Goal: Information Seeking & Learning: Learn about a topic

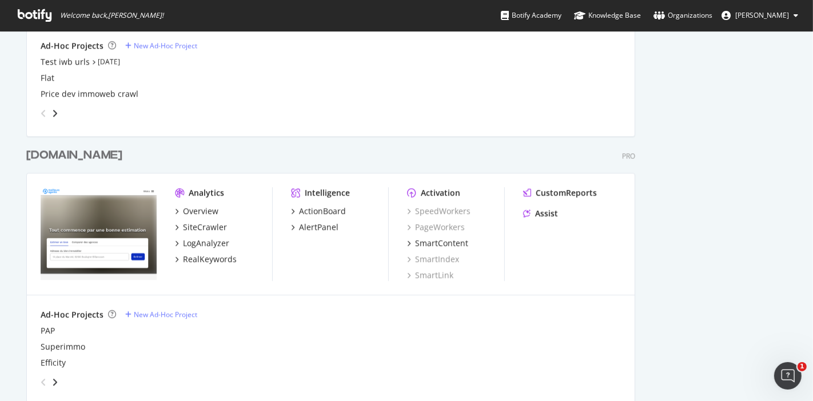
scroll to position [2434, 0]
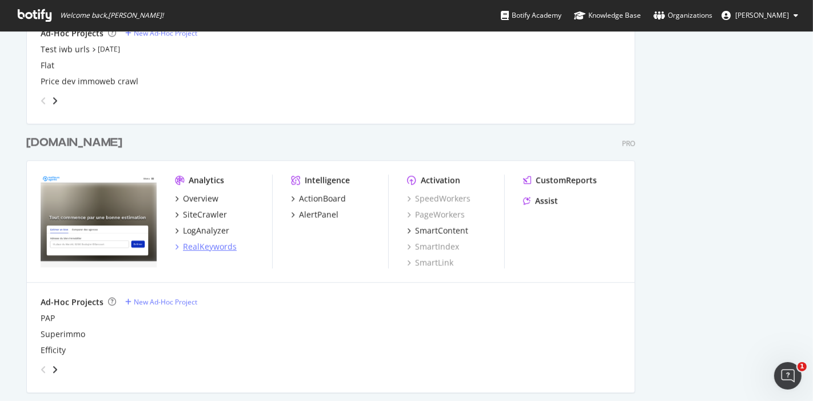
click at [199, 247] on div "RealKeywords" at bounding box center [210, 246] width 54 height 11
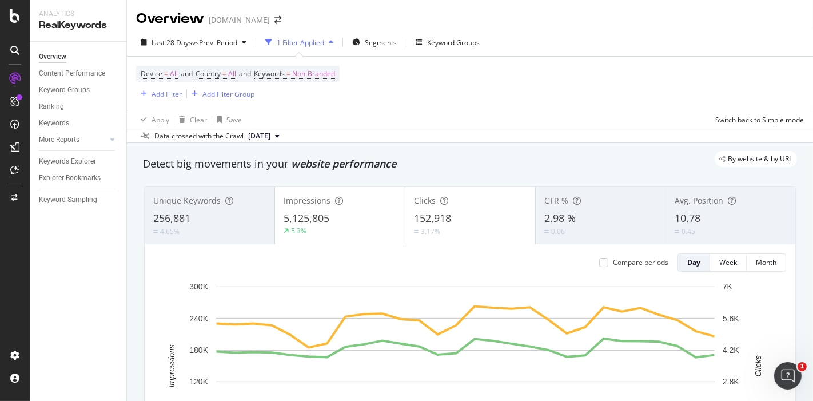
click at [12, 79] on icon at bounding box center [14, 78] width 11 height 11
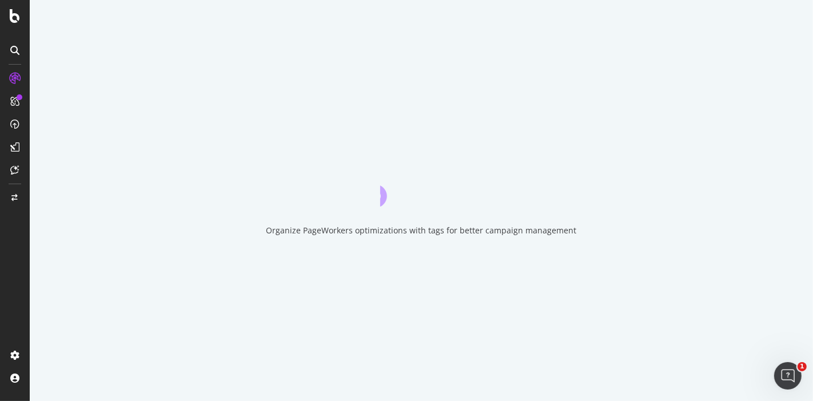
click at [14, 25] on div at bounding box center [15, 200] width 30 height 401
click at [14, 22] on icon at bounding box center [15, 16] width 10 height 14
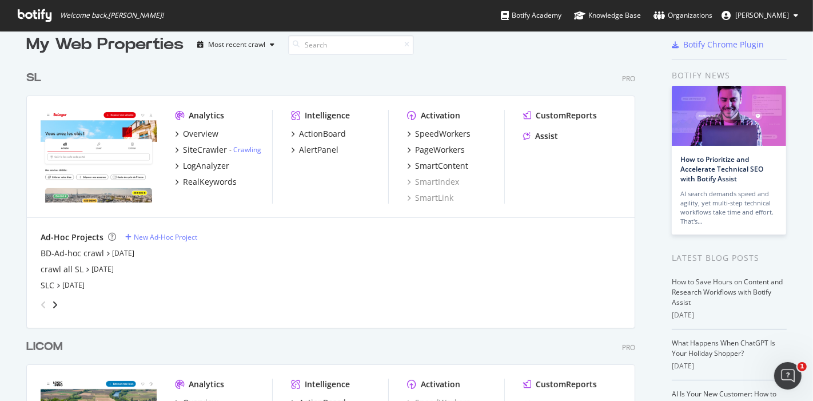
scroll to position [13, 0]
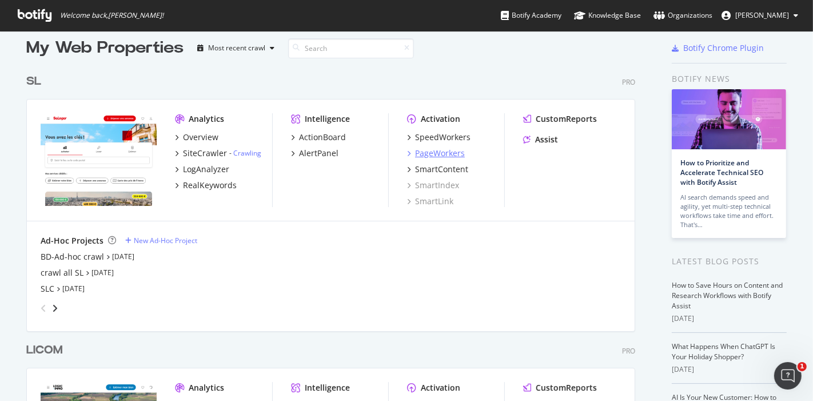
click at [435, 151] on div "PageWorkers" at bounding box center [440, 152] width 50 height 11
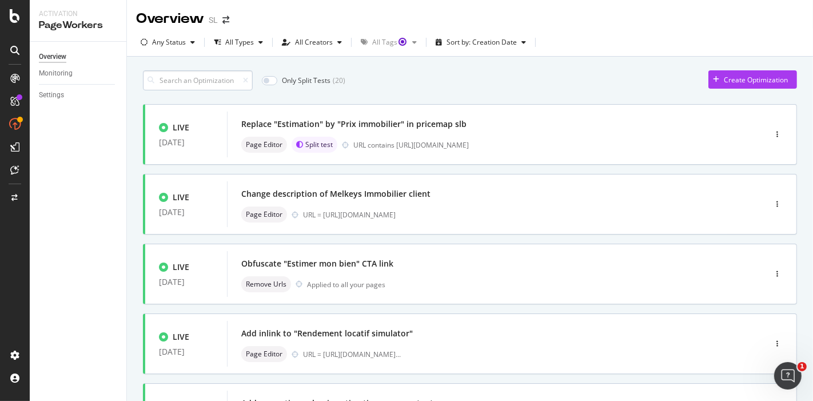
click at [198, 74] on input at bounding box center [198, 80] width 110 height 20
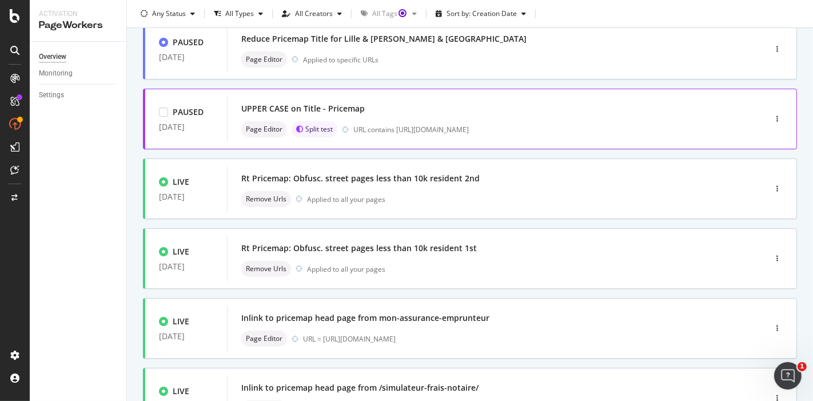
scroll to position [155, 0]
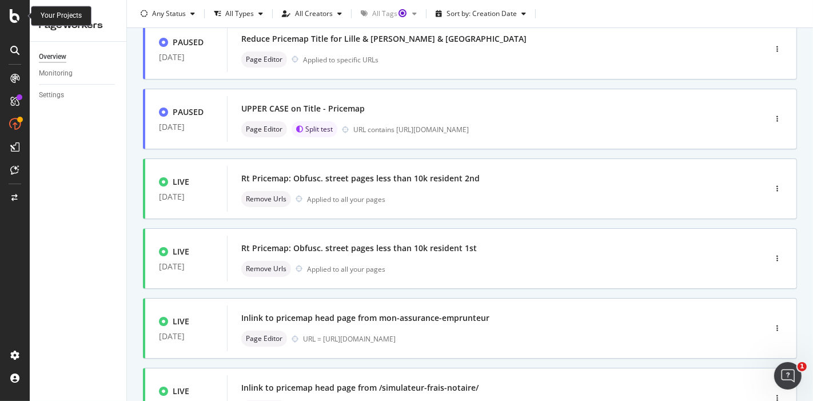
click at [14, 20] on icon at bounding box center [15, 16] width 10 height 14
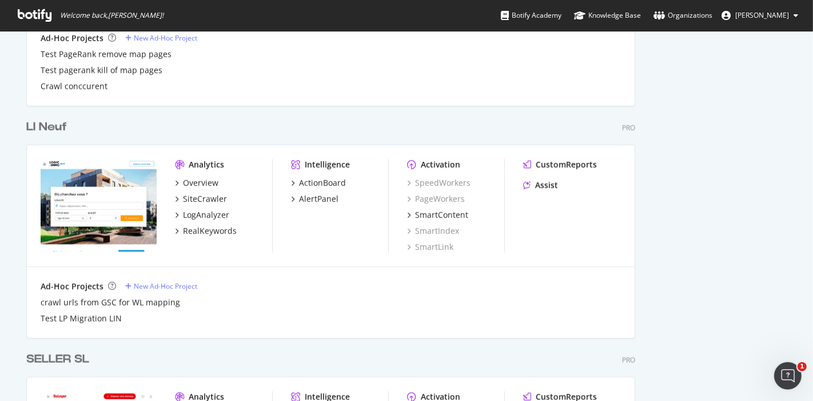
scroll to position [892, 0]
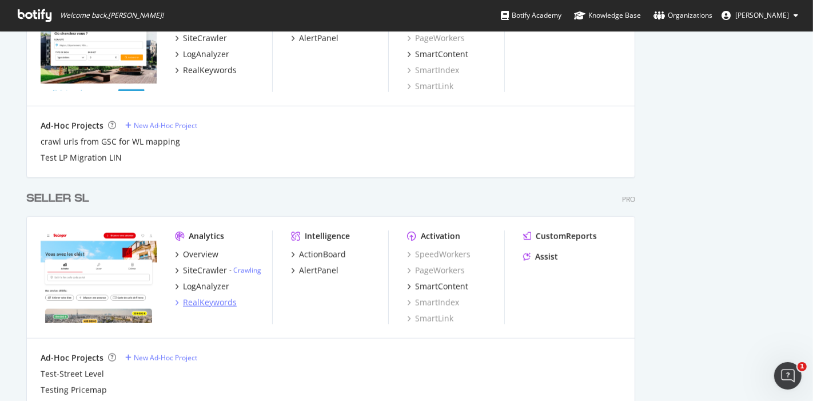
click at [201, 303] on div "RealKeywords" at bounding box center [210, 302] width 54 height 11
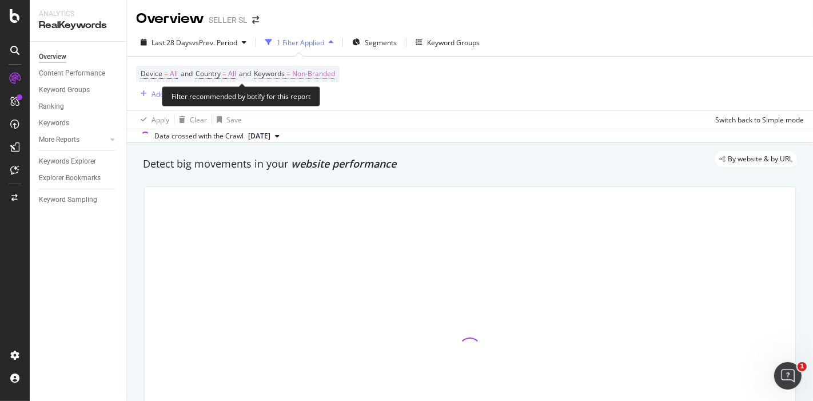
click at [329, 71] on span "Non-Branded" at bounding box center [313, 74] width 43 height 16
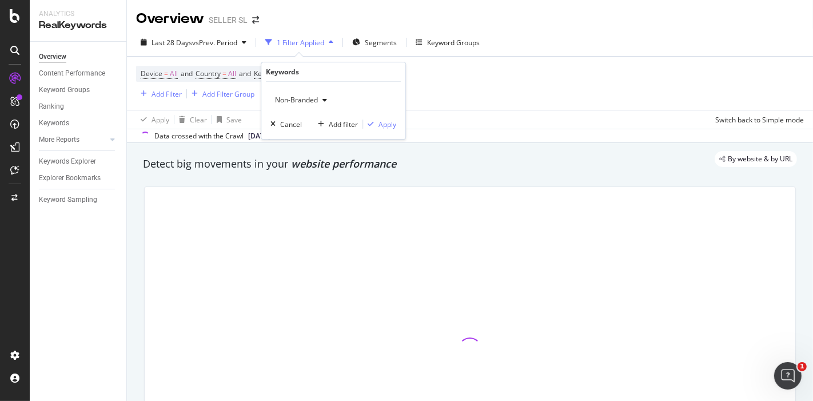
click at [297, 102] on span "Non-Branded" at bounding box center [293, 100] width 47 height 10
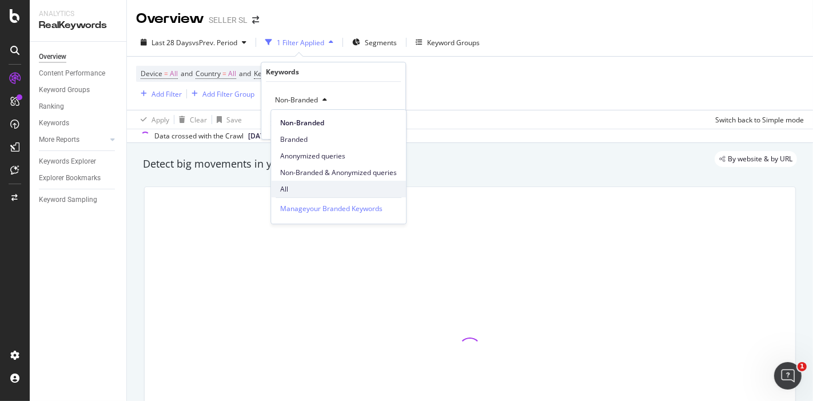
click at [285, 187] on span "All" at bounding box center [338, 189] width 117 height 10
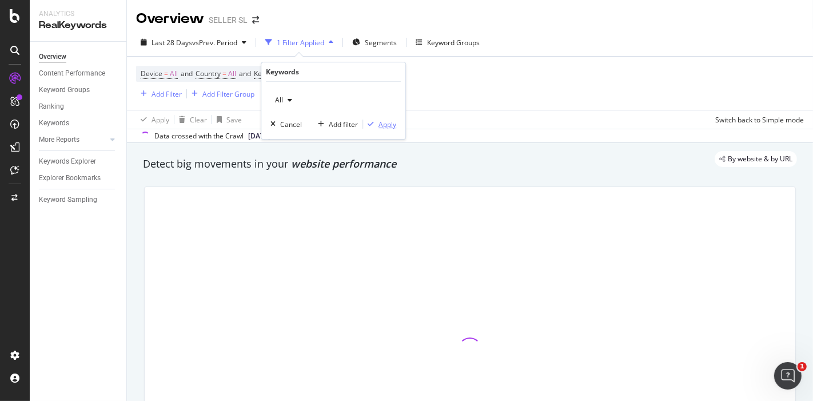
click at [379, 118] on button "Apply" at bounding box center [379, 123] width 33 height 11
click at [383, 126] on div "Apply Clear Save Switch back to Simple mode" at bounding box center [470, 119] width 686 height 19
click at [354, 41] on span "Segments" at bounding box center [353, 43] width 32 height 10
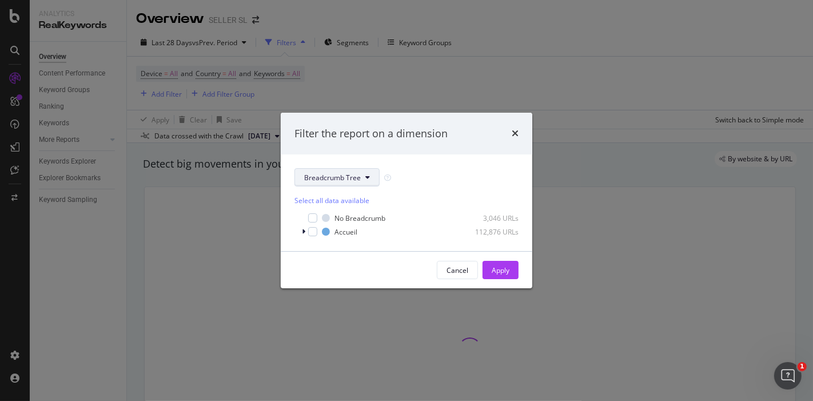
click at [341, 180] on span "Breadcrumb Tree" at bounding box center [332, 178] width 57 height 10
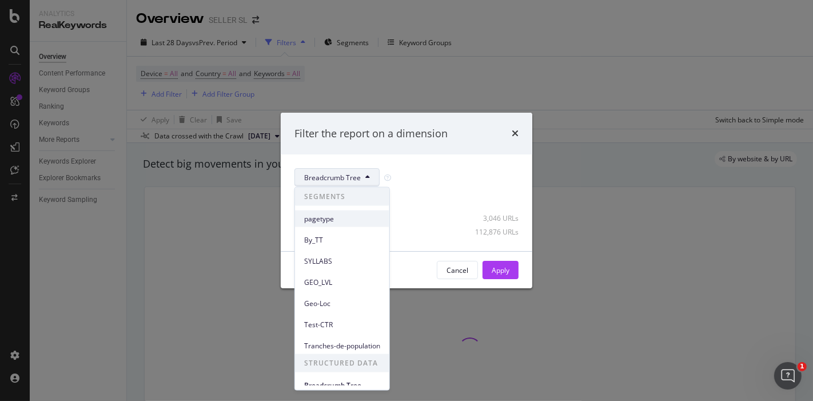
click at [323, 219] on span "pagetype" at bounding box center [342, 218] width 76 height 10
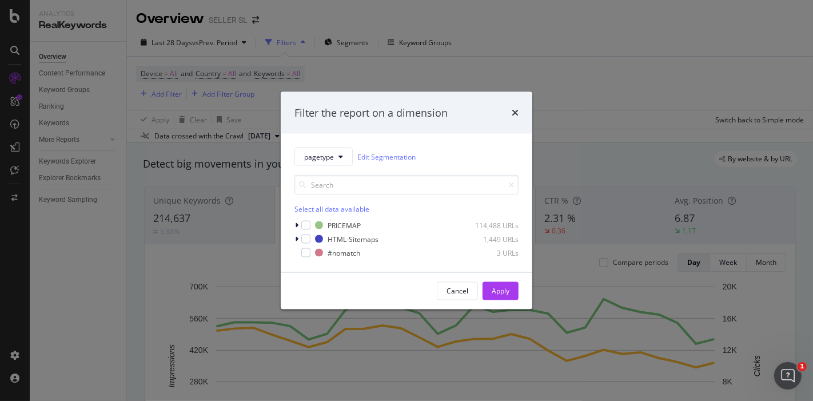
click at [327, 146] on div "pagetype Edit Segmentation Select all data available PRICEMAP 114,488 URLs HTML…" at bounding box center [406, 203] width 251 height 138
click at [326, 149] on button "pagetype" at bounding box center [323, 156] width 58 height 18
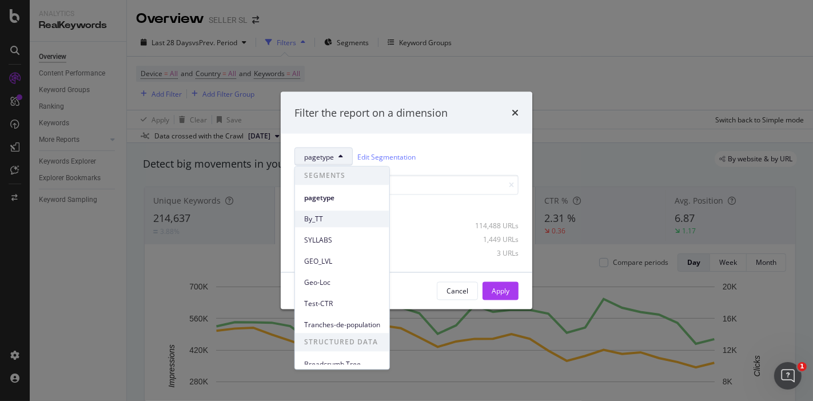
click at [325, 219] on span "By_TT" at bounding box center [342, 219] width 76 height 10
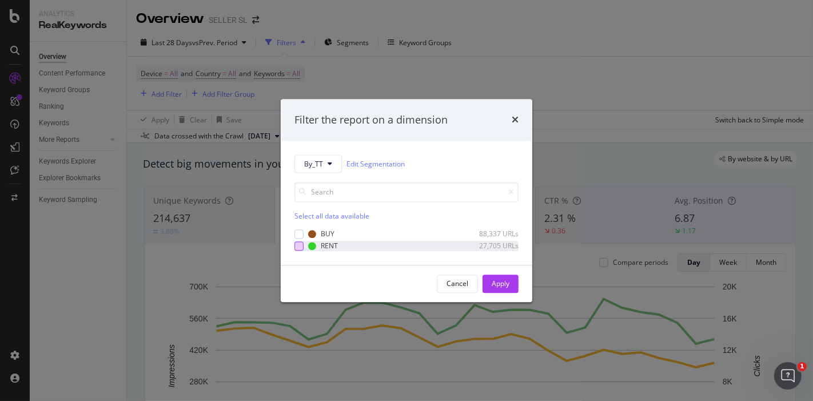
click at [300, 247] on div "modal" at bounding box center [298, 245] width 9 height 9
click at [490, 283] on button "Apply" at bounding box center [500, 283] width 36 height 18
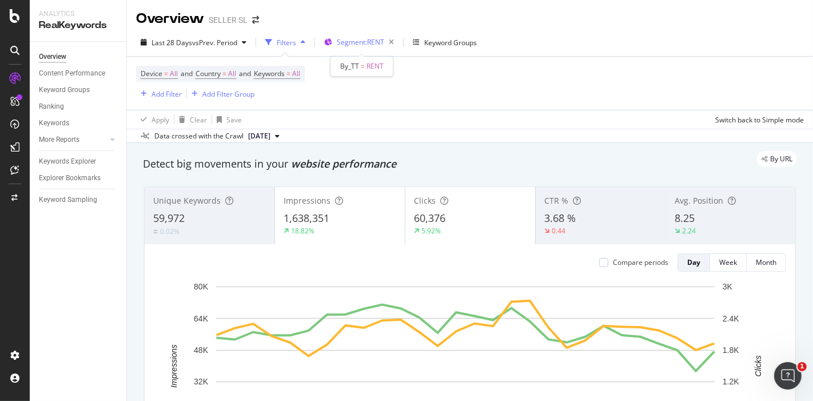
click at [372, 40] on span "Segment: RENT" at bounding box center [360, 42] width 47 height 10
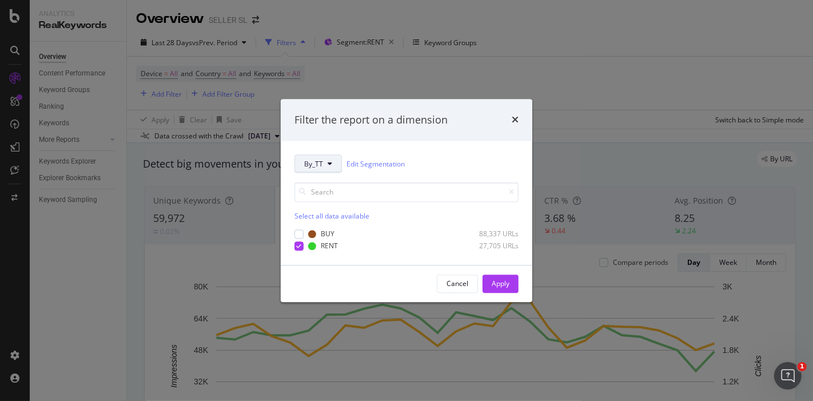
click at [318, 169] on button "By_TT" at bounding box center [317, 164] width 47 height 18
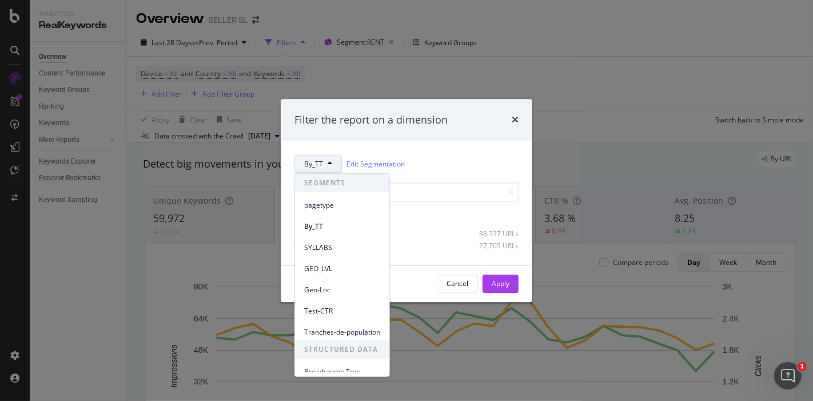
click at [447, 131] on div "Filter the report on a dimension" at bounding box center [406, 120] width 251 height 42
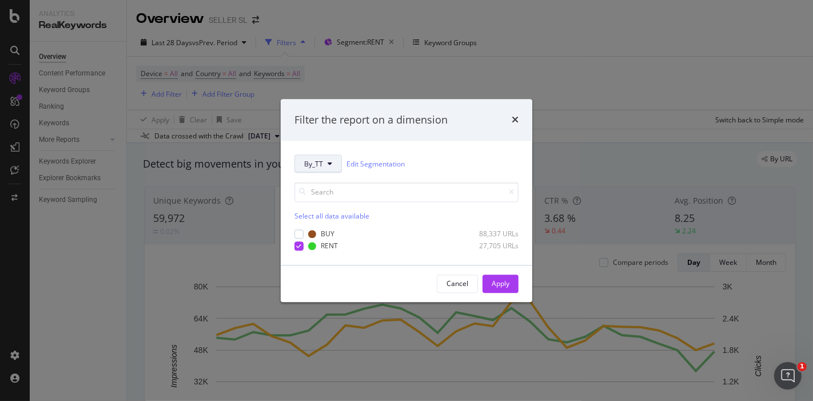
click at [333, 167] on button "By_TT" at bounding box center [317, 164] width 47 height 18
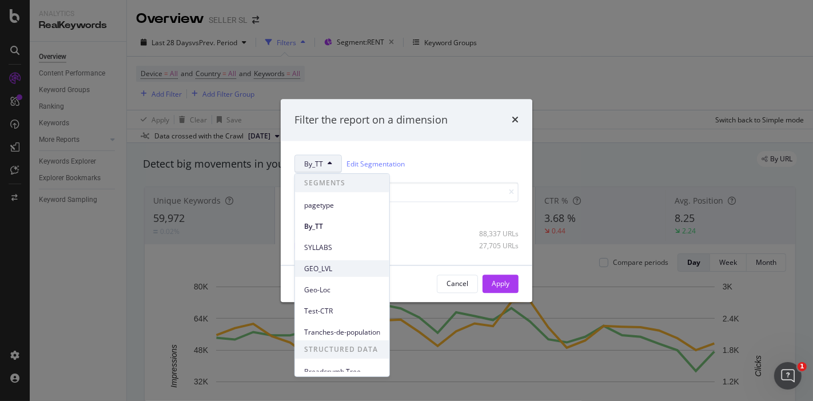
click at [321, 269] on span "GEO_LVL" at bounding box center [342, 268] width 76 height 10
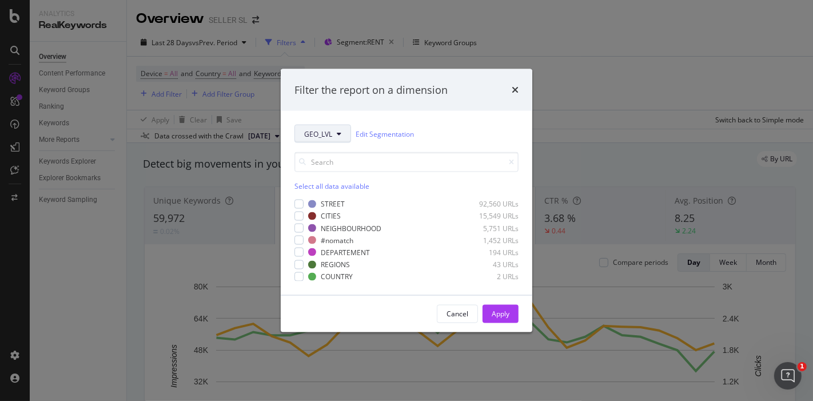
click at [325, 135] on span "GEO_LVL" at bounding box center [318, 134] width 28 height 10
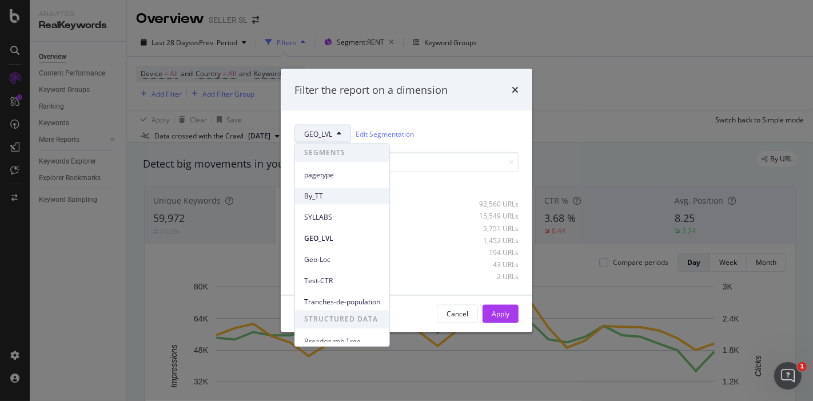
click at [331, 199] on span "By_TT" at bounding box center [342, 196] width 76 height 10
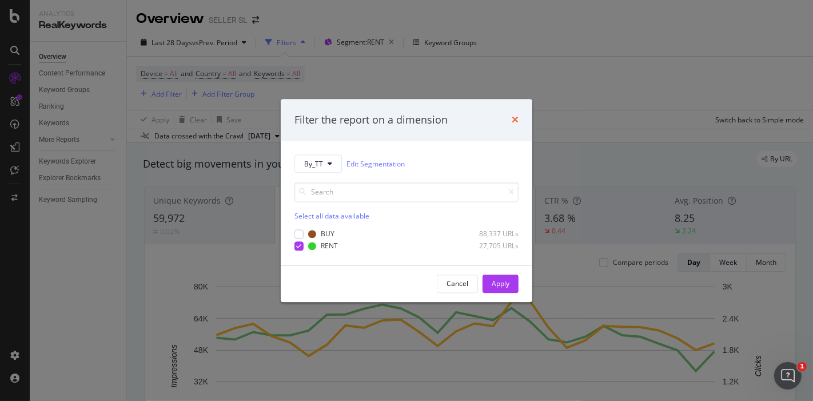
click at [514, 121] on icon "times" at bounding box center [514, 119] width 7 height 9
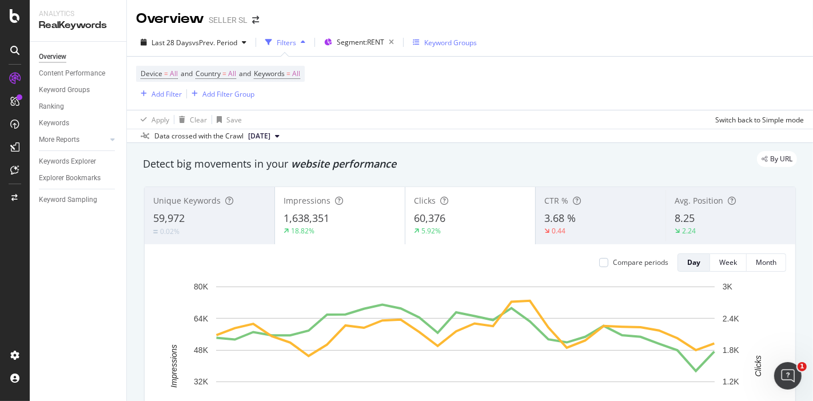
click at [449, 46] on div "Keyword Groups" at bounding box center [450, 43] width 53 height 10
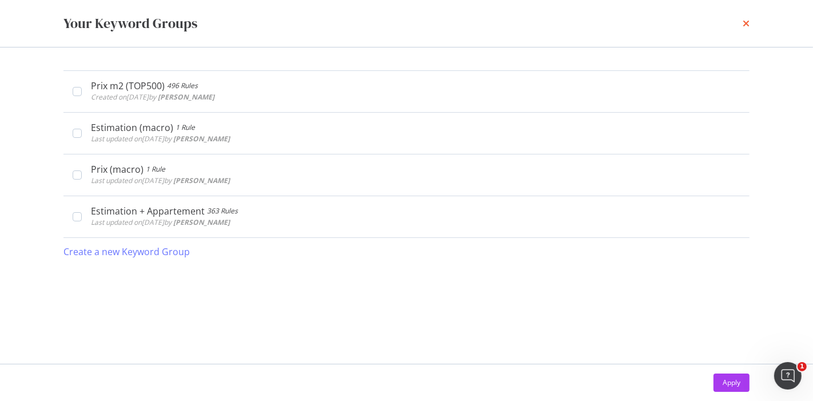
click at [743, 25] on icon "times" at bounding box center [745, 23] width 7 height 9
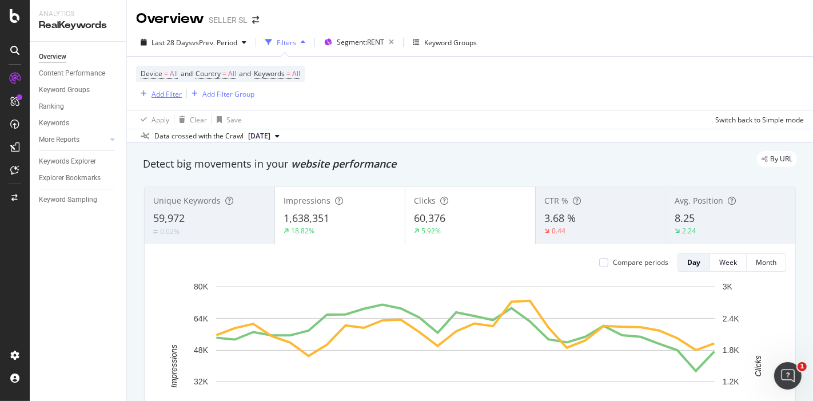
click at [163, 94] on div "Add Filter" at bounding box center [166, 94] width 30 height 10
click at [419, 106] on div "Device = All and Country = All and Keywords = All Add Filter Add Filter Group" at bounding box center [469, 83] width 667 height 53
click at [169, 96] on div "Add Filter" at bounding box center [166, 94] width 30 height 10
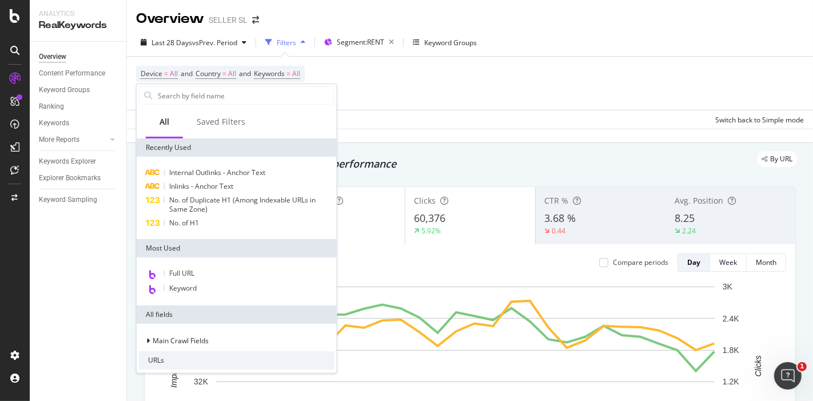
click at [397, 102] on div "Device = All and Country = All and Keywords = All Add Filter Add Filter Group" at bounding box center [469, 83] width 667 height 53
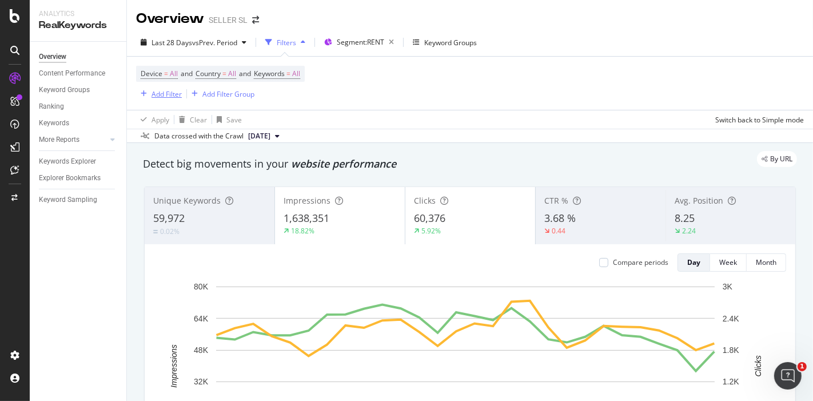
click at [149, 93] on div "button" at bounding box center [143, 93] width 15 height 7
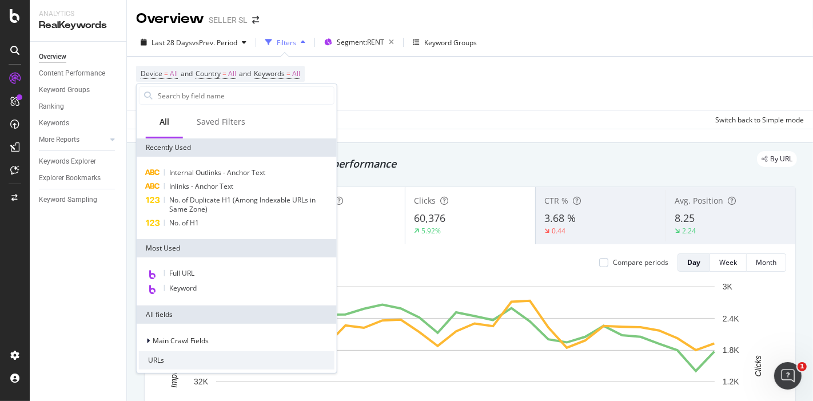
click at [434, 92] on div "Device = All and Country = All and Keywords = All Add Filter Add Filter Group" at bounding box center [469, 83] width 667 height 53
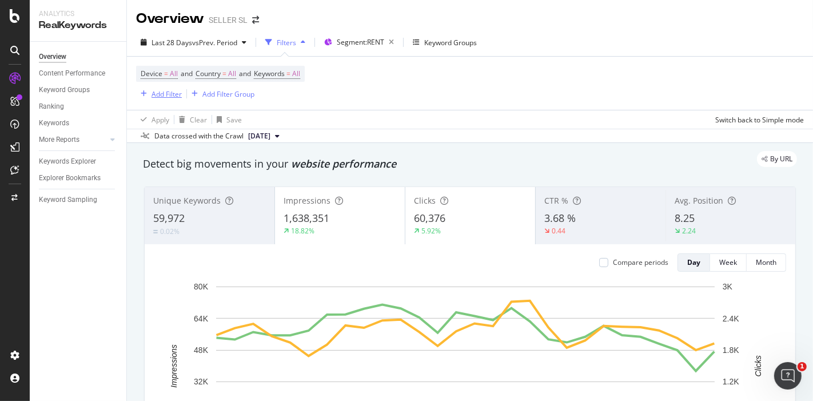
click at [161, 95] on div "Add Filter" at bounding box center [166, 94] width 30 height 10
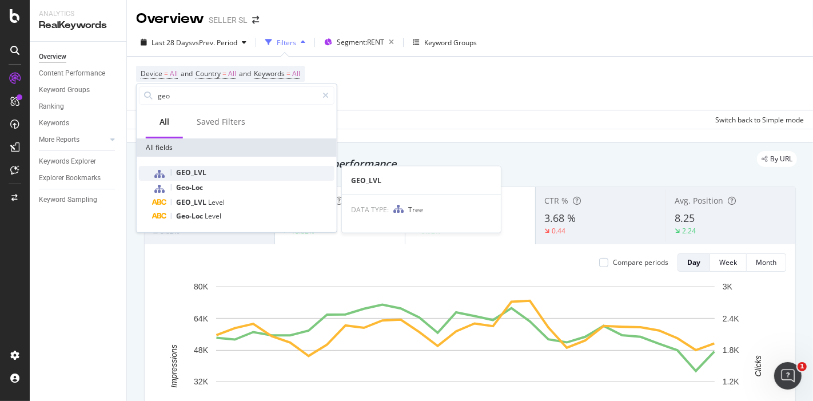
type input "geo"
click at [221, 170] on div "GEO_LVL" at bounding box center [244, 173] width 182 height 15
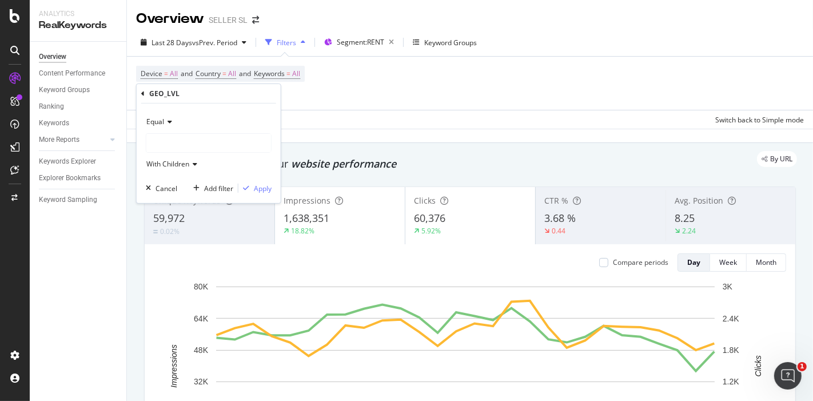
click at [203, 144] on div at bounding box center [208, 143] width 125 height 18
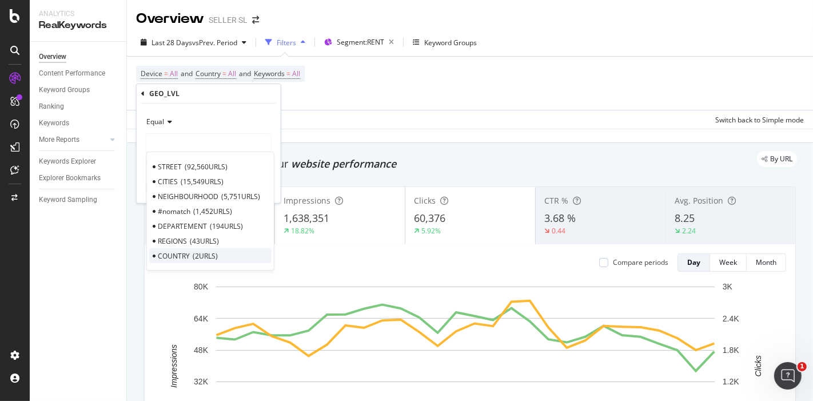
click at [193, 257] on span "2 URLS" at bounding box center [205, 255] width 25 height 10
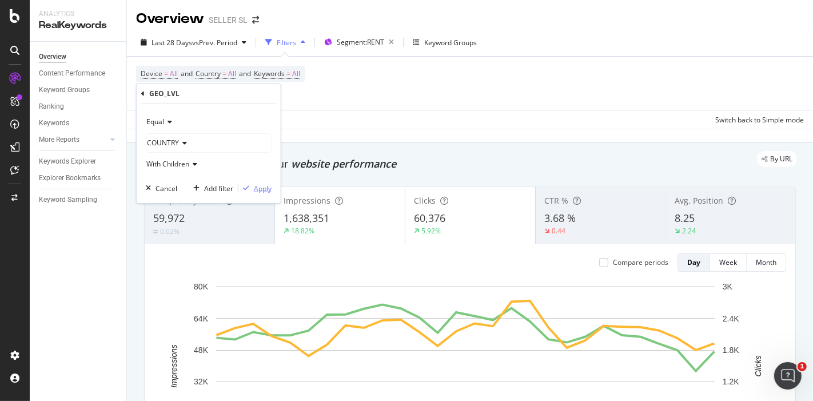
click at [261, 186] on div "Apply" at bounding box center [263, 188] width 18 height 10
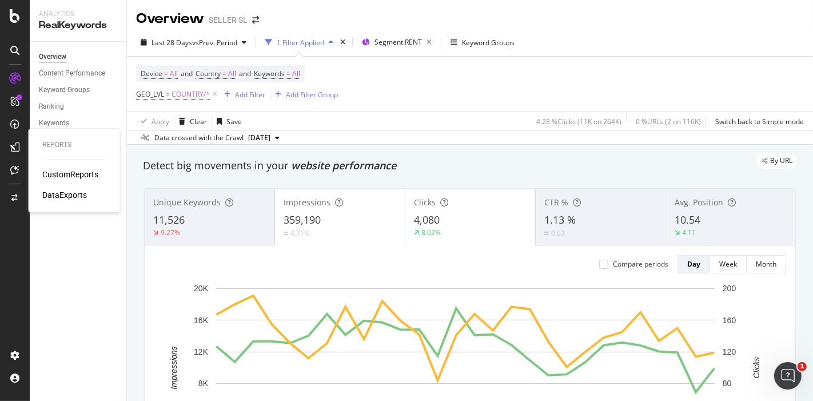
click at [18, 146] on icon at bounding box center [14, 146] width 9 height 9
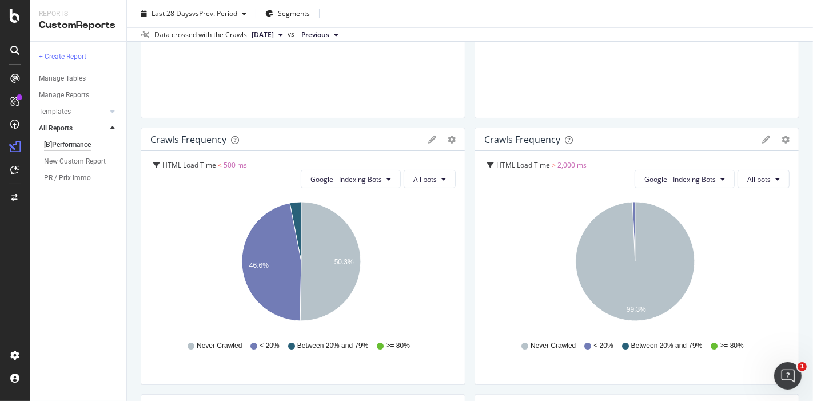
scroll to position [1056, 0]
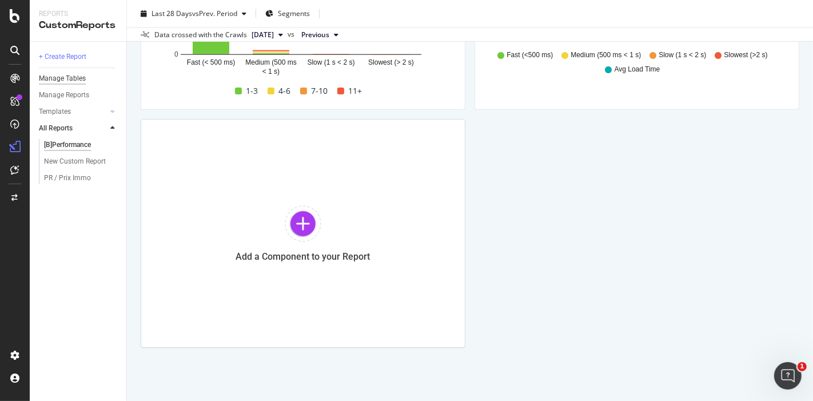
click at [65, 77] on div "Manage Tables" at bounding box center [62, 79] width 47 height 12
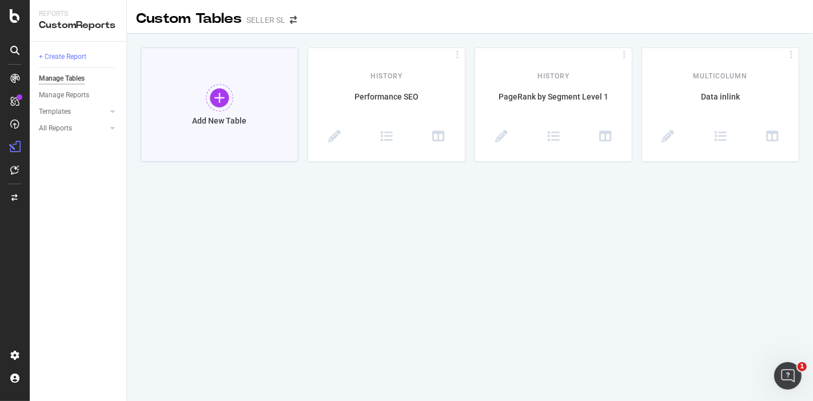
click at [212, 91] on div at bounding box center [219, 97] width 27 height 27
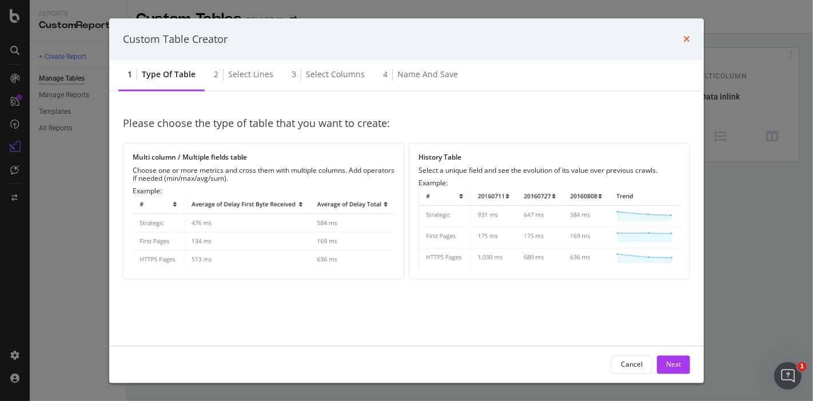
click at [689, 43] on icon "times" at bounding box center [686, 39] width 7 height 9
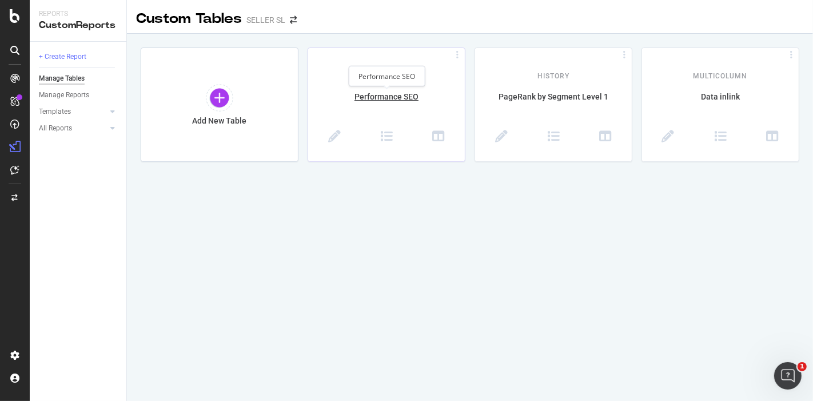
click at [391, 110] on div "Performance SEO" at bounding box center [386, 103] width 157 height 24
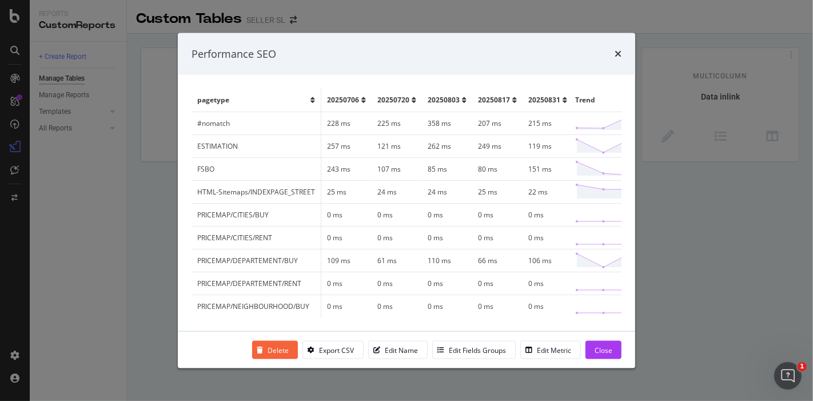
click at [689, 218] on div "Performance SEO pagetype 20250706 20250720 20250803 20250817 20250831 Trend #no…" at bounding box center [406, 200] width 813 height 401
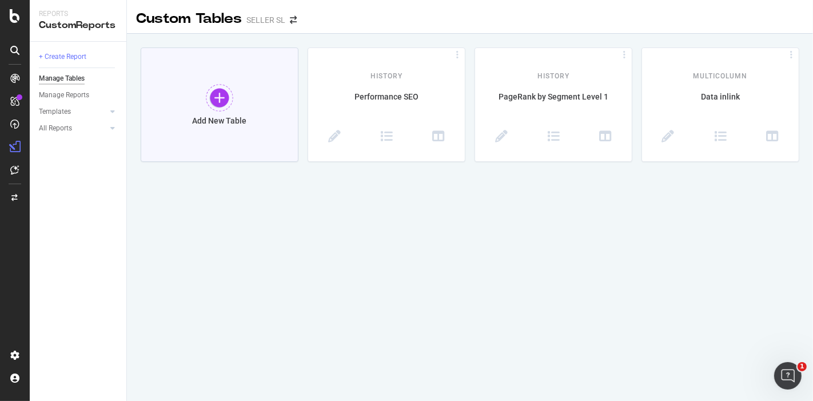
click at [234, 120] on div "Add New Table" at bounding box center [220, 121] width 54 height 10
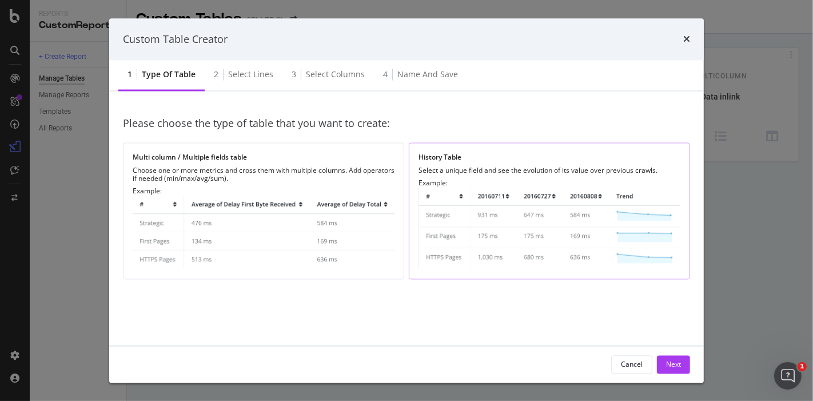
click at [507, 195] on img "modal" at bounding box center [549, 228] width 262 height 82
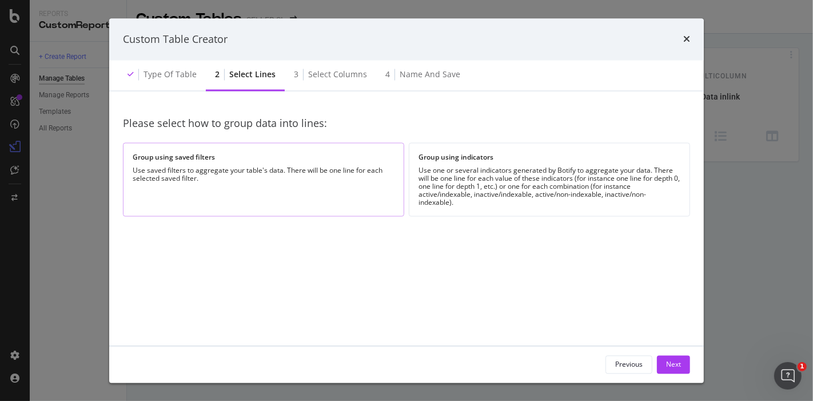
click at [300, 177] on div "Use saved filters to aggregate your table's data. There will be one line for ea…" at bounding box center [264, 175] width 262 height 16
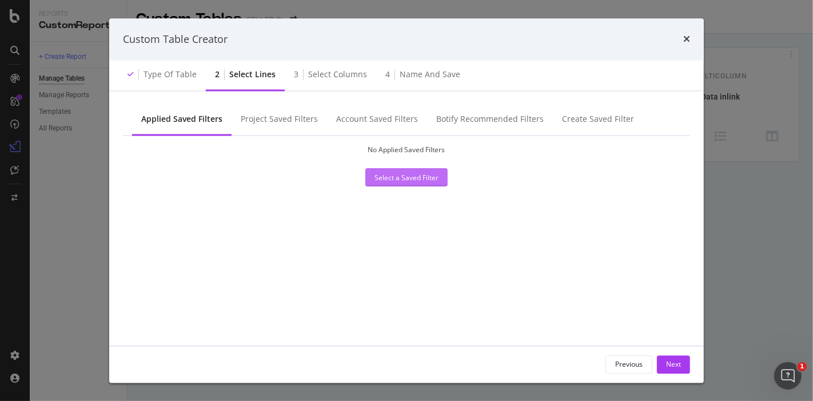
click at [382, 177] on div "Select a Saved Filter" at bounding box center [406, 178] width 64 height 10
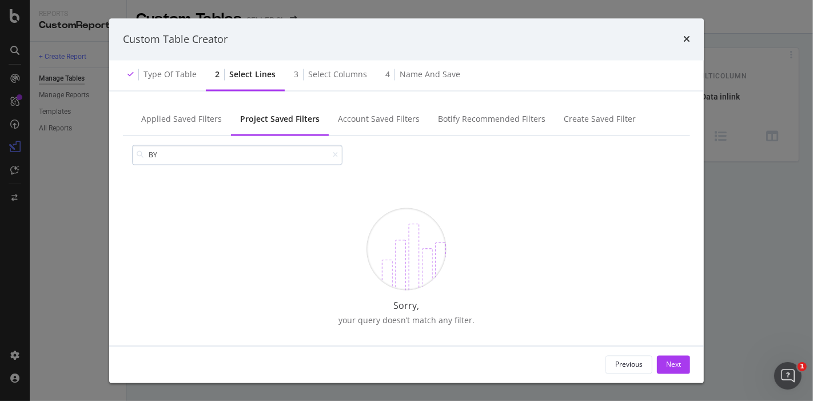
type input "B"
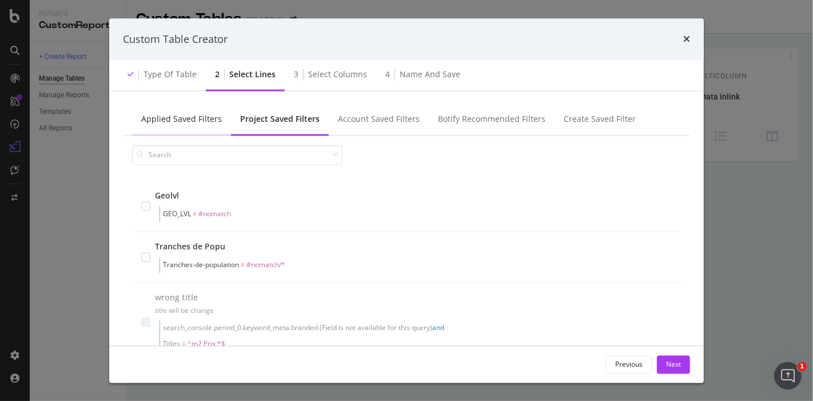
click at [189, 116] on div "Applied Saved Filters" at bounding box center [181, 119] width 81 height 11
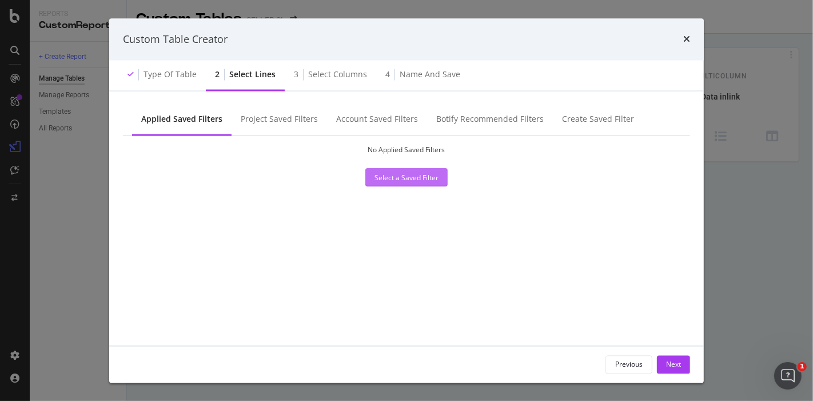
click at [379, 177] on div "Select a Saved Filter" at bounding box center [406, 178] width 64 height 10
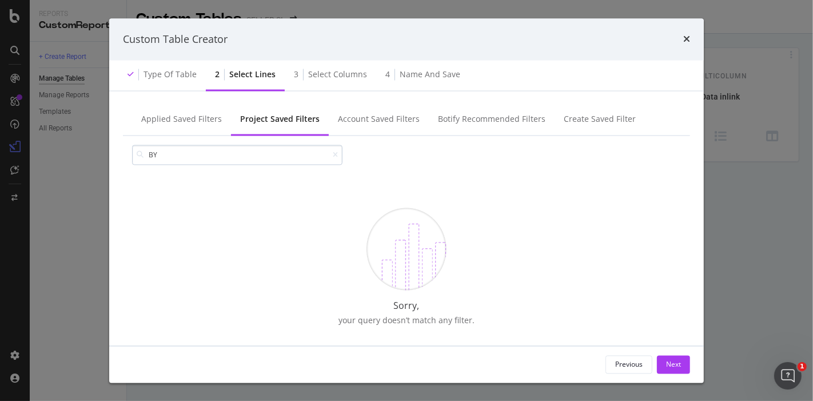
type input "B"
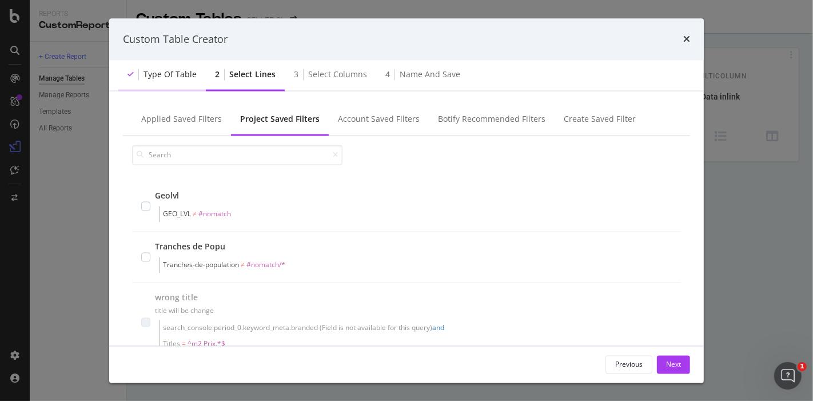
click at [185, 79] on div "Type of table" at bounding box center [169, 74] width 53 height 11
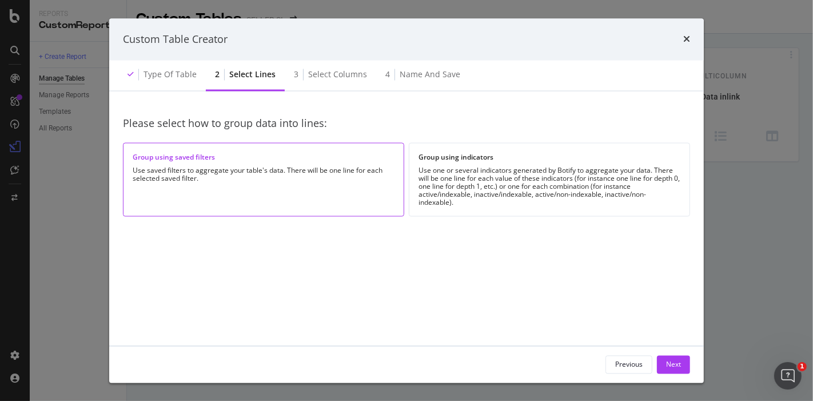
click at [224, 169] on div "Use saved filters to aggregate your table's data. There will be one line for ea…" at bounding box center [264, 175] width 262 height 16
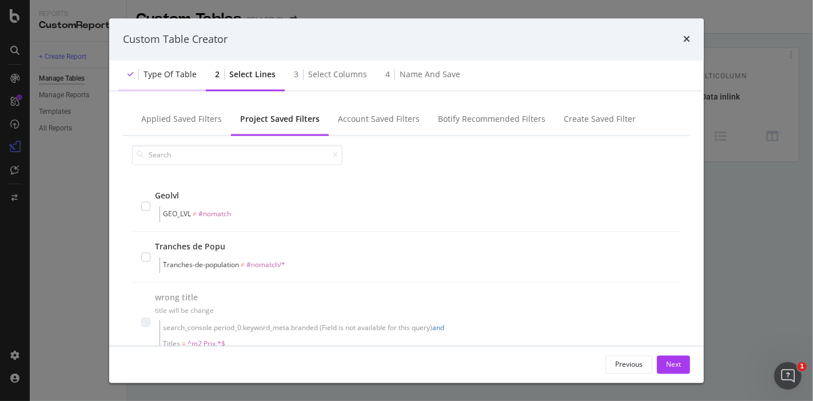
click at [189, 77] on div "Type of table" at bounding box center [169, 74] width 53 height 11
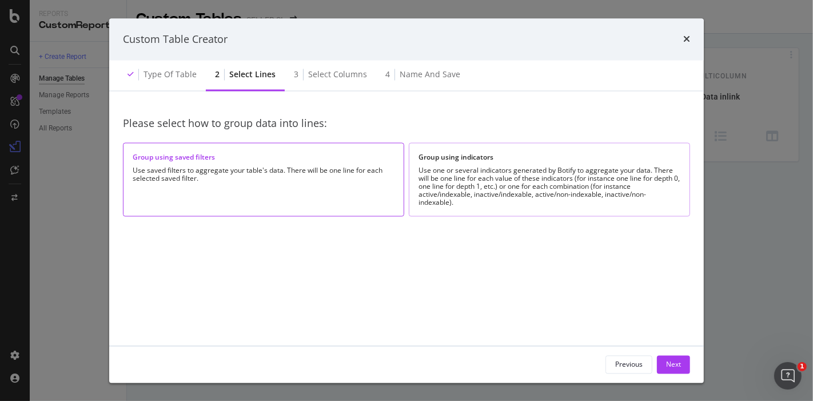
click at [532, 182] on div "Use one or several indicators generated by Botify to aggregate your data. There…" at bounding box center [549, 187] width 262 height 40
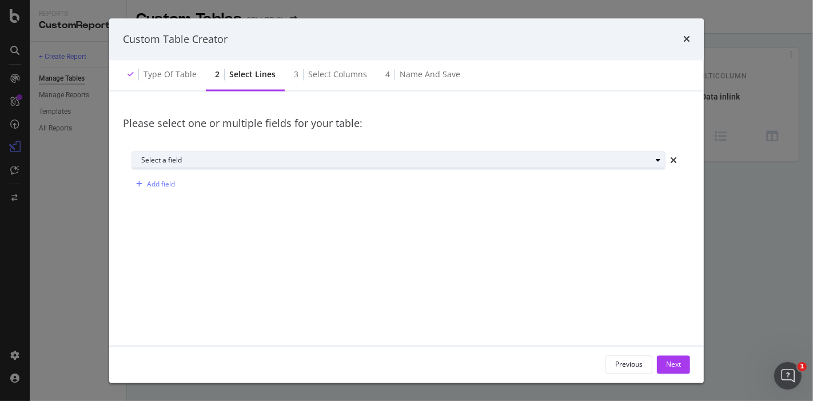
click at [264, 163] on div "Select a field" at bounding box center [396, 160] width 510 height 7
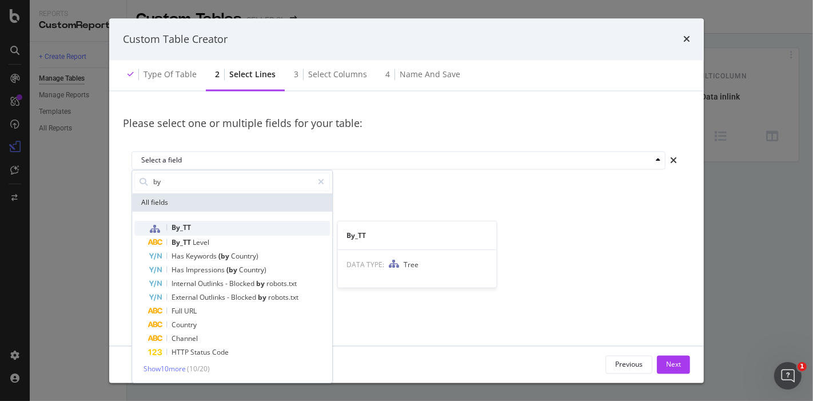
type input "by"
click at [214, 226] on div "By_TT" at bounding box center [239, 227] width 182 height 15
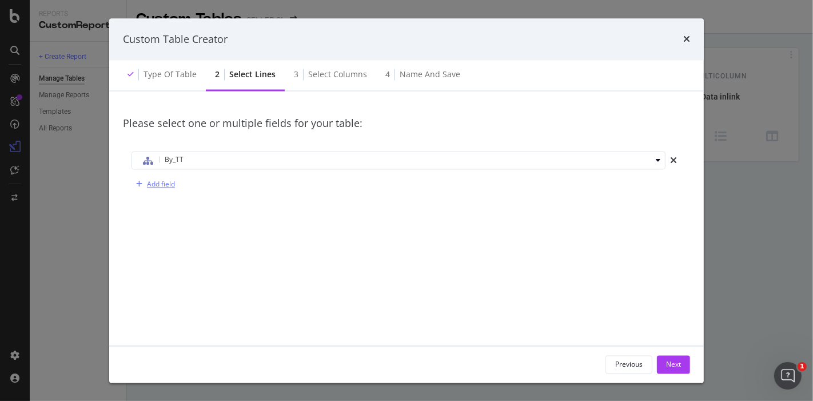
click at [173, 189] on div "Add field" at bounding box center [161, 184] width 28 height 10
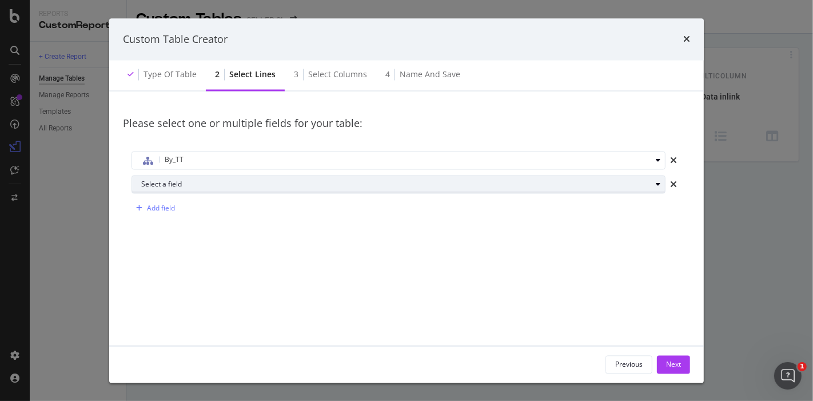
click at [181, 191] on div "Select a field" at bounding box center [402, 184] width 523 height 16
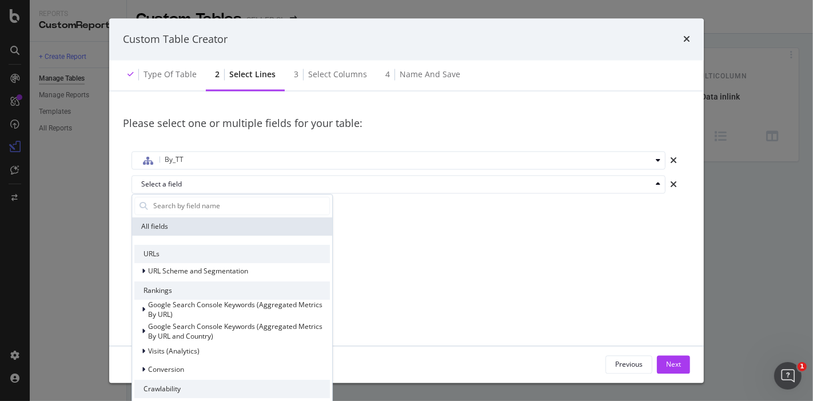
click at [440, 207] on div "Add field" at bounding box center [406, 208] width 550 height 18
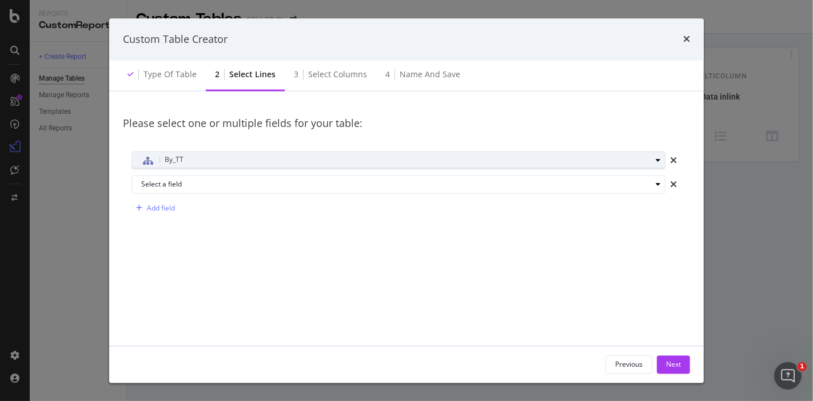
click at [645, 165] on div "By_TT" at bounding box center [402, 160] width 523 height 16
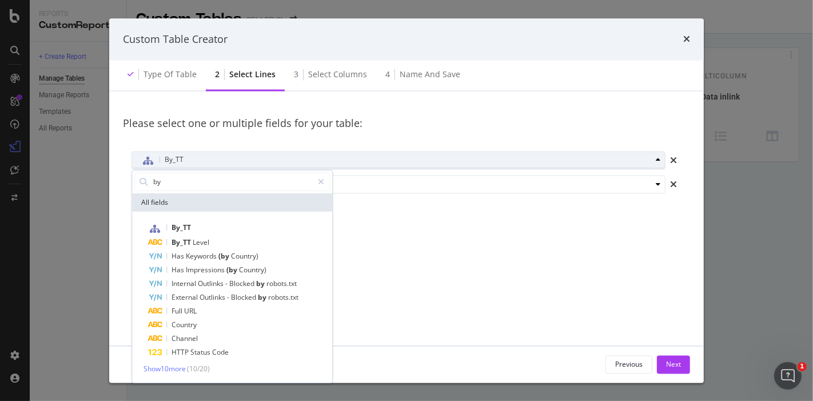
click at [645, 165] on div "By_TT" at bounding box center [402, 160] width 523 height 16
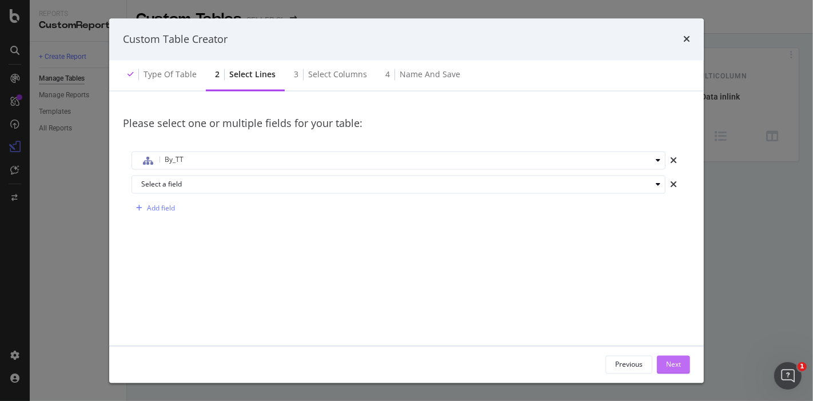
click at [673, 360] on div "Next" at bounding box center [673, 364] width 15 height 10
click at [326, 75] on div "Select columns" at bounding box center [337, 74] width 59 height 11
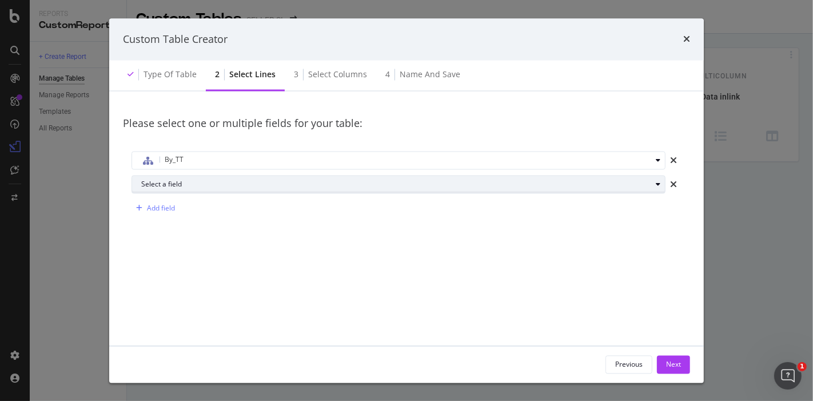
click at [186, 187] on div "Select a field" at bounding box center [396, 184] width 510 height 7
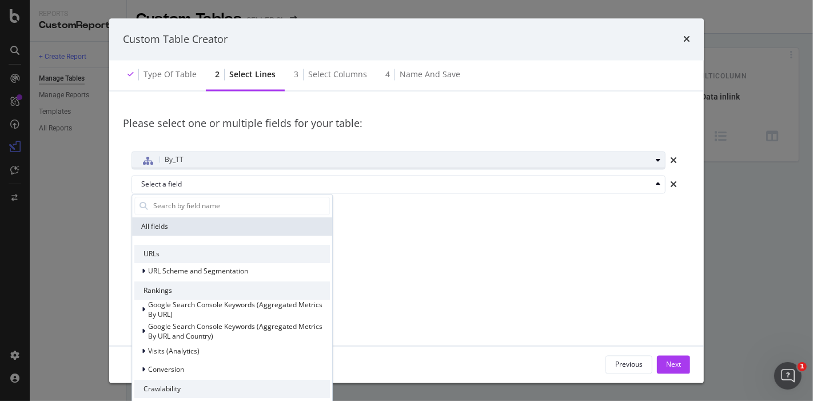
click at [211, 167] on div "By_TT" at bounding box center [396, 160] width 510 height 15
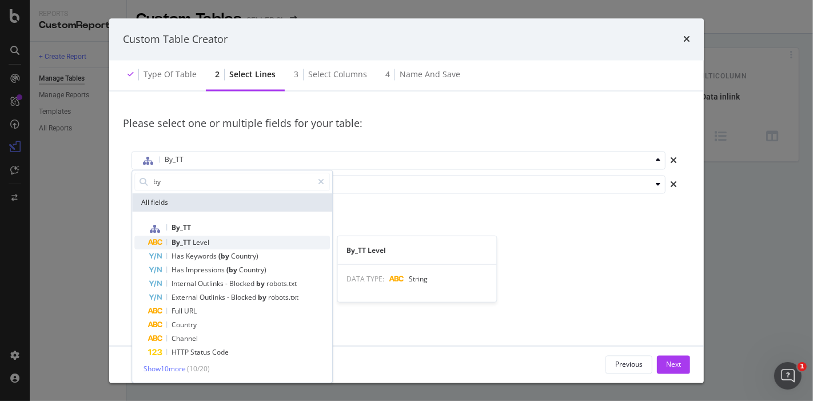
click at [214, 242] on div "By_TT Level" at bounding box center [239, 242] width 182 height 14
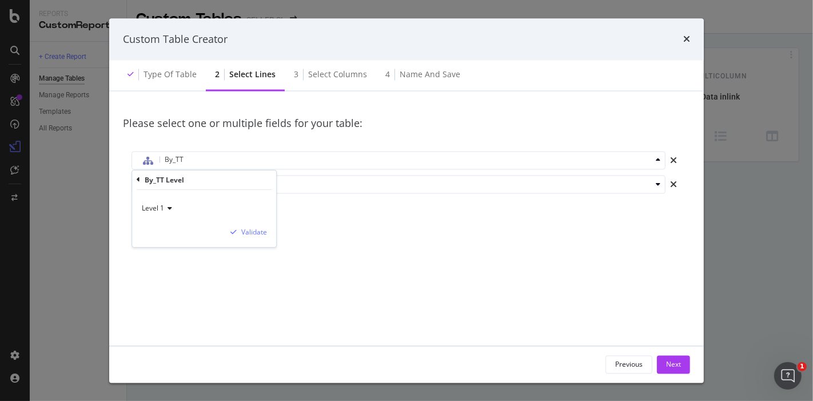
click at [156, 206] on span "Level 1" at bounding box center [153, 208] width 22 height 10
click at [138, 179] on icon "modal" at bounding box center [138, 179] width 3 height 7
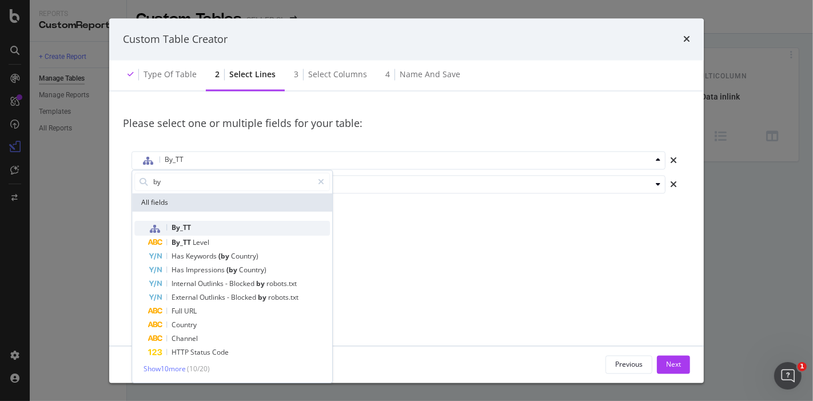
click at [202, 231] on div "By_TT" at bounding box center [239, 227] width 182 height 15
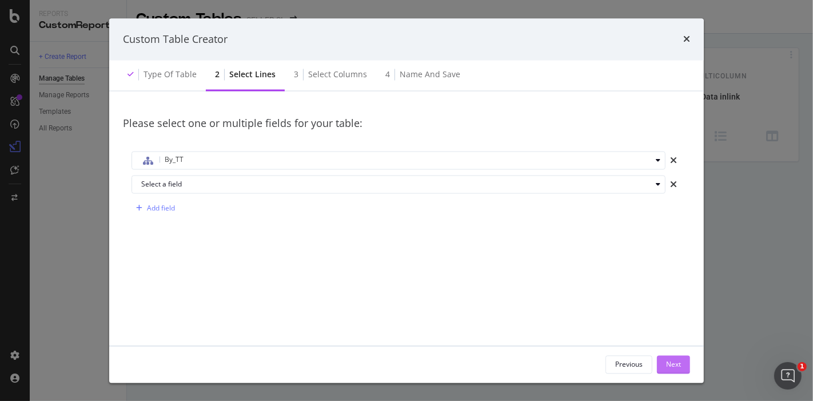
click at [666, 371] on div "Next" at bounding box center [673, 363] width 15 height 17
click at [671, 177] on div "times" at bounding box center [673, 184] width 16 height 18
click at [673, 365] on div "Next" at bounding box center [673, 364] width 15 height 10
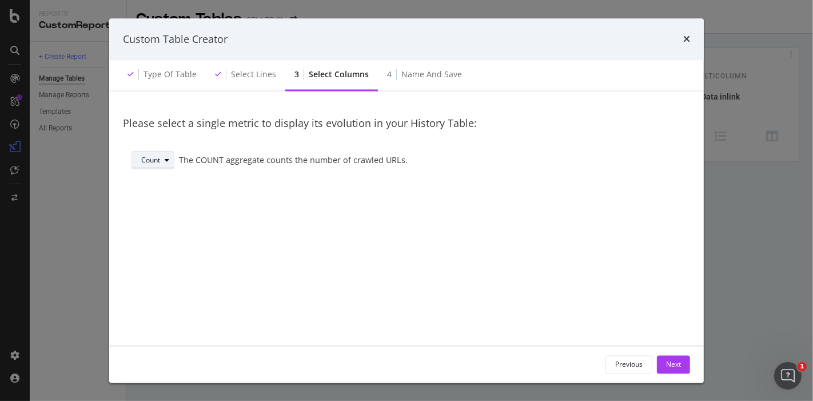
click at [168, 159] on icon "modal" at bounding box center [167, 160] width 5 height 7
click at [165, 164] on div "Count" at bounding box center [157, 160] width 33 height 16
click at [155, 167] on div "Count" at bounding box center [157, 160] width 33 height 16
click at [158, 249] on div "Max" at bounding box center [156, 255] width 39 height 14
click at [155, 164] on div "Max" at bounding box center [154, 160] width 27 height 16
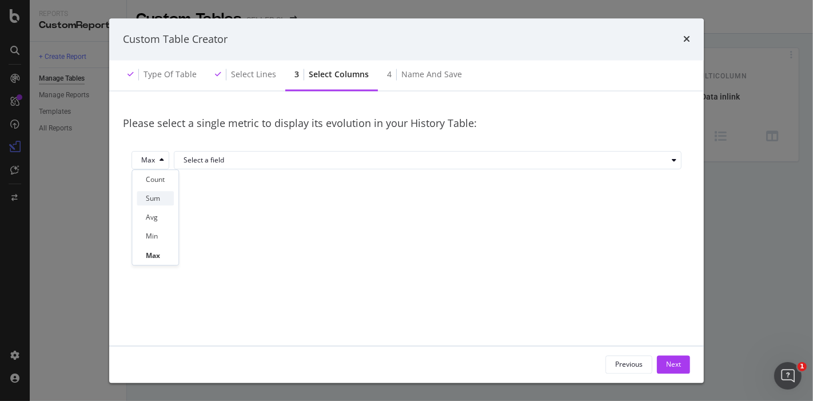
click at [152, 197] on div "Sum" at bounding box center [153, 198] width 14 height 10
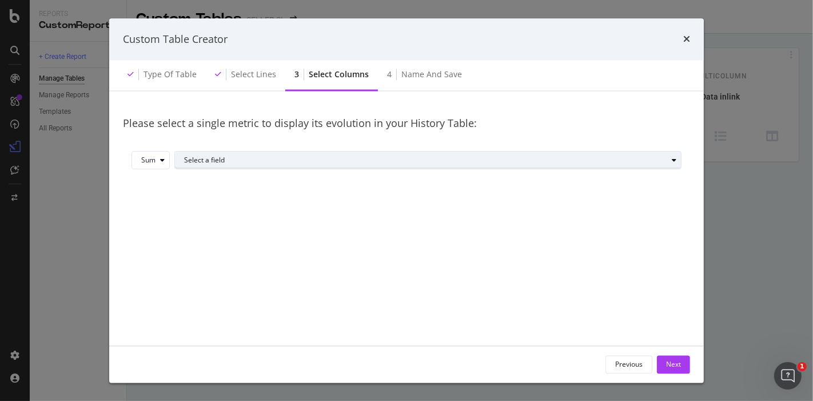
click at [239, 164] on div "Select a field" at bounding box center [432, 160] width 497 height 16
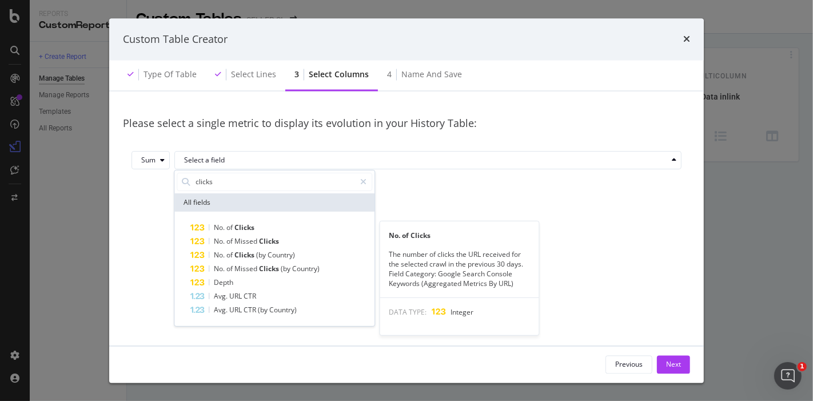
type input "clicks"
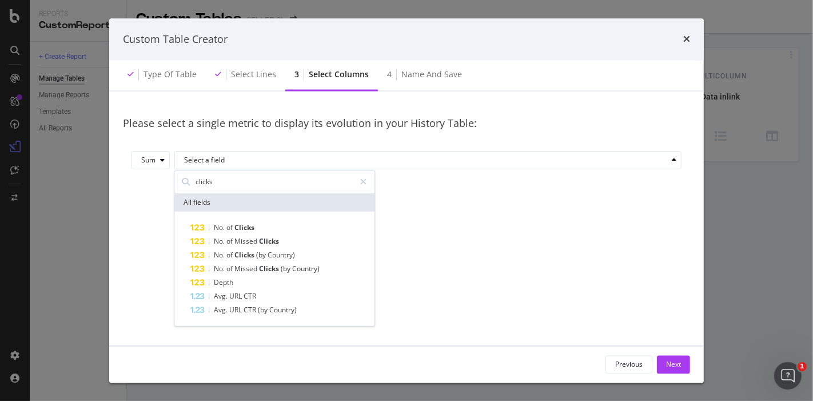
click at [256, 229] on div "No. of Clicks" at bounding box center [281, 227] width 182 height 14
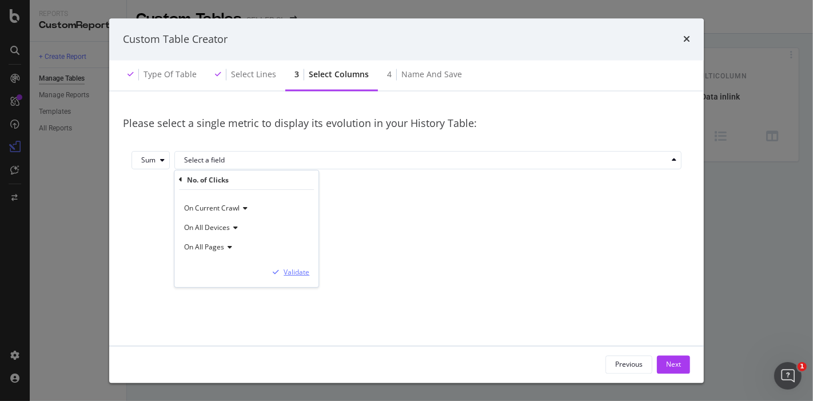
click at [291, 271] on div "Validate" at bounding box center [296, 272] width 26 height 10
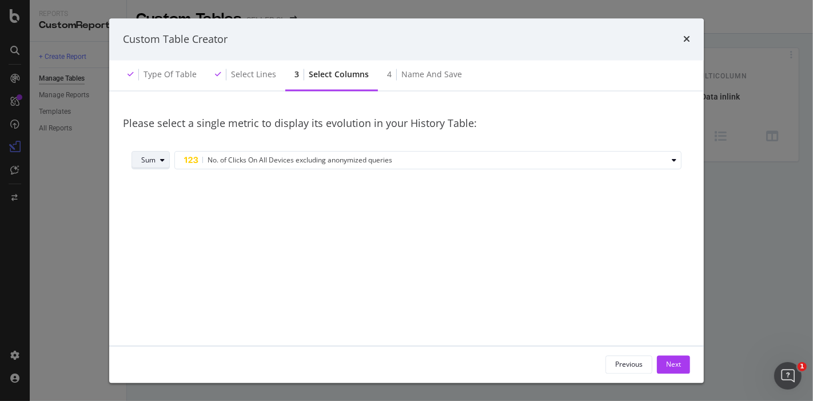
click at [154, 162] on div "Sum" at bounding box center [148, 160] width 14 height 7
click at [323, 78] on div "Select columns" at bounding box center [339, 74] width 60 height 11
click at [271, 81] on div "Select lines" at bounding box center [245, 75] width 79 height 31
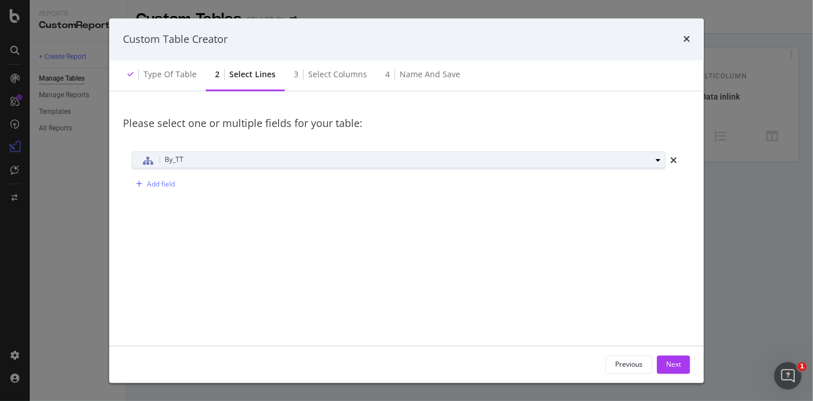
click at [208, 159] on div "By_TT" at bounding box center [396, 160] width 510 height 15
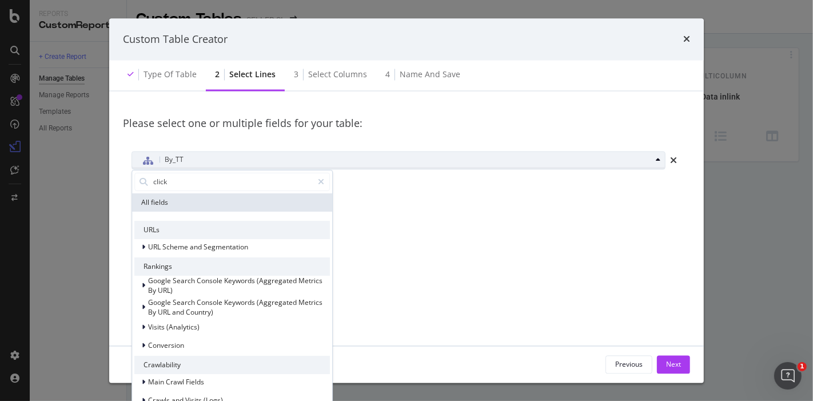
type input "clicks"
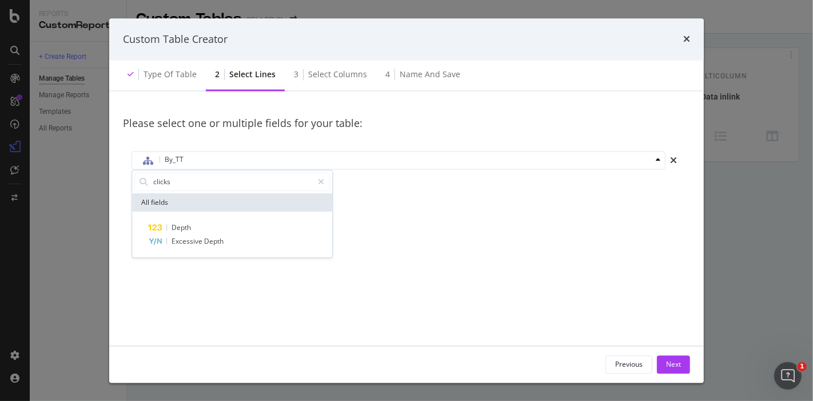
click at [388, 218] on div "Please select one or multiple fields for your table: By_TT clicks All fields De…" at bounding box center [406, 245] width 567 height 280
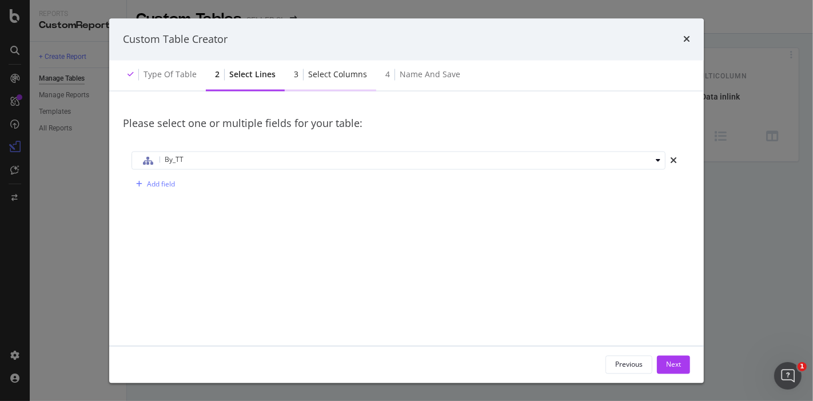
click at [327, 75] on div "Select columns" at bounding box center [337, 74] width 59 height 11
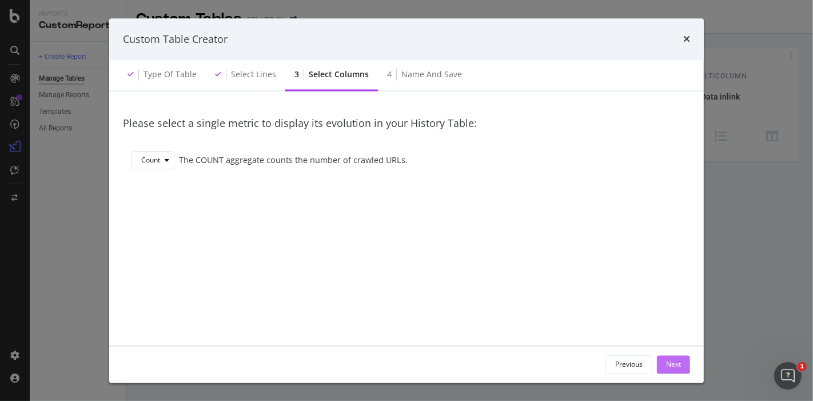
click at [668, 360] on div "Next" at bounding box center [673, 364] width 15 height 10
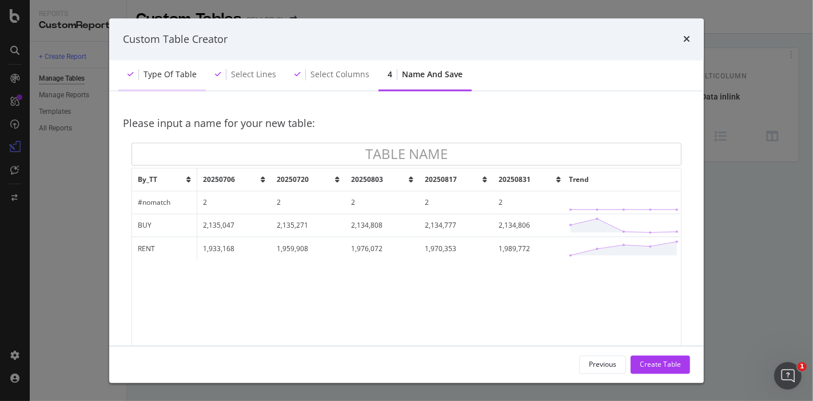
click at [167, 80] on div "Type of table" at bounding box center [169, 74] width 53 height 11
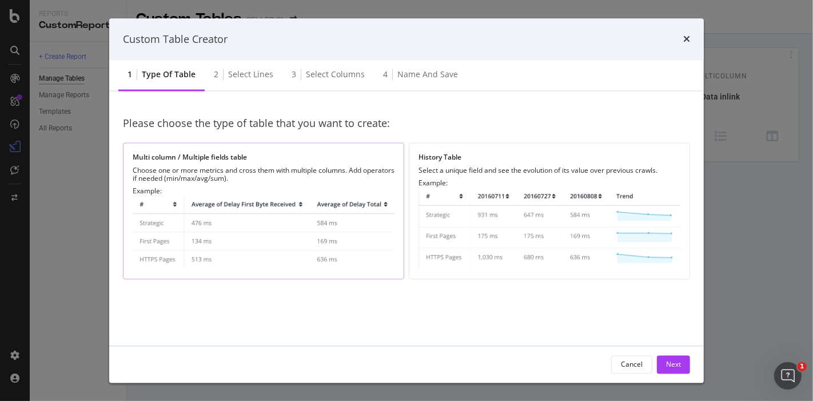
click at [282, 198] on img "modal" at bounding box center [264, 232] width 262 height 74
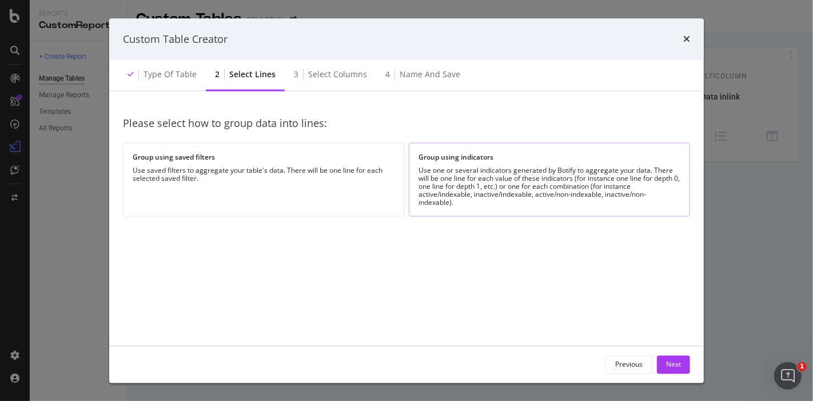
click at [446, 162] on div "Group using indicators Use one or several indicators generated by Botify to agg…" at bounding box center [549, 179] width 281 height 74
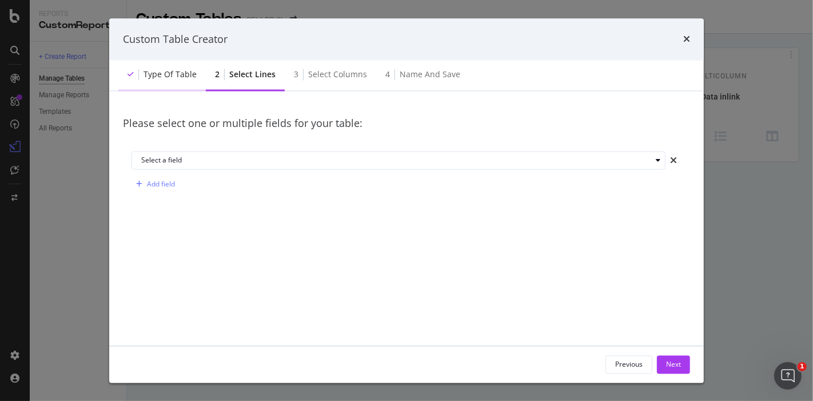
click at [178, 83] on div "Type of table" at bounding box center [161, 75] width 87 height 31
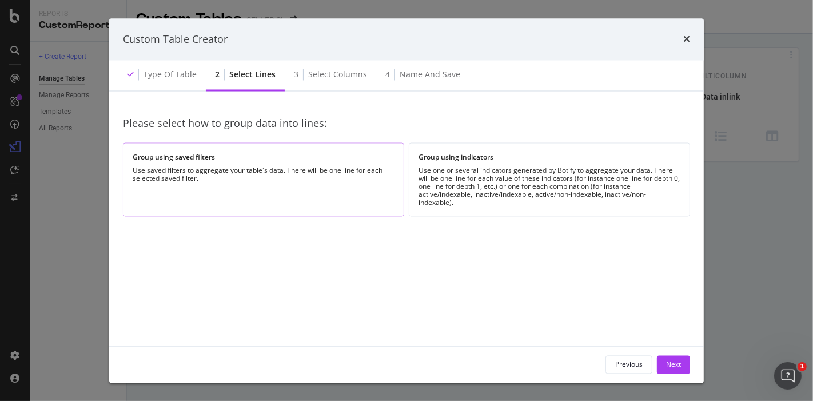
click at [244, 195] on div "Group using saved filters Use saved filters to aggregate your table's data. The…" at bounding box center [263, 179] width 281 height 74
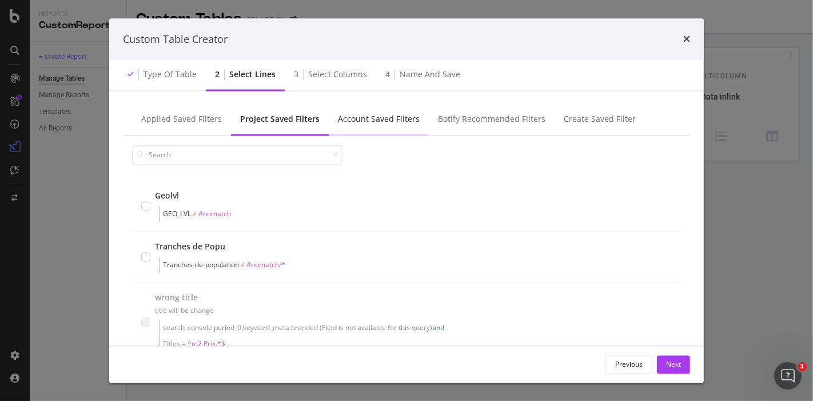
click at [376, 123] on div "Account Saved Filters" at bounding box center [379, 119] width 82 height 11
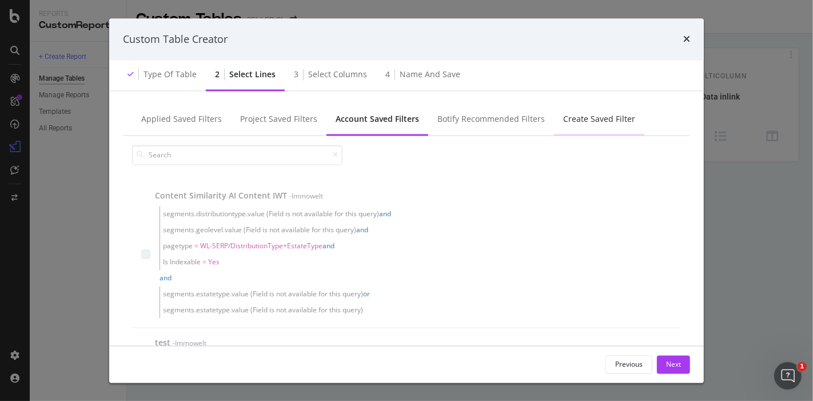
click at [579, 115] on div "Create Saved Filter" at bounding box center [599, 119] width 72 height 11
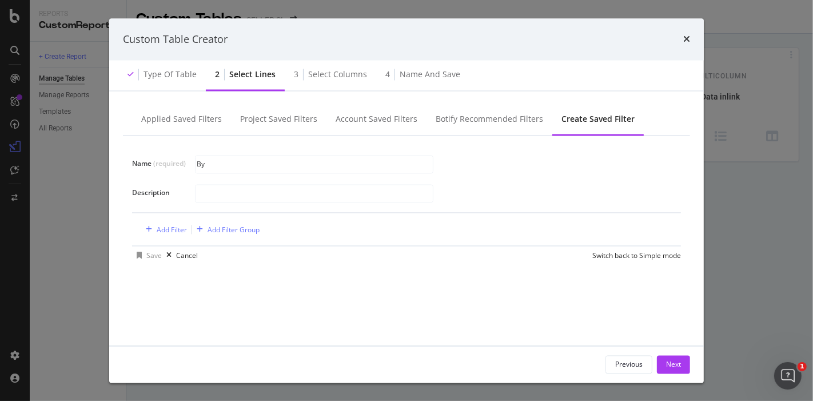
type input "B"
type input "Rent"
click at [175, 229] on div "Add Filter" at bounding box center [172, 230] width 30 height 10
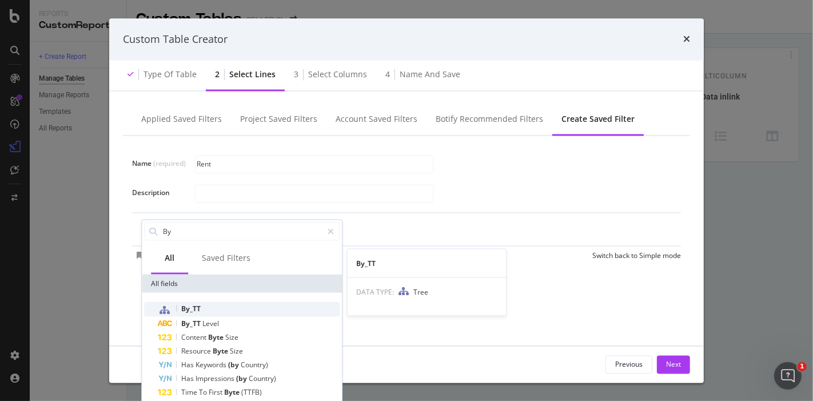
type input "By"
click at [193, 310] on span "By_TT" at bounding box center [190, 308] width 19 height 10
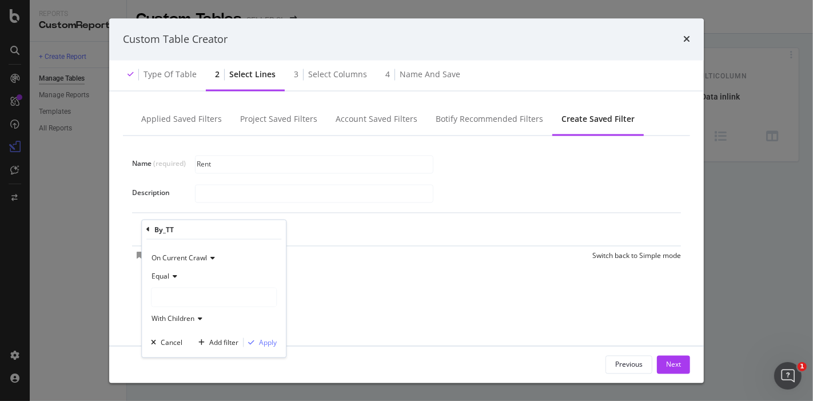
click at [173, 279] on div "Equal" at bounding box center [214, 275] width 126 height 18
click at [273, 288] on div "Equal Not Equal" at bounding box center [215, 306] width 128 height 45
click at [257, 274] on div "Equal" at bounding box center [214, 275] width 126 height 18
click at [219, 291] on div "modal" at bounding box center [213, 296] width 125 height 18
click at [203, 335] on span "1,989,772 URLS" at bounding box center [209, 335] width 53 height 10
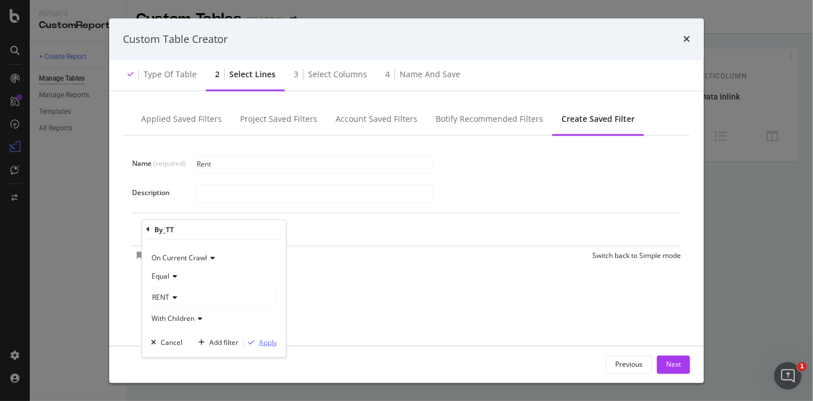
click at [269, 345] on div "Apply" at bounding box center [268, 342] width 18 height 10
click at [151, 255] on div "Save" at bounding box center [153, 257] width 15 height 10
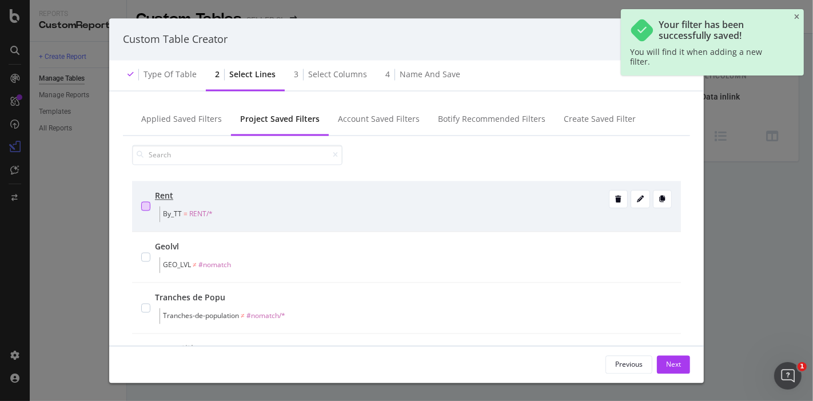
click at [147, 207] on div "modal" at bounding box center [145, 206] width 9 height 9
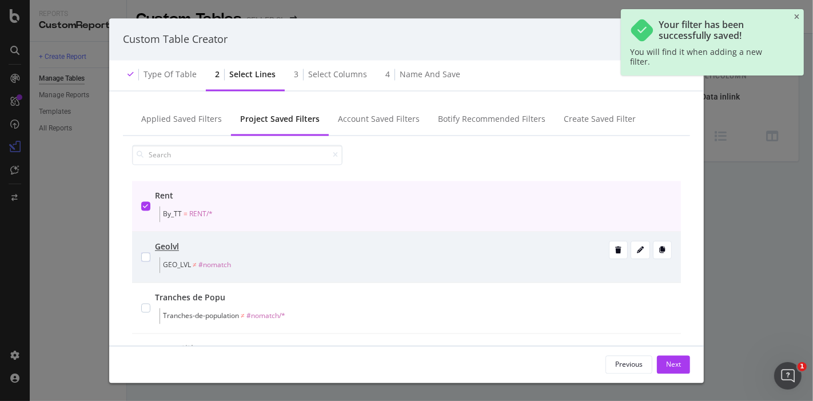
scroll to position [35, 0]
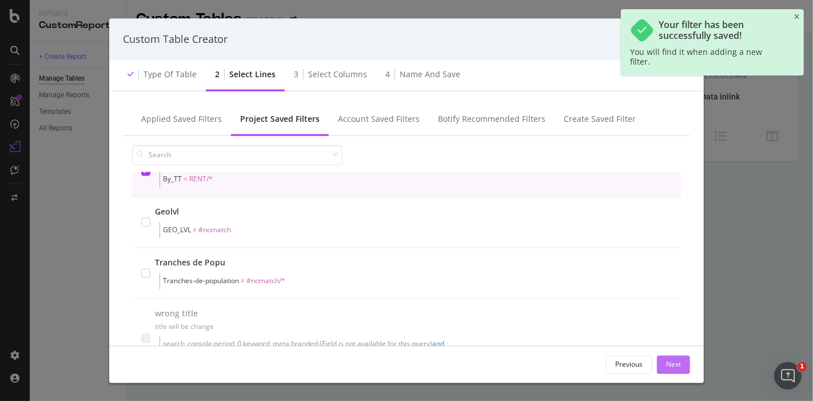
click at [674, 370] on div "Next" at bounding box center [673, 363] width 15 height 17
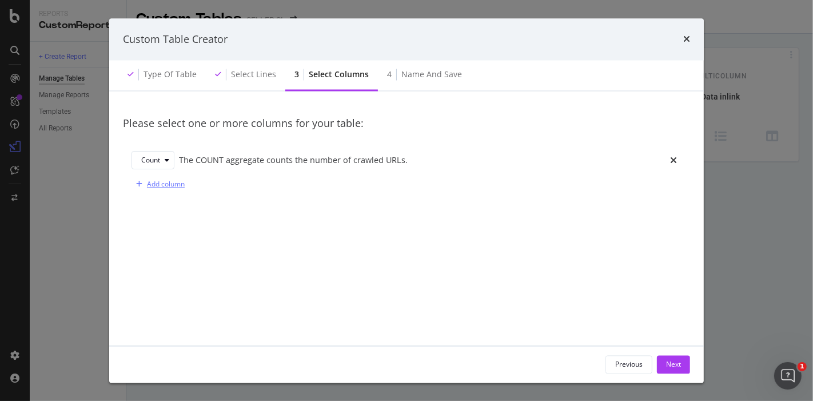
click at [161, 185] on div "Add column" at bounding box center [166, 184] width 38 height 10
click at [164, 163] on div "modal" at bounding box center [167, 160] width 14 height 7
click at [158, 200] on div "Sum" at bounding box center [153, 198] width 14 height 10
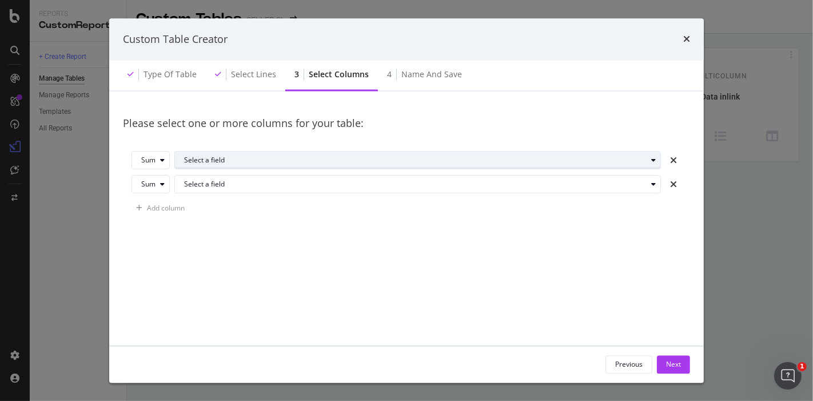
click at [214, 163] on div "Select a field" at bounding box center [415, 160] width 462 height 7
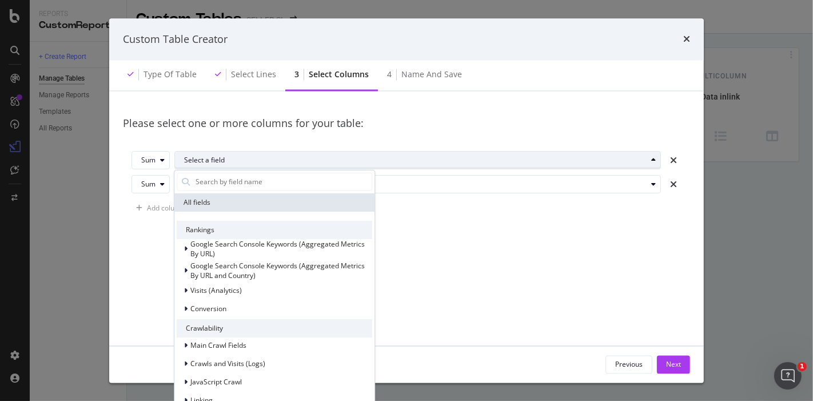
click at [214, 163] on div "Select a field" at bounding box center [415, 160] width 462 height 7
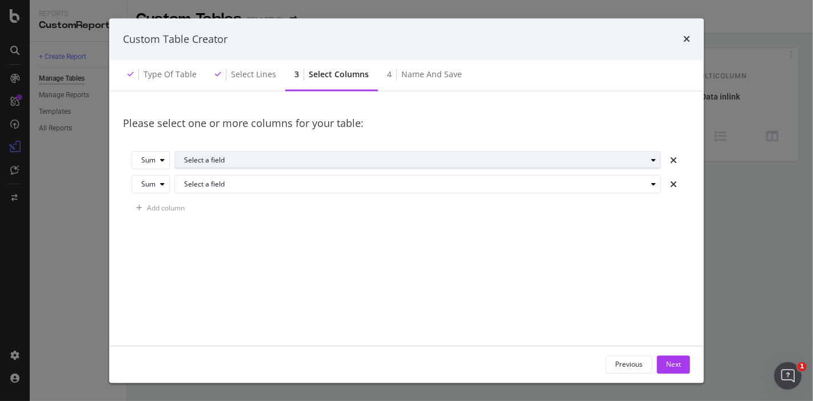
click at [211, 162] on div "Select a field" at bounding box center [415, 160] width 462 height 7
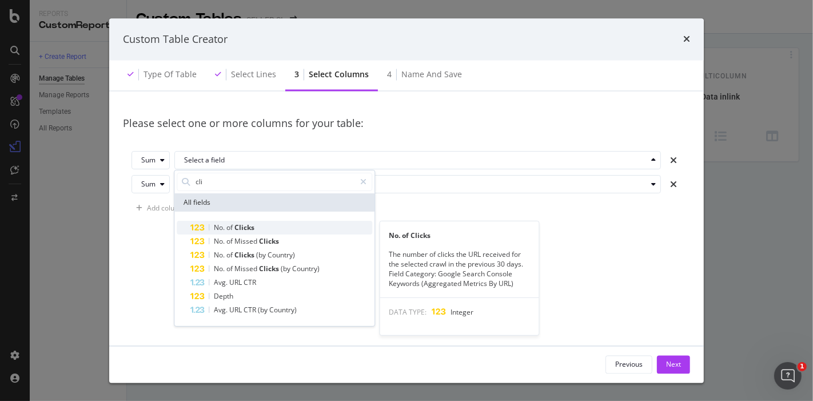
type input "cli"
click at [238, 223] on span "Clicks" at bounding box center [244, 227] width 20 height 10
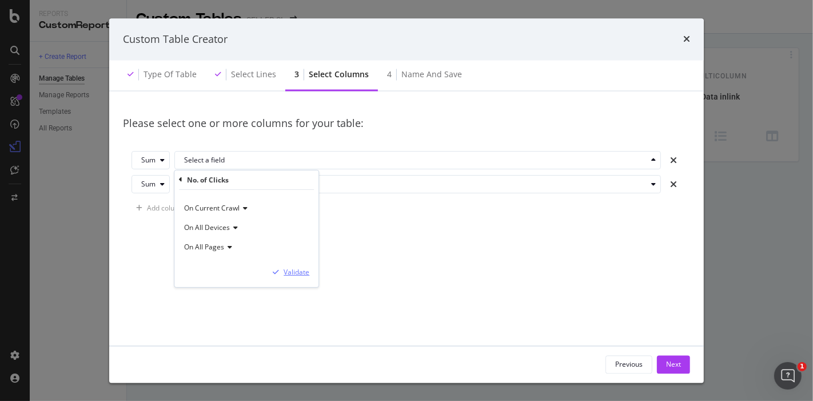
click at [293, 269] on div "Validate" at bounding box center [296, 272] width 26 height 10
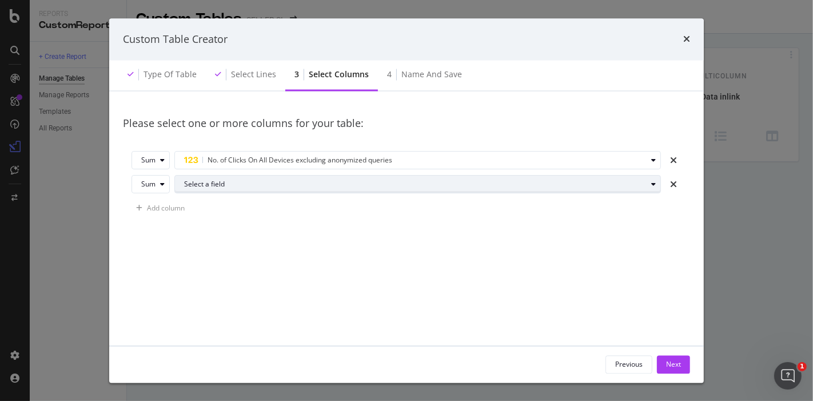
click at [239, 185] on div "Select a field" at bounding box center [415, 184] width 462 height 7
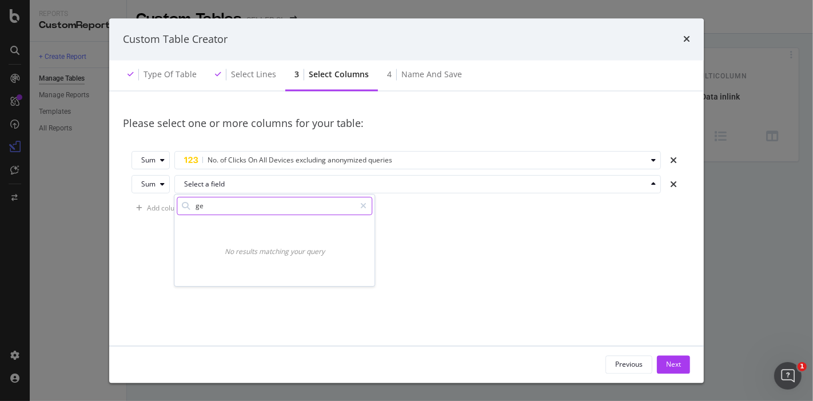
type input "g"
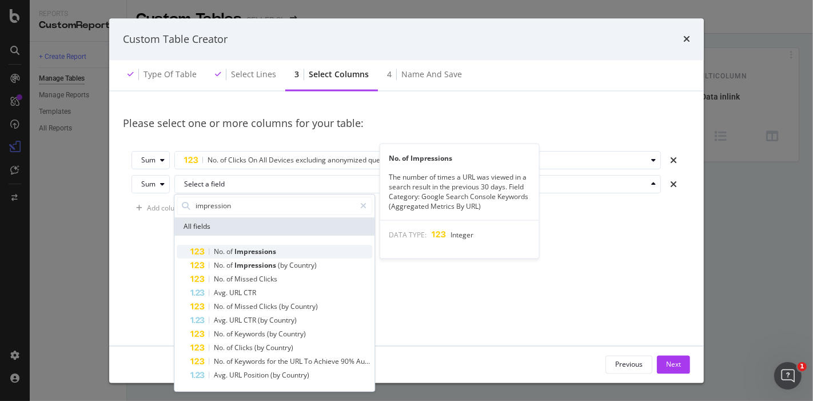
type input "impression"
click at [289, 250] on div "No. of Impressions" at bounding box center [281, 252] width 182 height 14
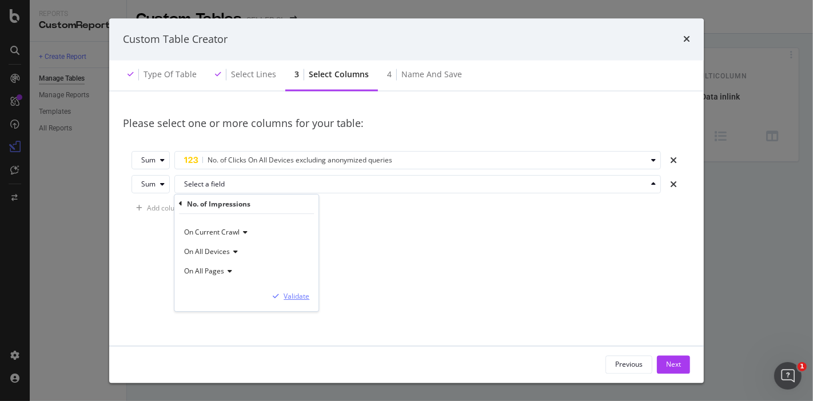
click at [287, 297] on div "Validate" at bounding box center [296, 296] width 26 height 10
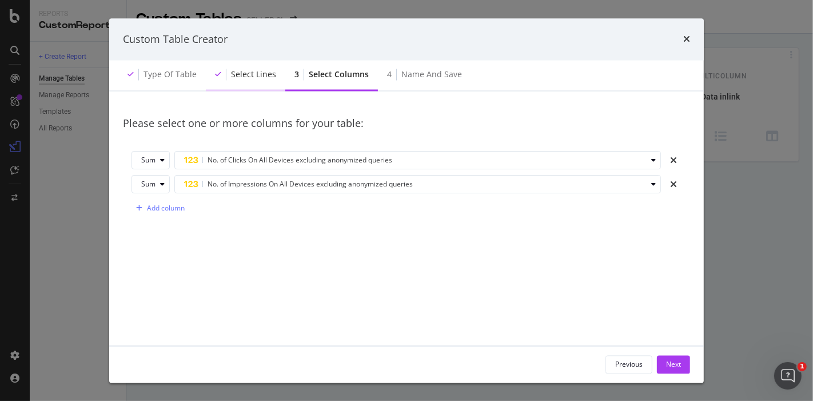
click at [237, 88] on div "Select lines" at bounding box center [245, 75] width 79 height 31
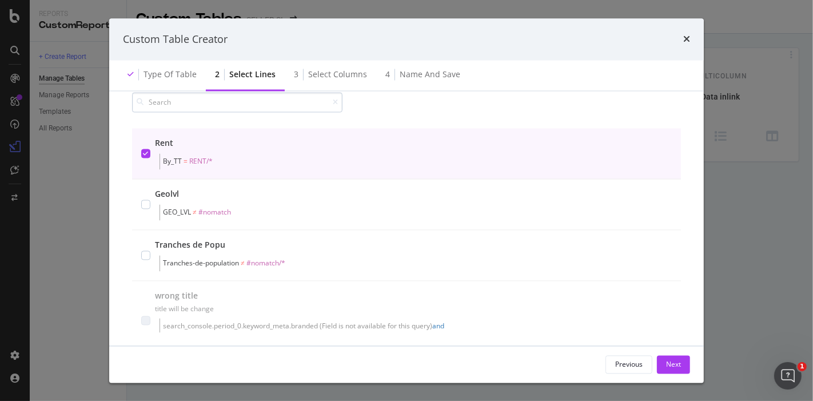
scroll to position [0, 0]
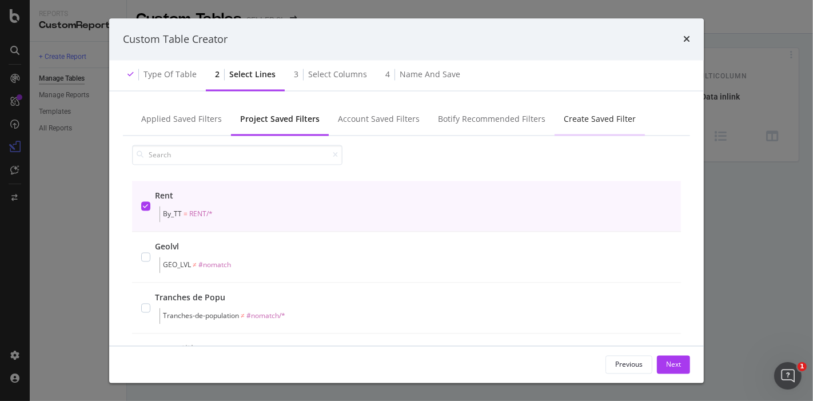
click at [583, 118] on div "Create Saved Filter" at bounding box center [599, 119] width 72 height 11
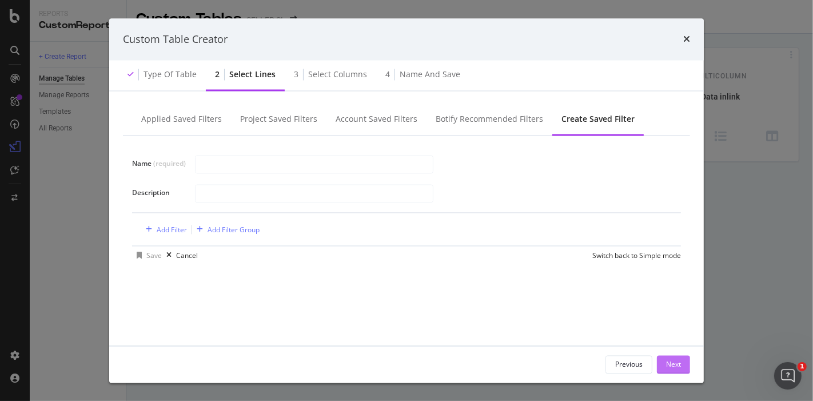
click at [678, 361] on div "Next" at bounding box center [673, 364] width 15 height 10
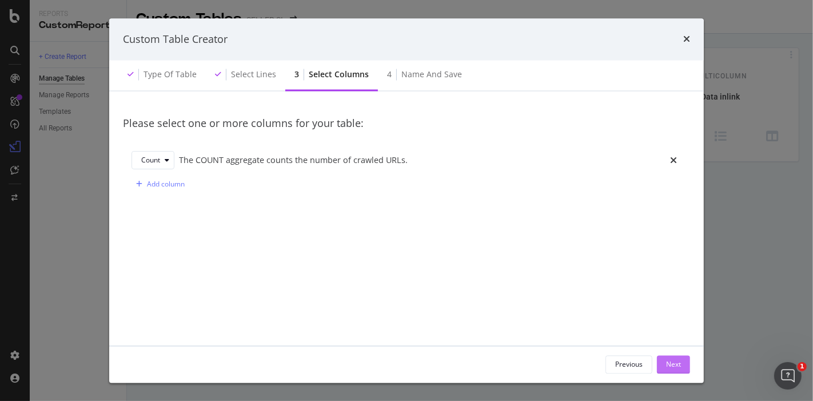
click at [678, 361] on div "Next" at bounding box center [673, 364] width 15 height 10
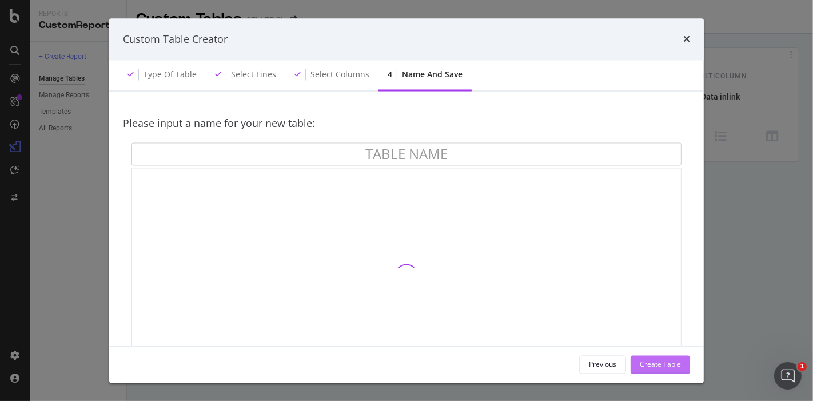
click at [678, 361] on div "Create Table" at bounding box center [659, 364] width 41 height 10
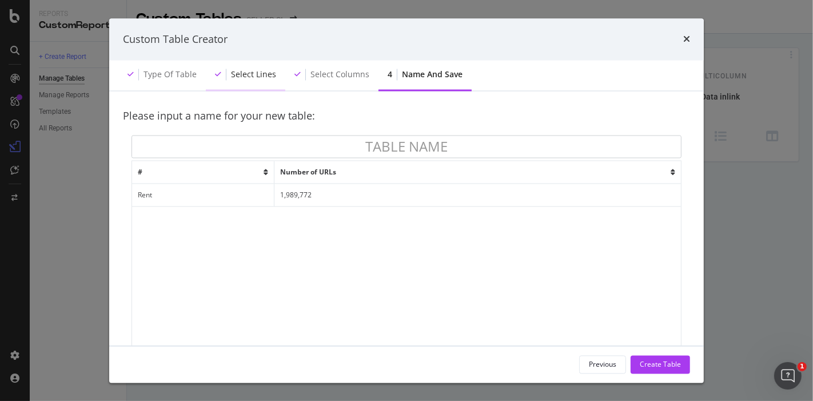
click at [253, 66] on div "Select lines" at bounding box center [245, 75] width 79 height 31
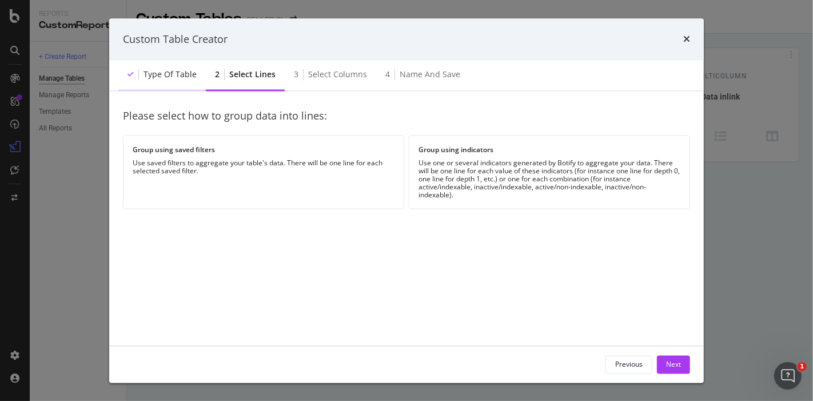
click at [175, 68] on div "Type of table" at bounding box center [161, 75] width 87 height 31
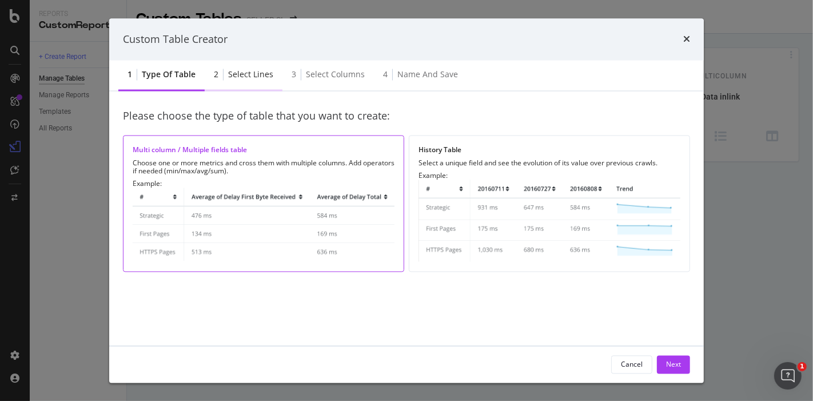
click at [237, 77] on div "Select lines" at bounding box center [250, 74] width 45 height 11
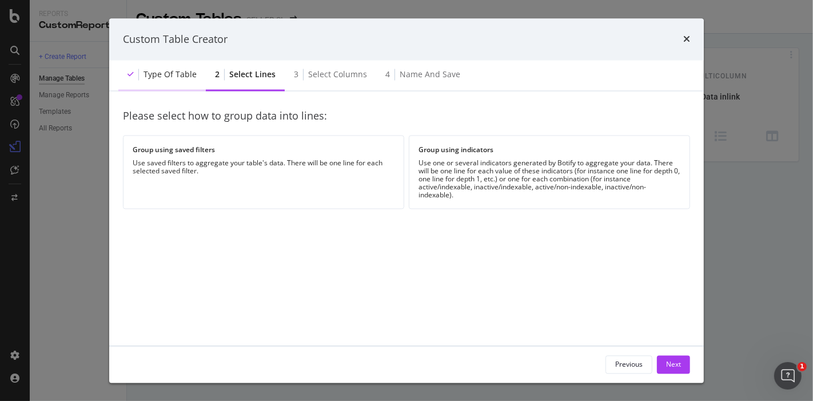
click at [162, 79] on div "Type of table" at bounding box center [169, 74] width 53 height 11
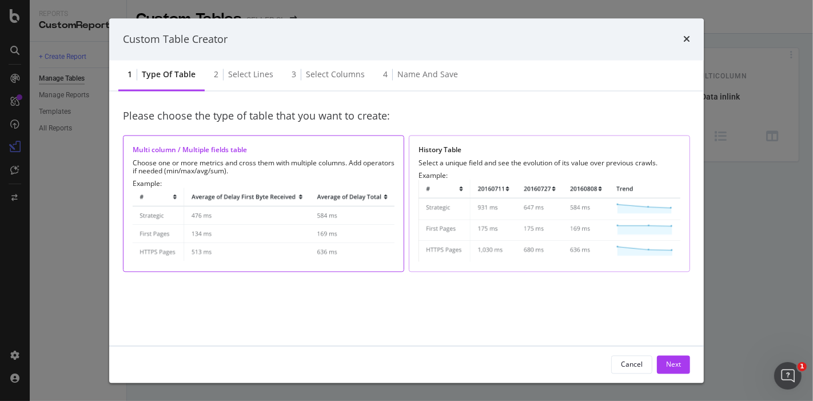
click at [437, 204] on img "modal" at bounding box center [549, 221] width 262 height 82
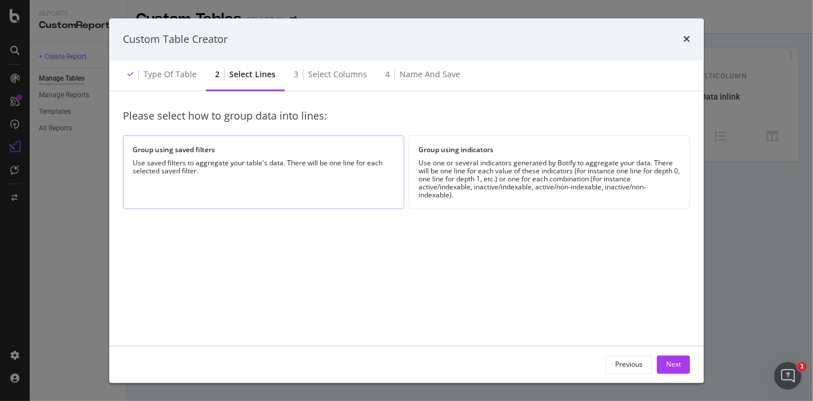
click at [195, 166] on div "Use saved filters to aggregate your table's data. There will be one line for ea…" at bounding box center [264, 167] width 262 height 16
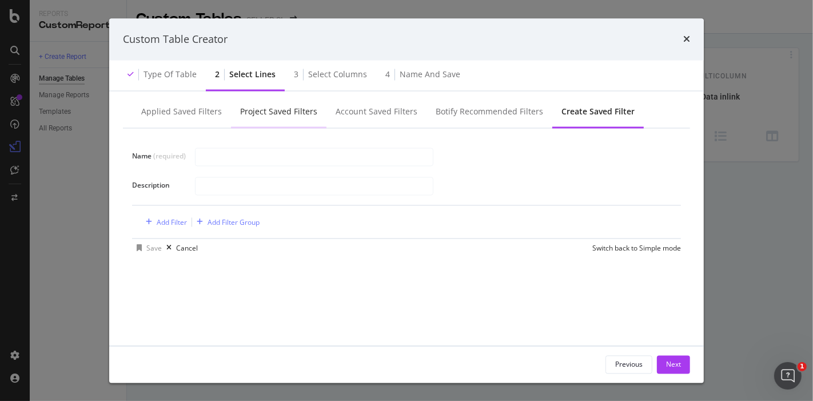
click at [266, 109] on div "Project Saved Filters" at bounding box center [278, 111] width 77 height 11
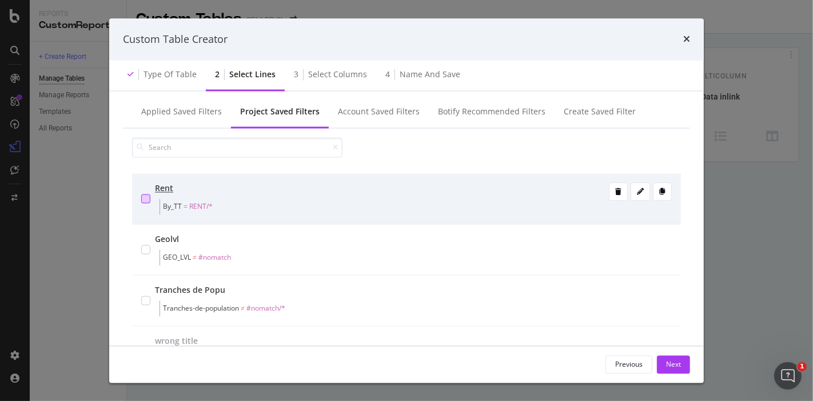
click at [148, 194] on div "modal" at bounding box center [145, 198] width 9 height 9
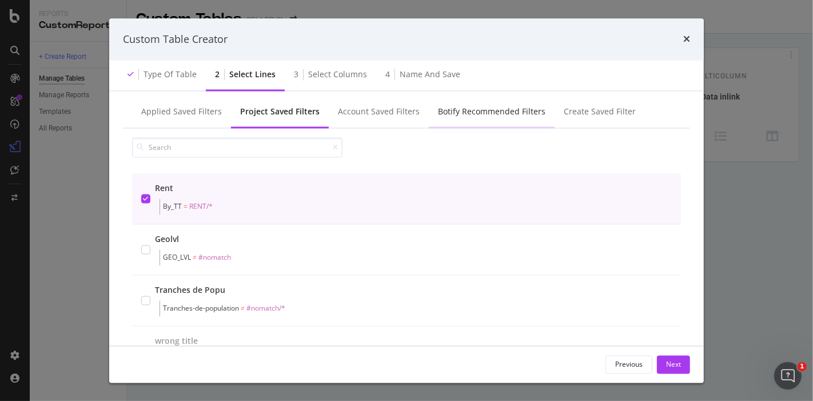
click at [541, 114] on div "Botify Recommended Filters" at bounding box center [492, 112] width 126 height 31
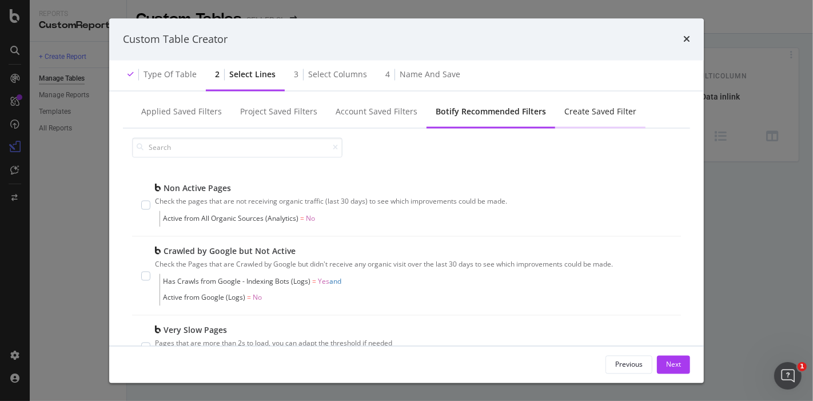
click at [582, 111] on div "Create Saved Filter" at bounding box center [600, 111] width 72 height 11
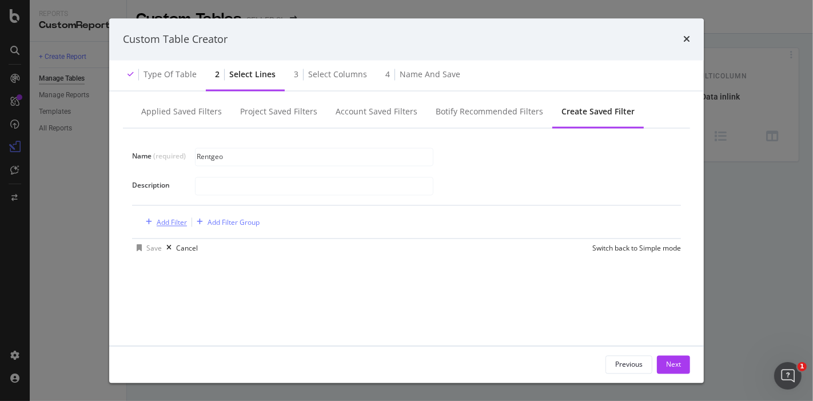
type input "Rentgeo"
click at [164, 218] on div "Add Filter" at bounding box center [172, 222] width 30 height 10
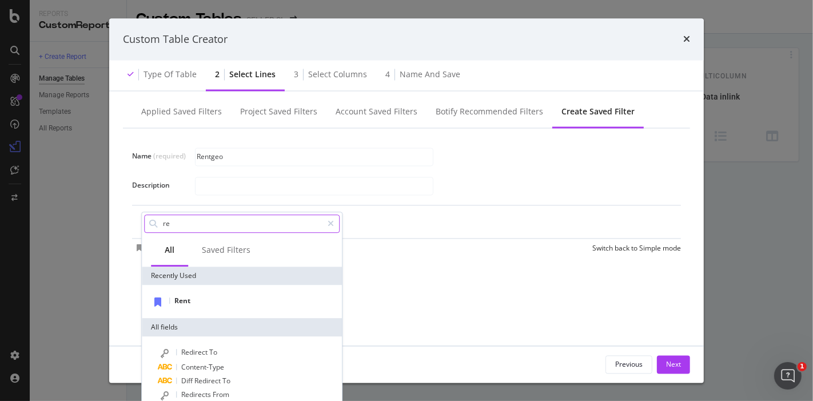
type input "r"
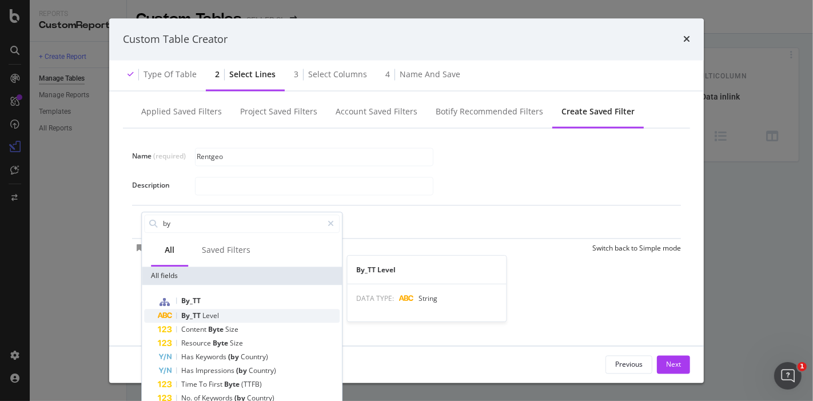
type input "by"
click at [216, 313] on span "Level" at bounding box center [210, 315] width 17 height 10
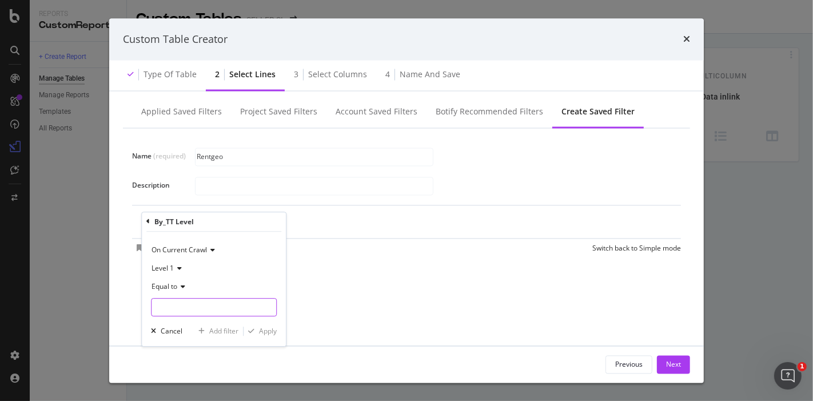
click at [209, 307] on input "Name (required)" at bounding box center [213, 307] width 125 height 18
click at [171, 267] on span "Level 1" at bounding box center [162, 268] width 22 height 10
click at [185, 307] on div "Level 2" at bounding box center [215, 306] width 122 height 15
click at [194, 301] on input "Name (required)" at bounding box center [213, 307] width 125 height 18
click at [689, 41] on icon "times" at bounding box center [686, 39] width 7 height 9
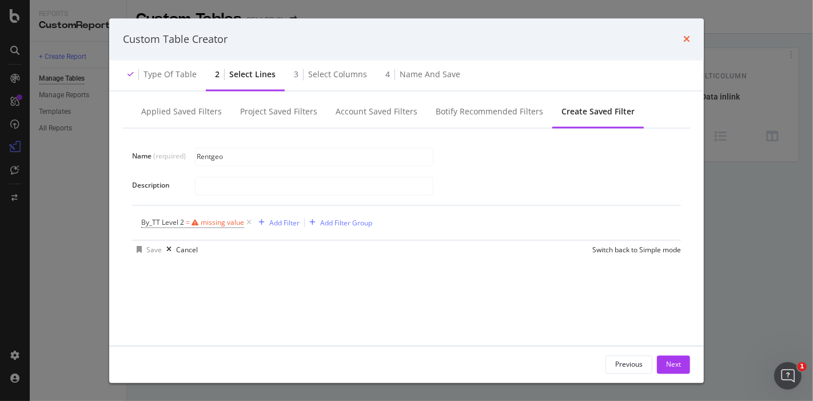
click at [686, 41] on icon "times" at bounding box center [686, 39] width 7 height 9
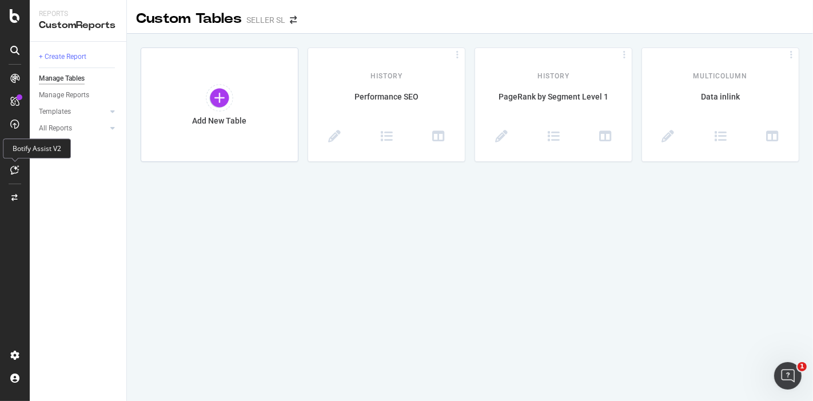
click at [11, 164] on div at bounding box center [15, 170] width 18 height 18
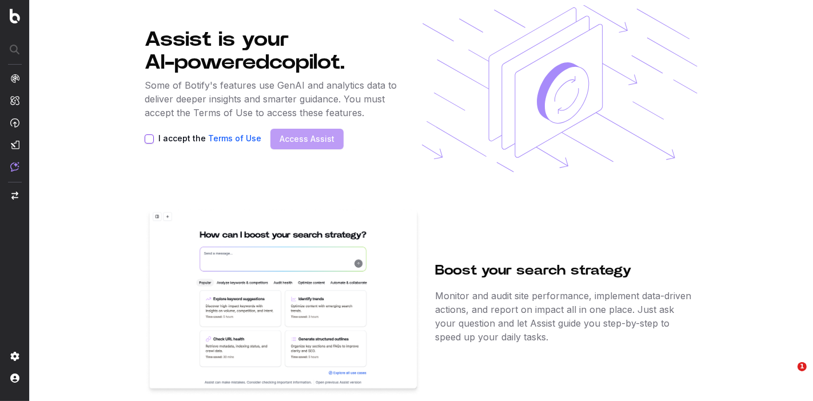
click at [204, 137] on label "I accept the Terms of Use" at bounding box center [209, 138] width 103 height 9
click at [154, 137] on button "I accept the Terms of Use" at bounding box center [149, 138] width 9 height 9
click at [302, 138] on link "Access Assist" at bounding box center [306, 138] width 55 height 11
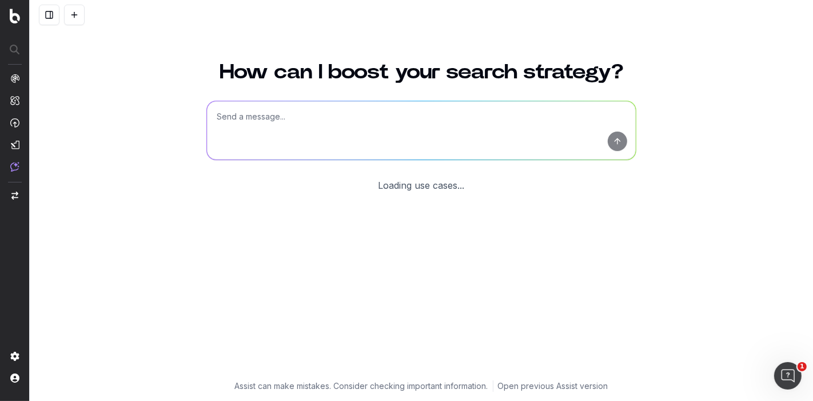
scroll to position [33, 0]
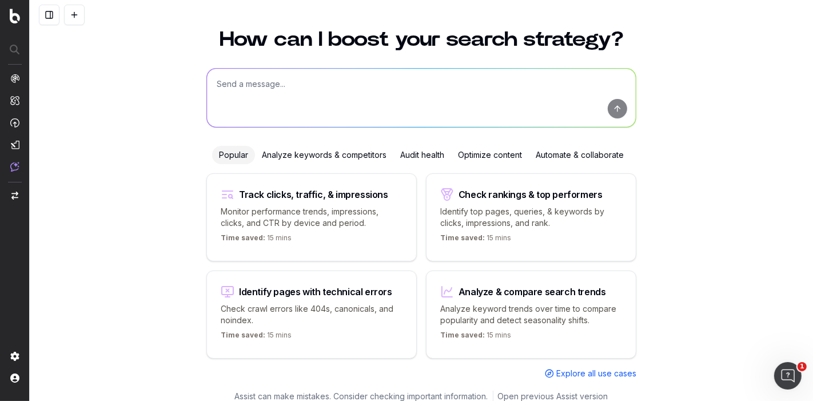
click at [343, 91] on textarea at bounding box center [421, 98] width 429 height 58
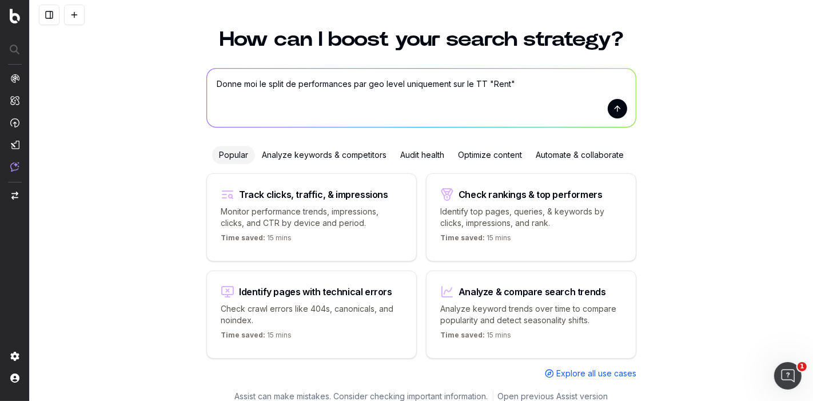
click at [470, 81] on textarea "Donne moi le split de performances par geo level uniquement sur le TT "Rent"" at bounding box center [421, 98] width 429 height 58
click at [530, 83] on textarea "Donne moi le split de performances par geo level uniquement sur le By_TT "Rent"" at bounding box center [421, 98] width 429 height 58
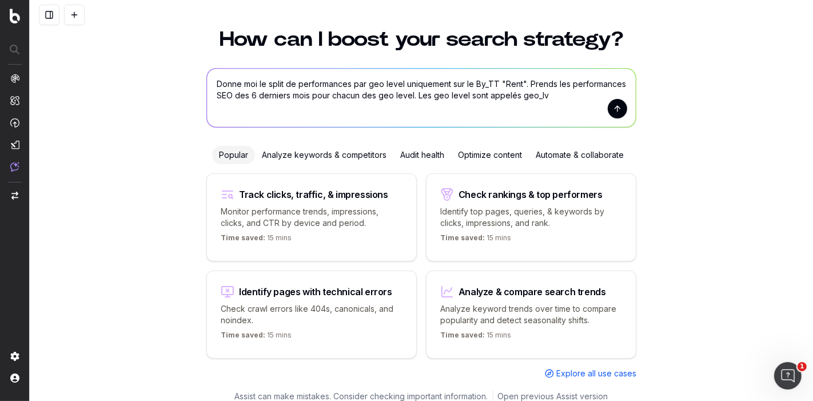
type textarea "Donne moi le split de performances par geo level uniquement sur le By_TT "Rent"…"
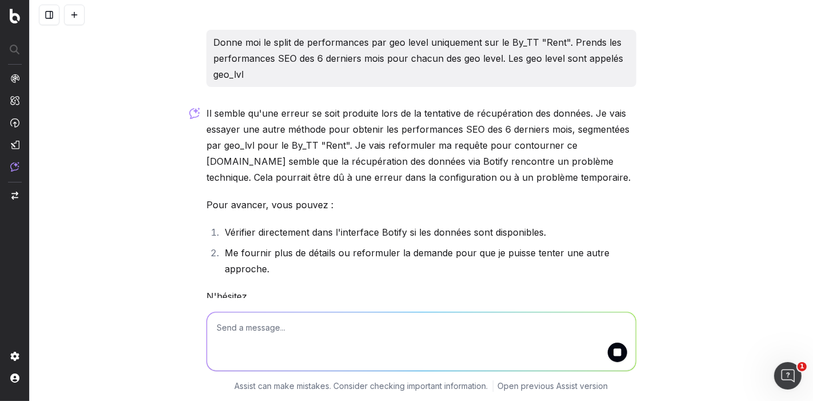
scroll to position [10, 0]
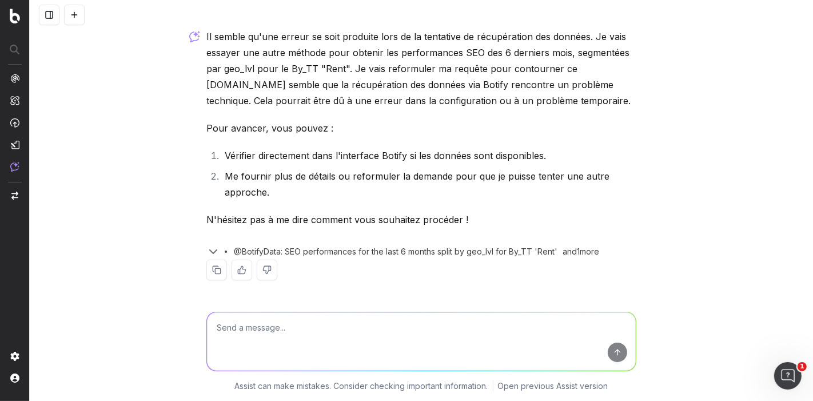
scroll to position [76, 0]
click at [347, 333] on textarea at bounding box center [421, 341] width 429 height 58
click at [335, 333] on textarea at bounding box center [421, 341] width 429 height 58
type textarea "Utilise By_TT et GEO_LVL"
click at [610, 354] on button "submit" at bounding box center [616, 351] width 19 height 19
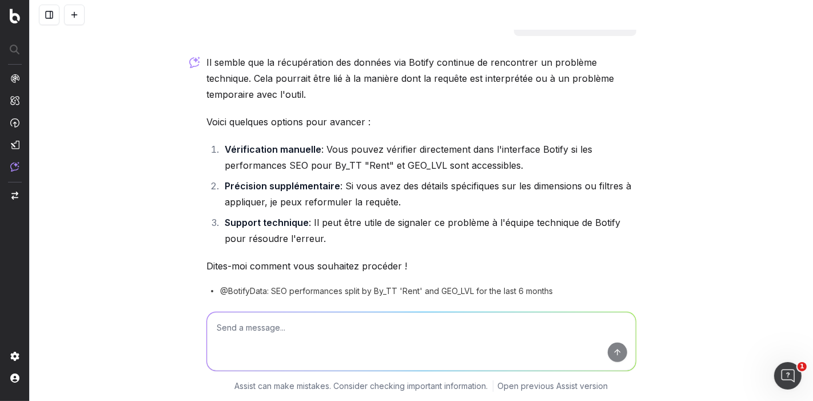
scroll to position [410, 0]
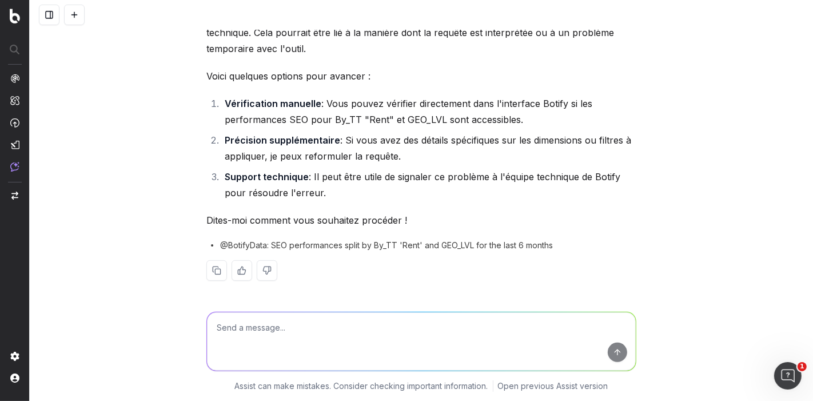
click at [363, 337] on textarea at bounding box center [421, 341] width 429 height 58
type textarea "Oui elles sont disponibles"
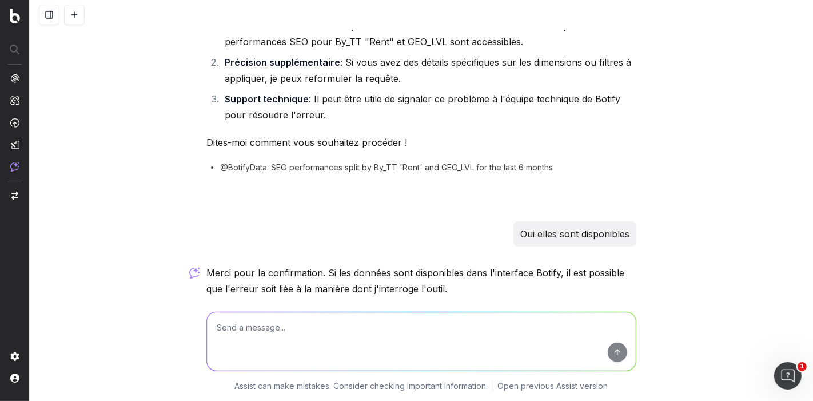
scroll to position [654, 0]
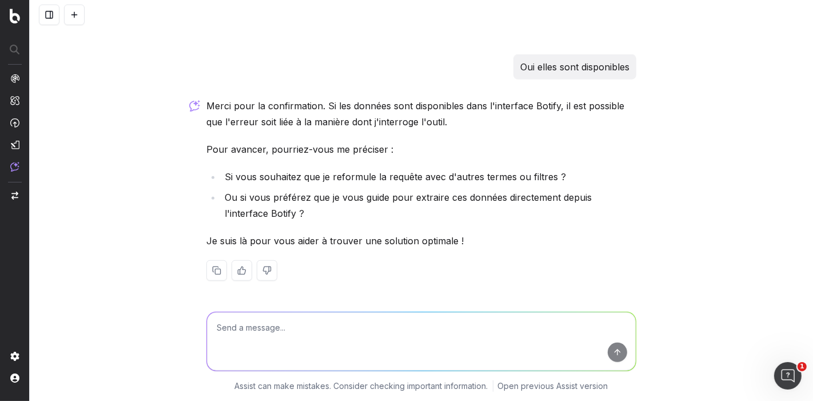
click at [367, 345] on textarea at bounding box center [421, 341] width 429 height 58
type textarea "Oui"
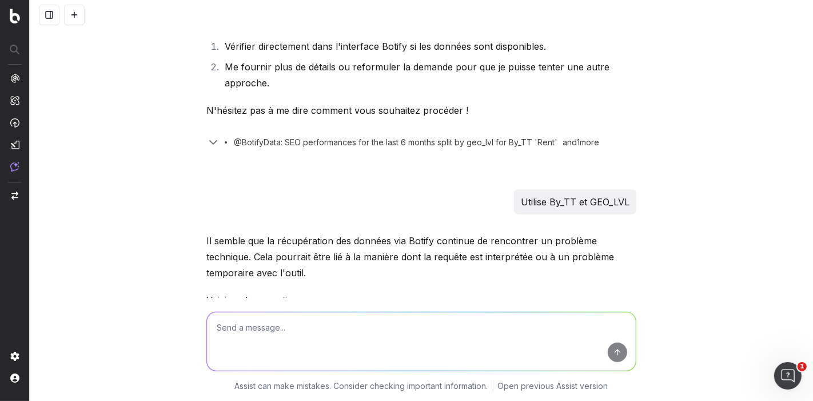
scroll to position [0, 0]
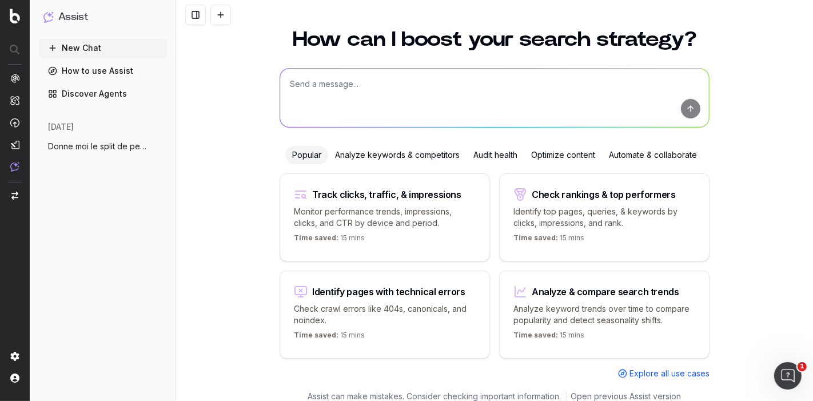
click at [114, 148] on span "Donne moi le split de performances par g" at bounding box center [98, 146] width 101 height 11
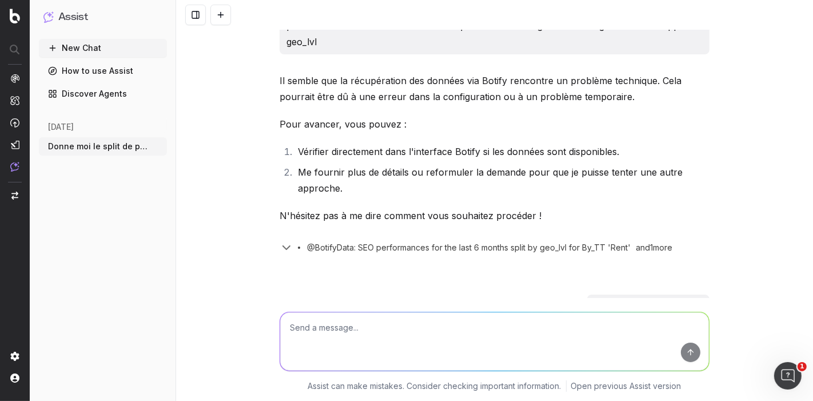
click at [359, 341] on textarea at bounding box center [494, 341] width 429 height 58
type textarea "Performances SEO par BY_TT = rent et par GEO_LVL"
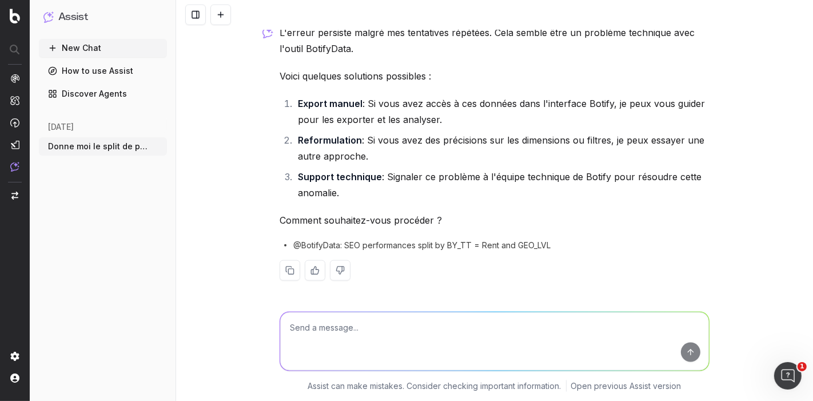
click at [102, 44] on button "New Chat" at bounding box center [103, 48] width 128 height 18
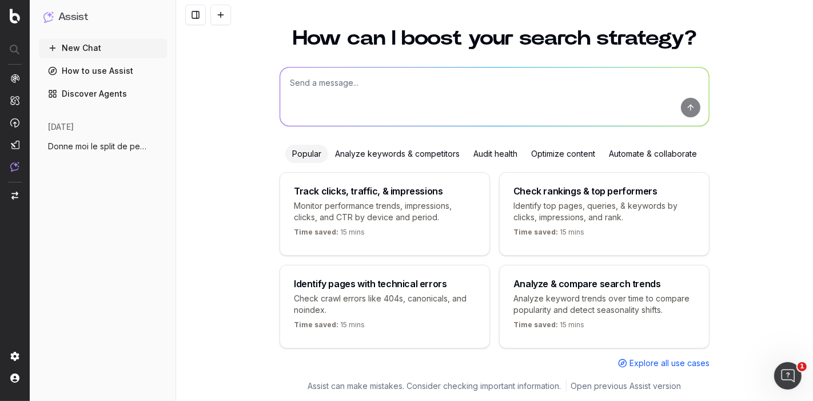
scroll to position [33, 0]
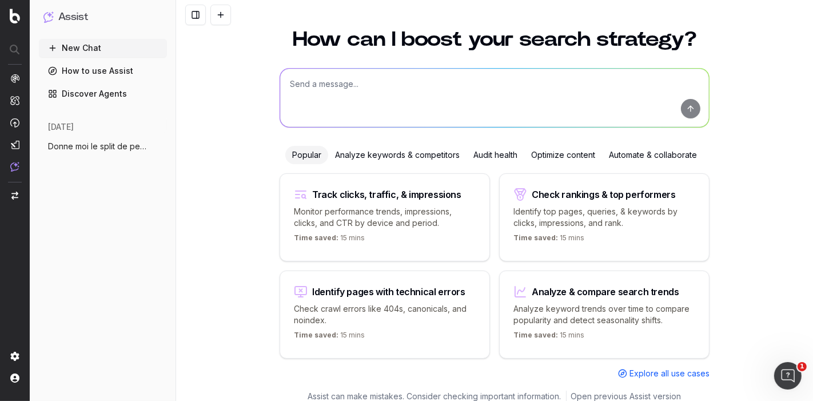
click at [405, 95] on textarea at bounding box center [494, 98] width 429 height 58
type textarea "Je veux les performances SEO des GEO_LVL du By_TT = Rent"
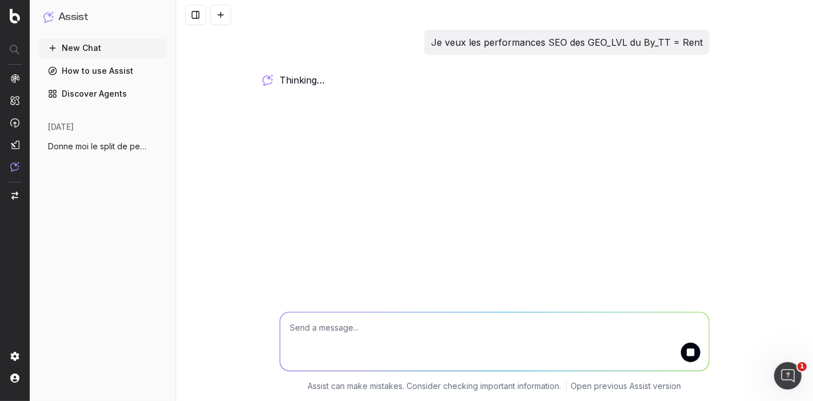
scroll to position [0, 0]
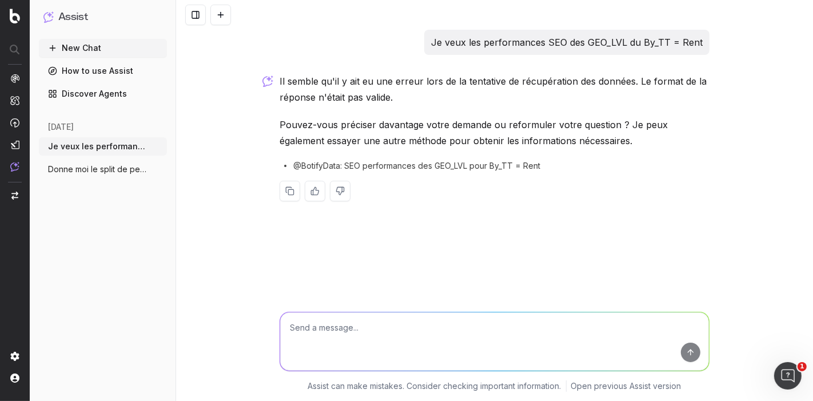
click at [15, 138] on div at bounding box center [14, 123] width 9 height 98
click at [12, 148] on img at bounding box center [14, 144] width 9 height 9
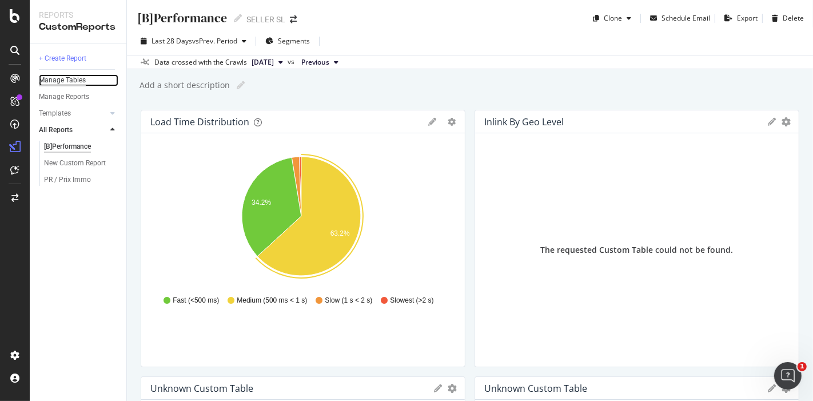
click at [69, 83] on div "Manage Tables" at bounding box center [62, 80] width 47 height 12
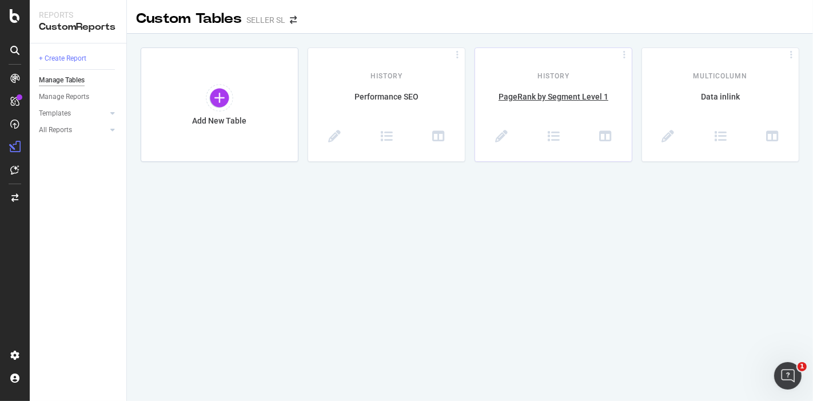
click at [488, 90] on div "History PageRank by Segment Level 1" at bounding box center [553, 104] width 157 height 113
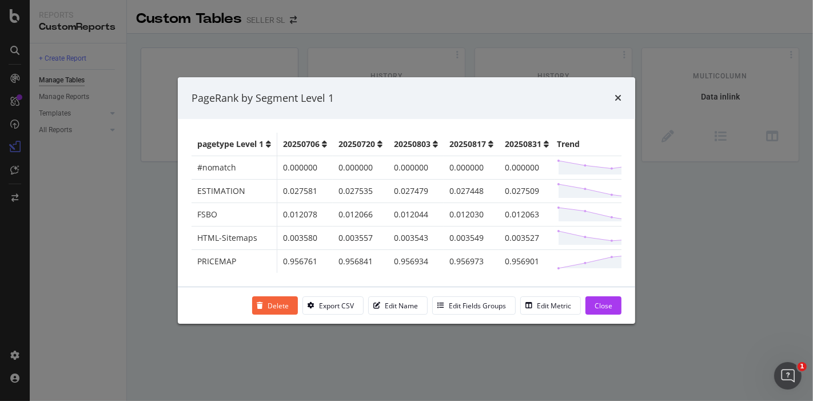
click at [622, 93] on div "PageRank by Segment Level 1" at bounding box center [406, 98] width 457 height 42
click at [618, 93] on icon "times" at bounding box center [617, 97] width 7 height 9
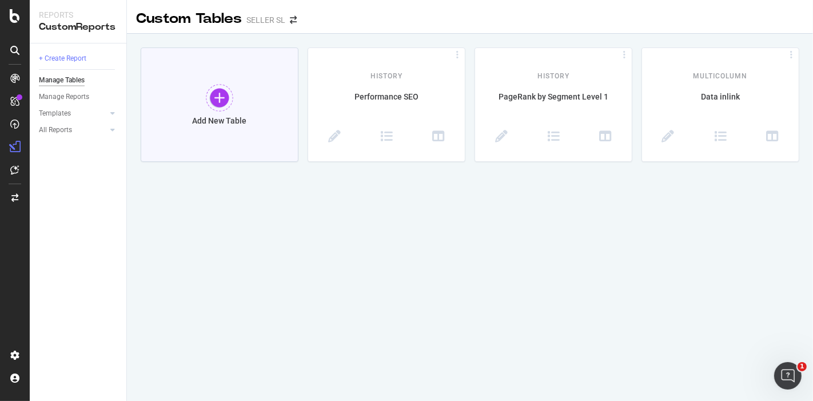
click at [215, 103] on div at bounding box center [219, 97] width 27 height 27
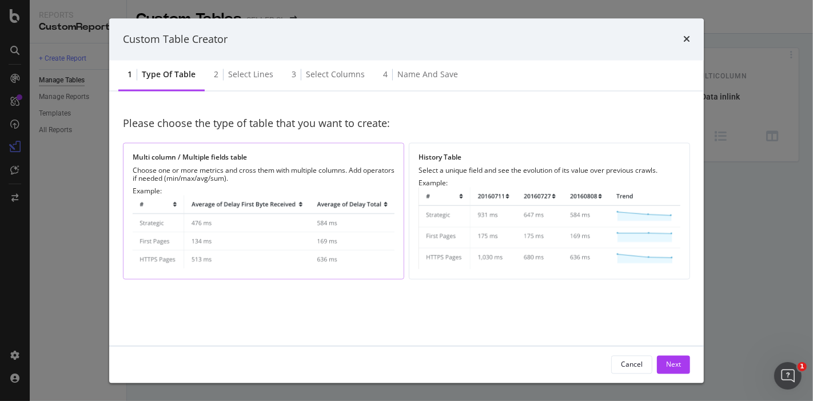
click at [363, 187] on div "Example:" at bounding box center [264, 228] width 262 height 82
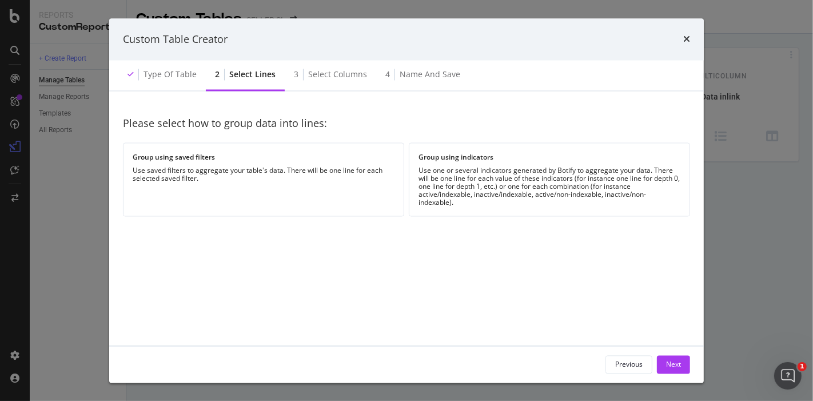
click at [363, 187] on div "Group using saved filters Use saved filters to aggregate your table's data. The…" at bounding box center [263, 179] width 281 height 74
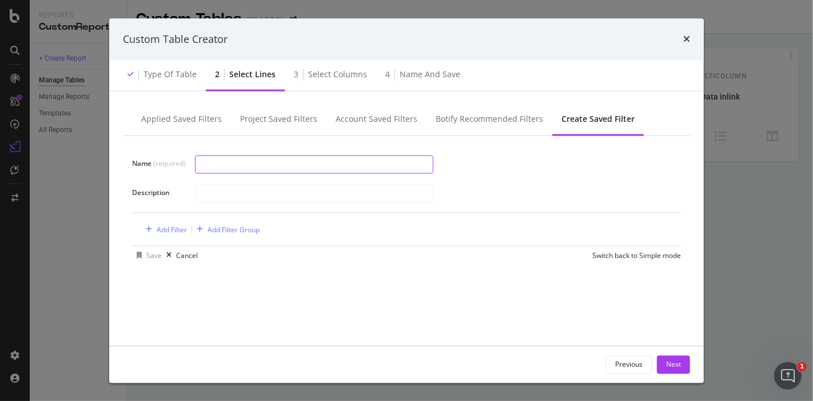
click at [304, 170] on input "modal" at bounding box center [313, 163] width 237 height 17
click at [186, 77] on div "Type of table" at bounding box center [169, 74] width 53 height 11
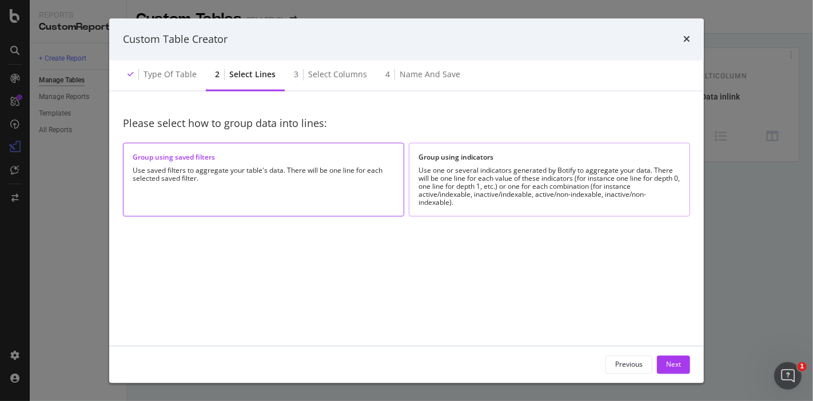
click at [526, 169] on div "Use one or several indicators generated by Botify to aggregate your data. There…" at bounding box center [549, 187] width 262 height 40
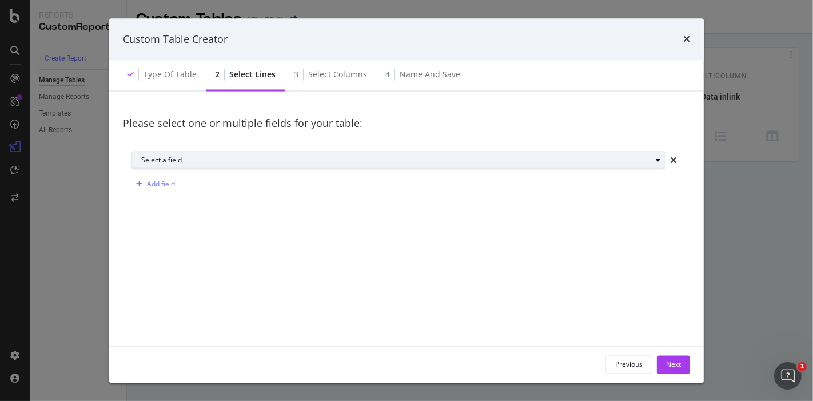
click at [302, 169] on button "Select a field" at bounding box center [398, 160] width 534 height 18
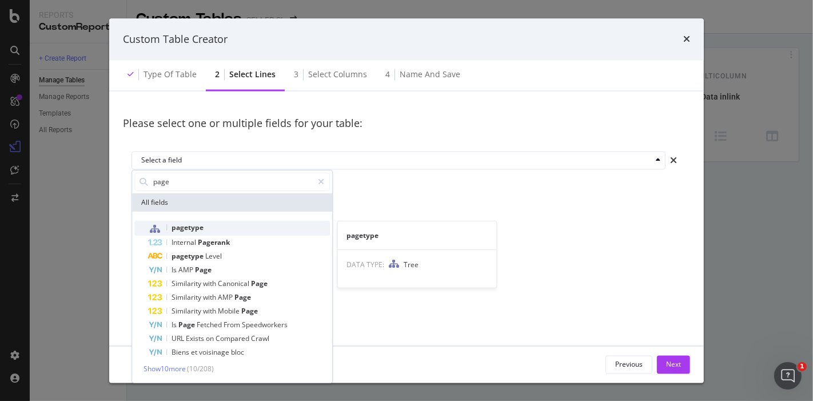
type input "page"
click at [203, 221] on div "pagetype" at bounding box center [239, 227] width 182 height 15
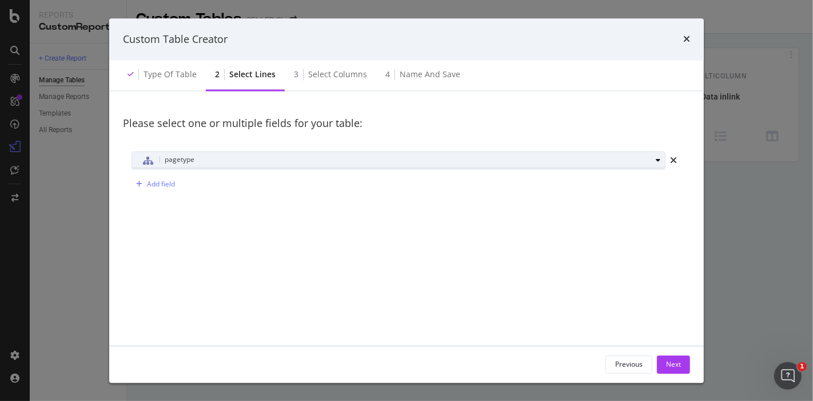
click at [199, 161] on div "pagetype" at bounding box center [396, 160] width 510 height 15
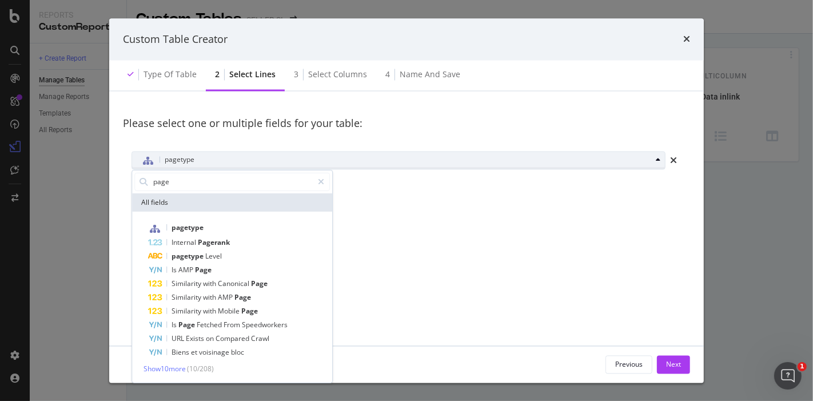
scroll to position [53, 0]
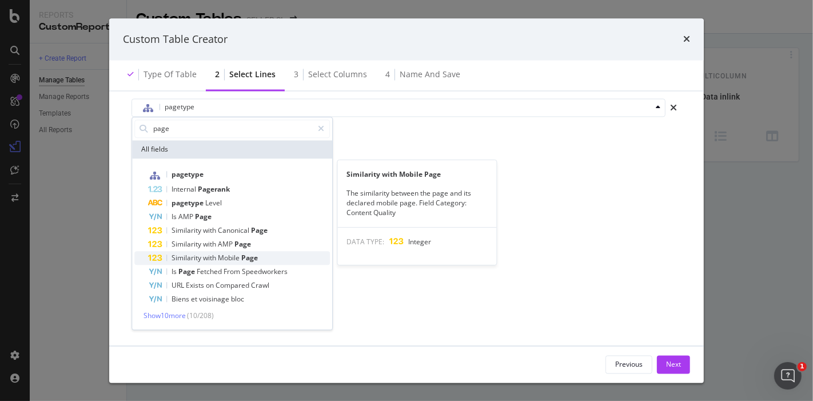
click at [467, 162] on div "Similarity with Mobile Page The similarity between the page and its declared mo…" at bounding box center [417, 212] width 159 height 105
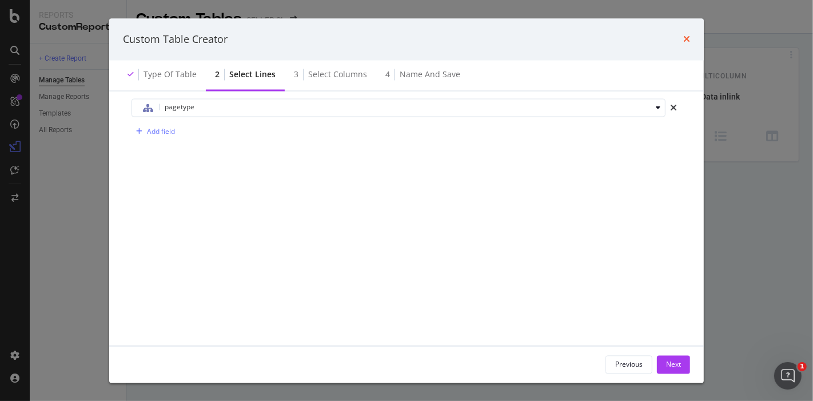
click at [685, 38] on icon "times" at bounding box center [686, 39] width 7 height 9
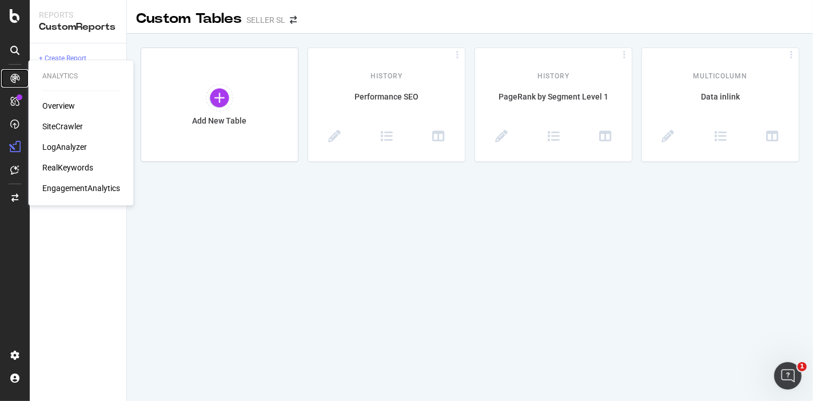
click at [14, 75] on icon at bounding box center [14, 78] width 9 height 9
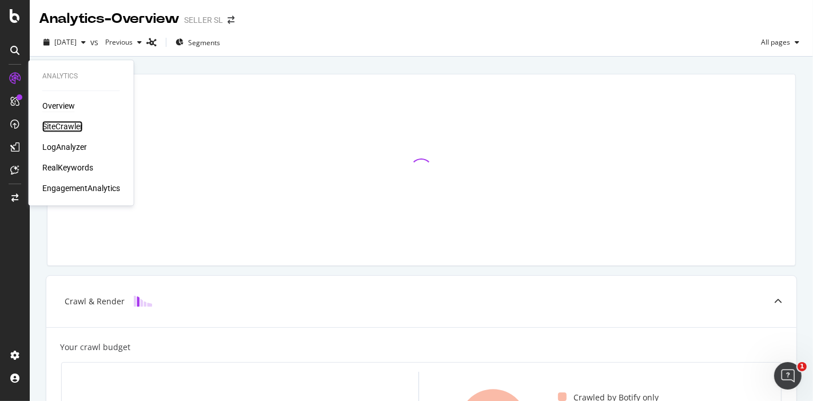
click at [71, 126] on div "SiteCrawler" at bounding box center [62, 126] width 41 height 11
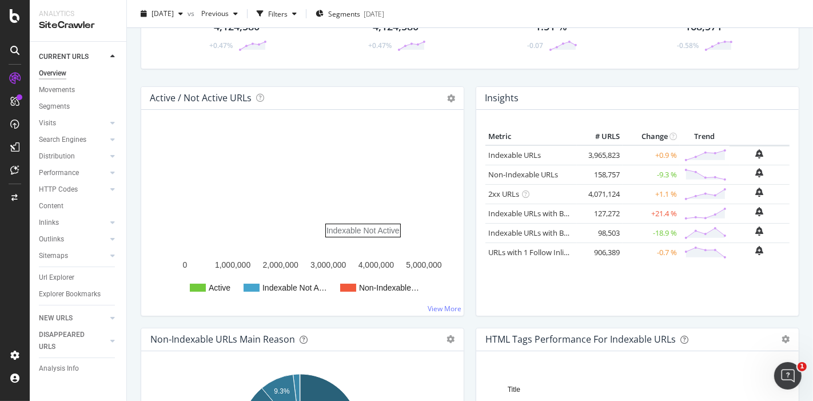
scroll to position [85, 0]
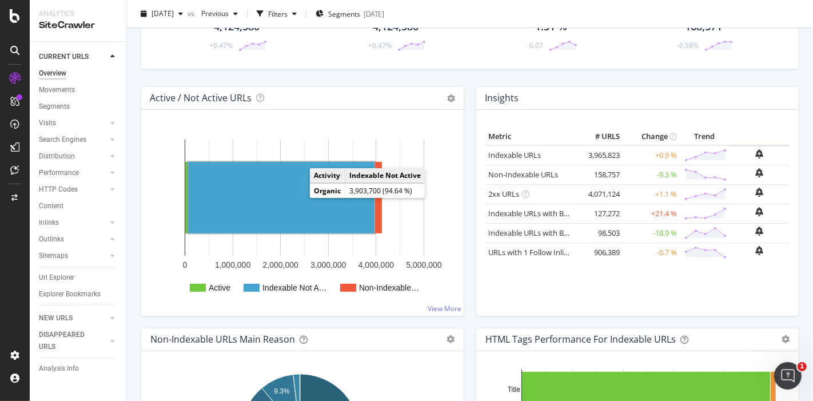
click at [287, 189] on rect "A chart." at bounding box center [281, 197] width 186 height 71
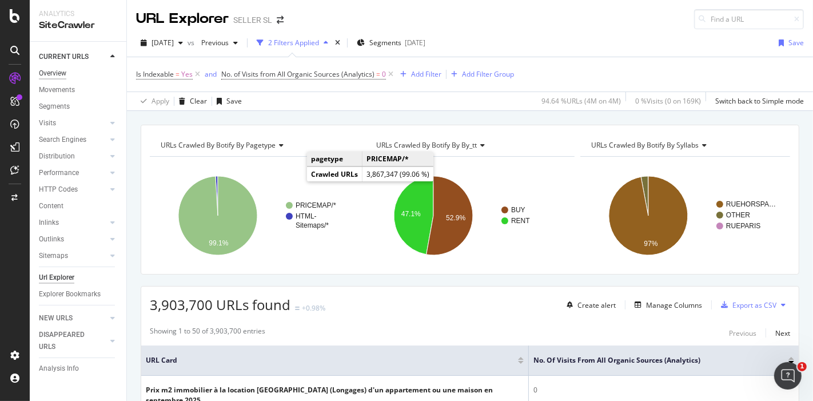
click at [57, 74] on div "Overview" at bounding box center [52, 73] width 27 height 12
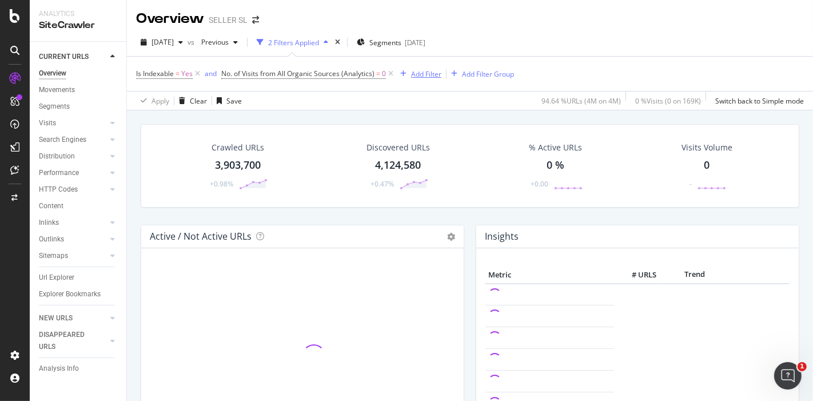
click at [391, 74] on icon at bounding box center [391, 73] width 10 height 11
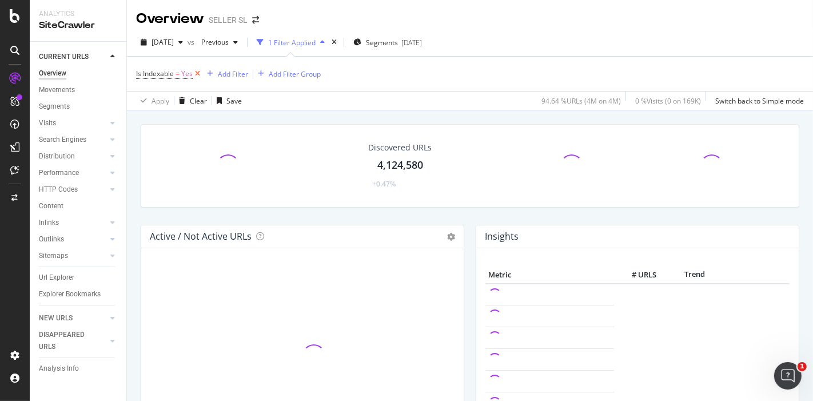
click at [199, 74] on icon at bounding box center [198, 73] width 10 height 11
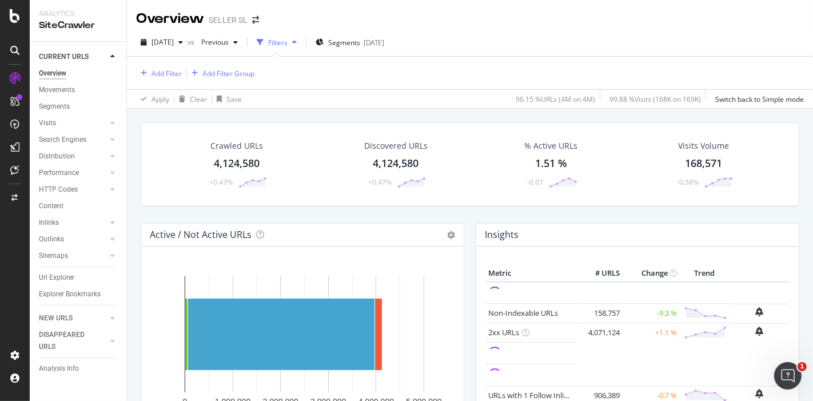
click at [231, 159] on div "4,124,580" at bounding box center [237, 163] width 46 height 15
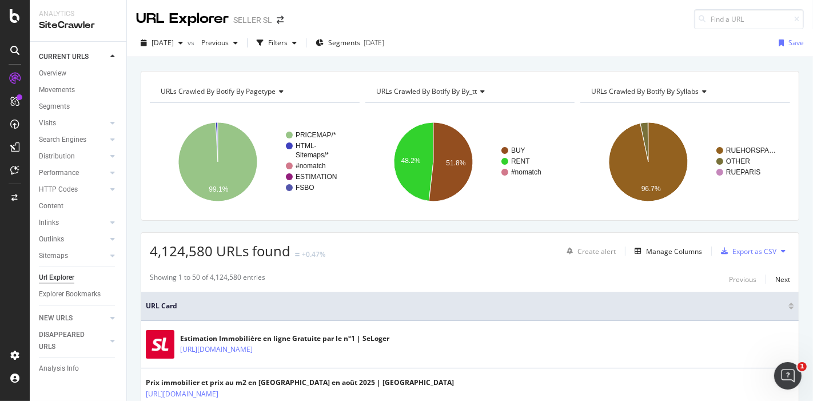
scroll to position [138, 0]
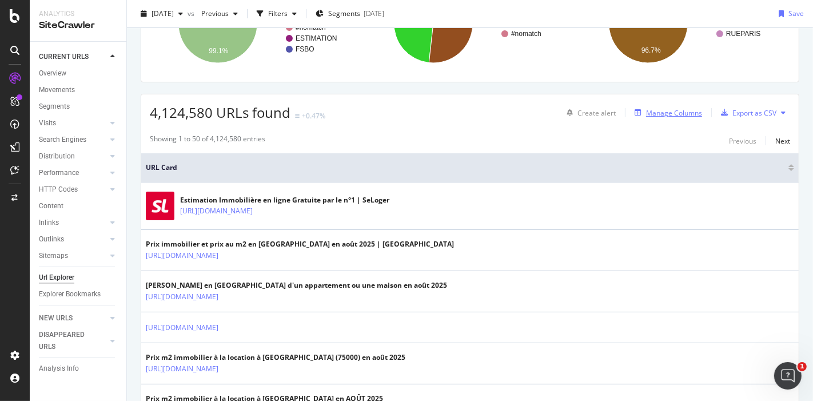
click at [649, 113] on div "Manage Columns" at bounding box center [674, 113] width 56 height 10
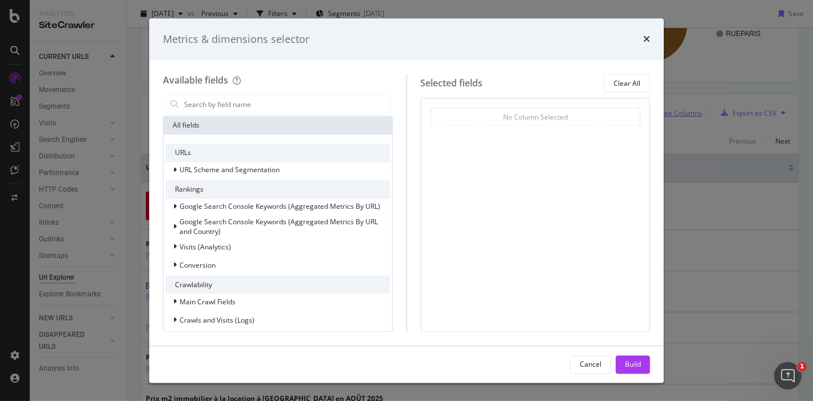
click at [518, 147] on div "No Column Selected You can use this field as a To pick up a draggable item, pre…" at bounding box center [536, 214] width 230 height 233
click at [243, 107] on input "modal" at bounding box center [286, 104] width 207 height 17
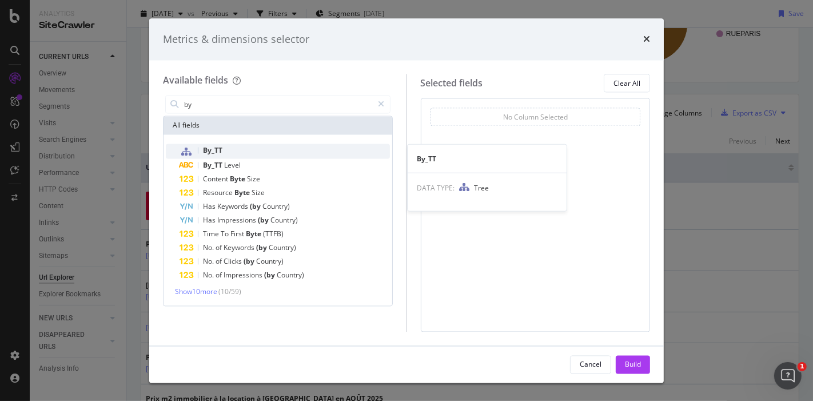
click at [238, 149] on div "By_TT" at bounding box center [284, 151] width 210 height 15
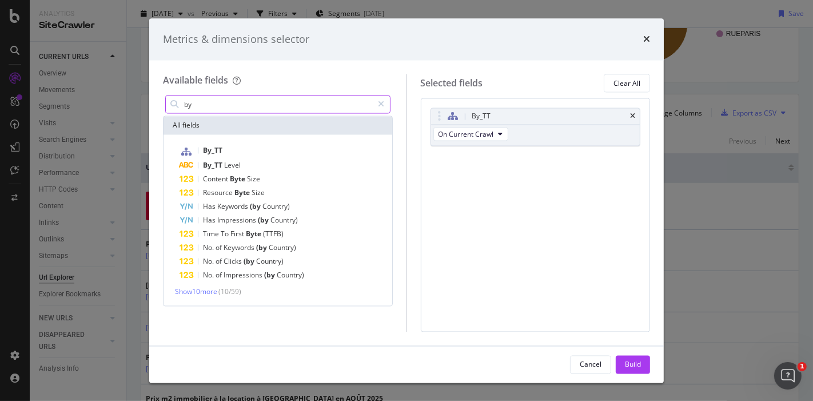
click at [275, 105] on input "by" at bounding box center [278, 104] width 190 height 17
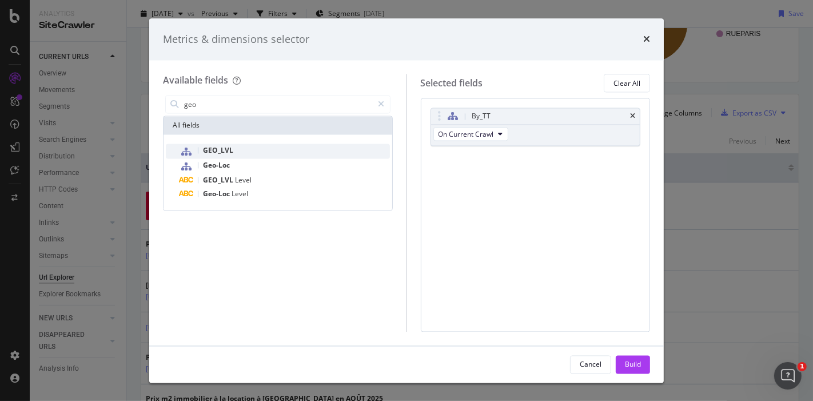
click at [233, 154] on div "GEO_LVL" at bounding box center [284, 151] width 210 height 15
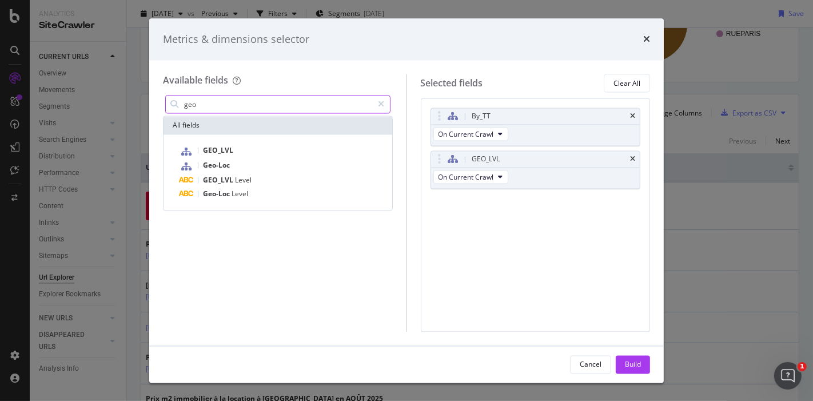
click at [240, 100] on input "geo" at bounding box center [278, 104] width 190 height 17
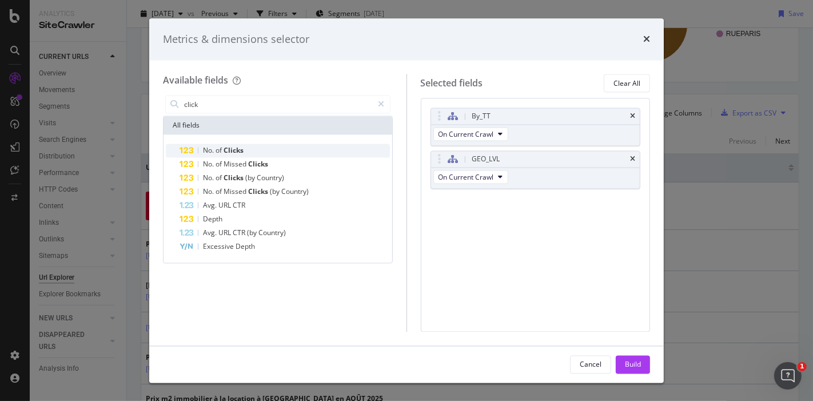
click at [231, 148] on span "Clicks" at bounding box center [233, 151] width 20 height 10
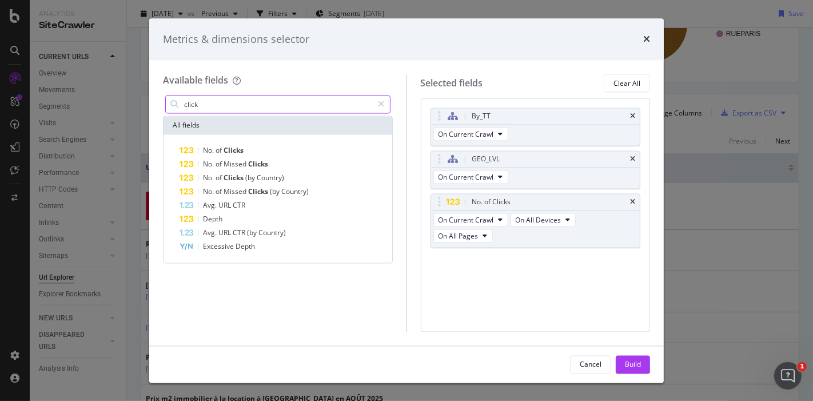
click at [225, 102] on input "click" at bounding box center [278, 104] width 190 height 17
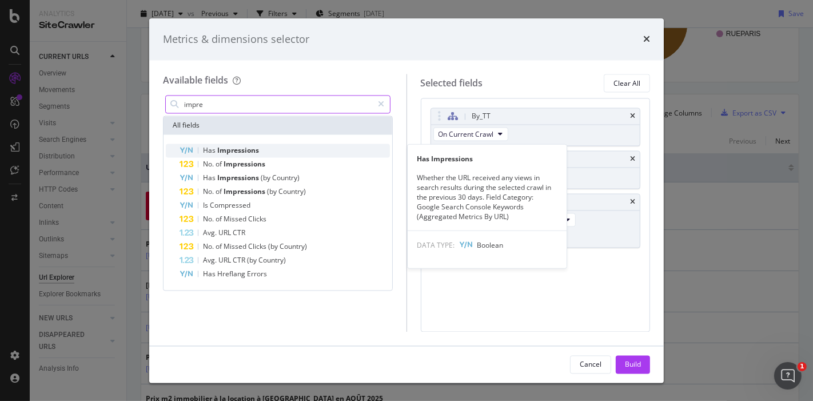
type input "impre"
click at [233, 151] on span "Impressions" at bounding box center [238, 151] width 42 height 10
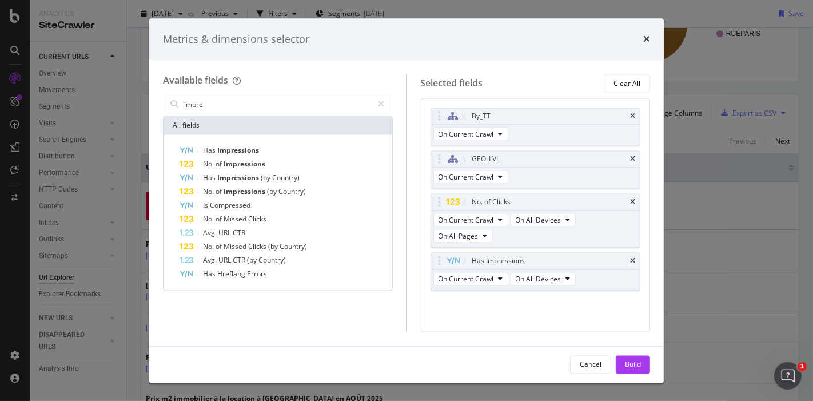
click at [522, 307] on div "By_TT On Current Crawl GEO_LVL On Current Crawl No. of Clicks On Current Crawl …" at bounding box center [536, 214] width 230 height 233
click at [634, 258] on icon "times" at bounding box center [632, 261] width 5 height 7
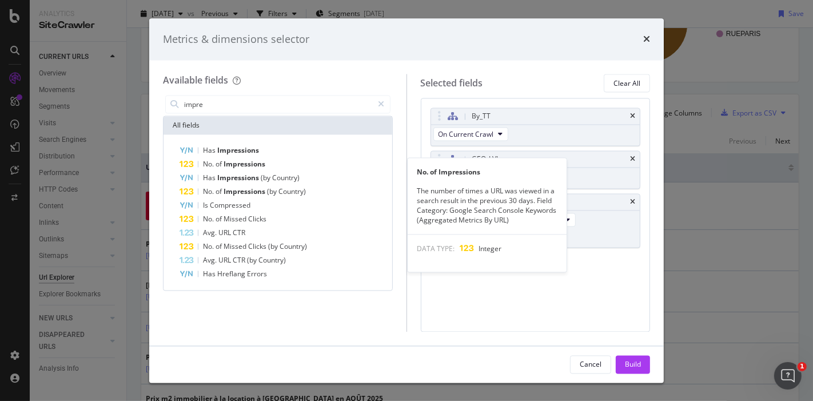
click at [267, 166] on div "No. of Impressions" at bounding box center [284, 165] width 210 height 14
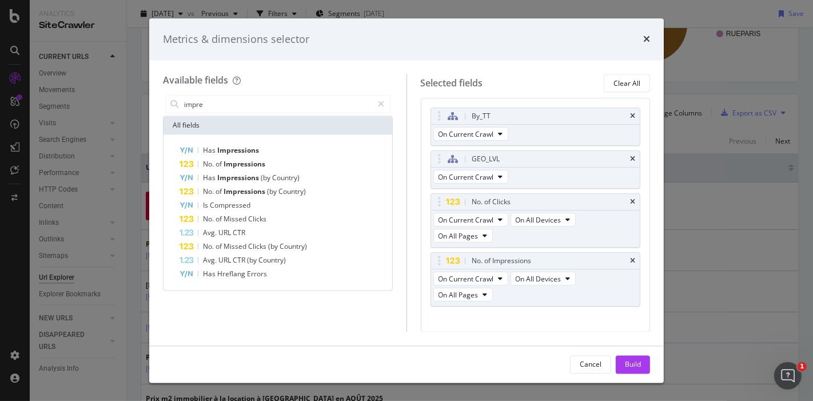
click at [531, 313] on div "By_TT On Current Crawl GEO_LVL On Current Crawl No. of Clicks On Current Crawl …" at bounding box center [536, 214] width 230 height 233
click at [625, 361] on div "Build" at bounding box center [633, 364] width 16 height 10
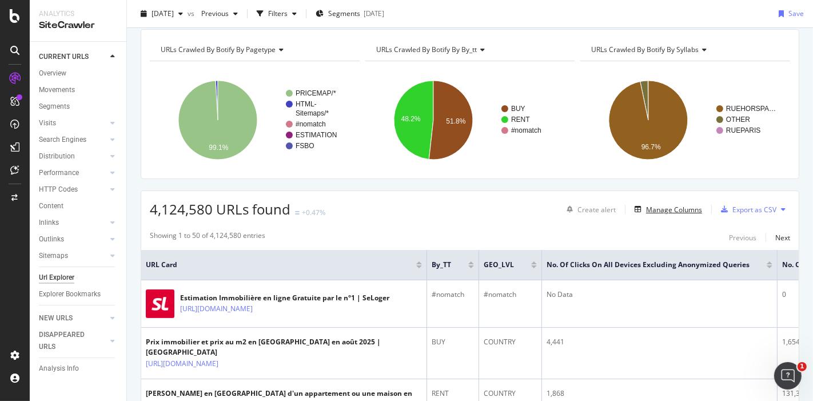
scroll to position [93, 0]
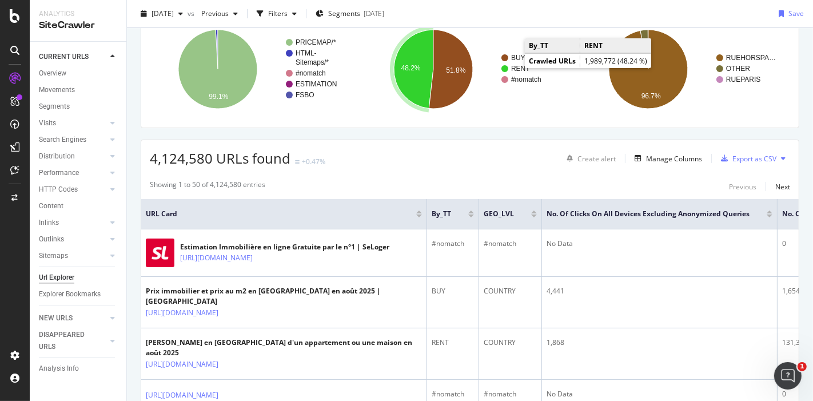
click at [513, 66] on text "RENT" at bounding box center [520, 69] width 19 height 8
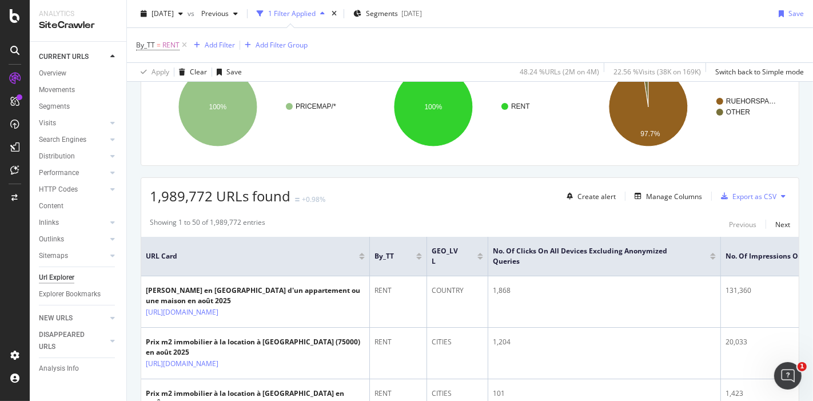
scroll to position [106, 0]
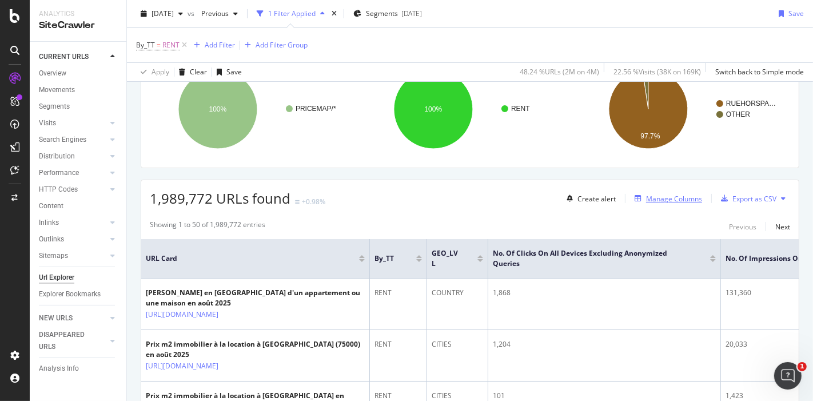
click at [650, 200] on div "Manage Columns" at bounding box center [674, 199] width 56 height 10
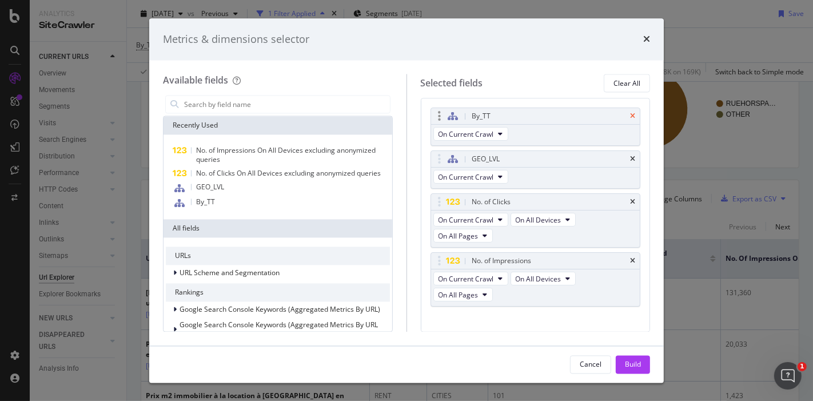
click at [630, 116] on icon "times" at bounding box center [632, 116] width 5 height 7
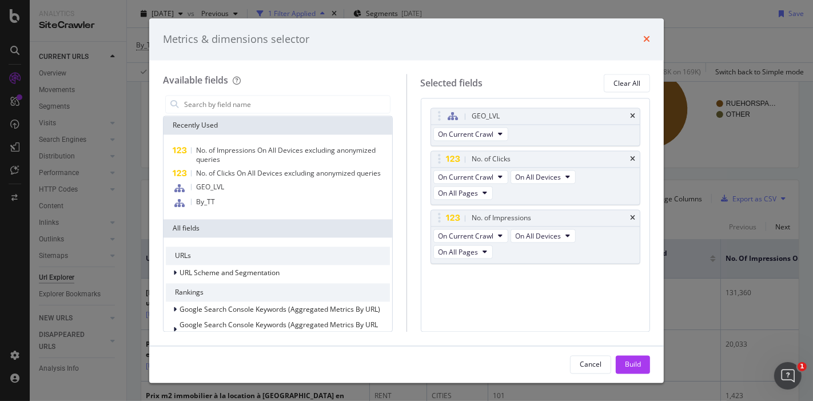
click at [649, 38] on icon "times" at bounding box center [646, 39] width 7 height 9
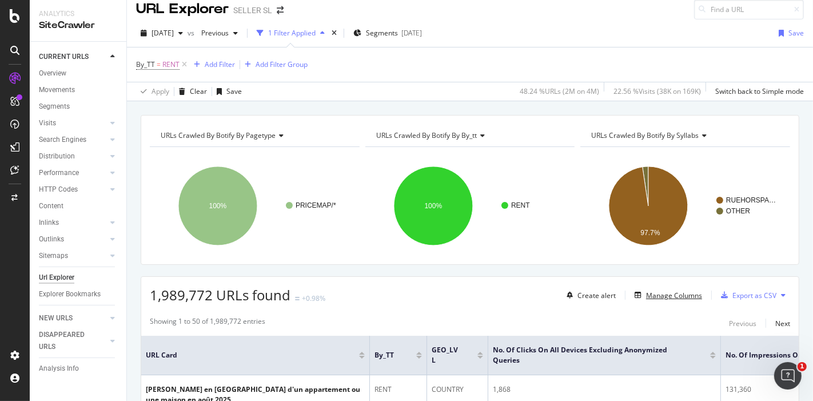
scroll to position [0, 0]
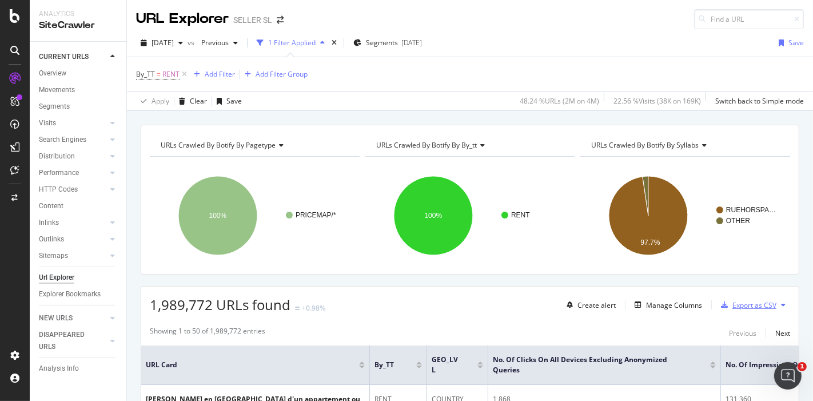
click at [738, 307] on div "Export as CSV" at bounding box center [754, 305] width 44 height 10
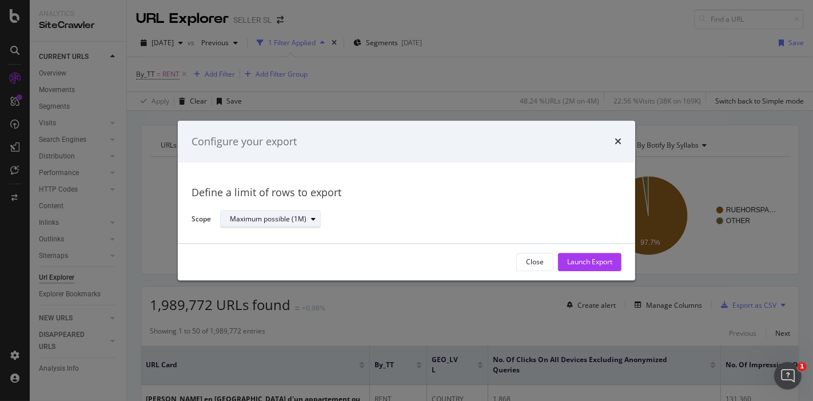
click at [297, 222] on div "Maximum possible (1M)" at bounding box center [268, 219] width 77 height 7
click at [618, 143] on icon "times" at bounding box center [617, 141] width 7 height 9
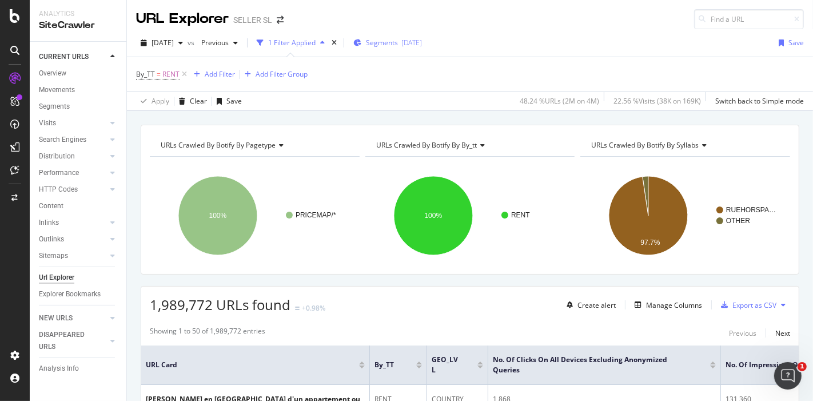
click at [398, 41] on span "Segments" at bounding box center [382, 43] width 32 height 10
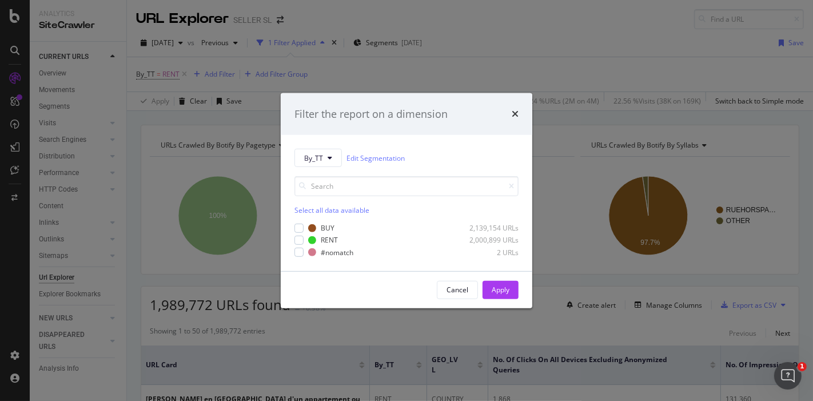
click at [515, 67] on div "Filter the report on a dimension By_TT Edit Segmentation Select all data availa…" at bounding box center [406, 200] width 813 height 401
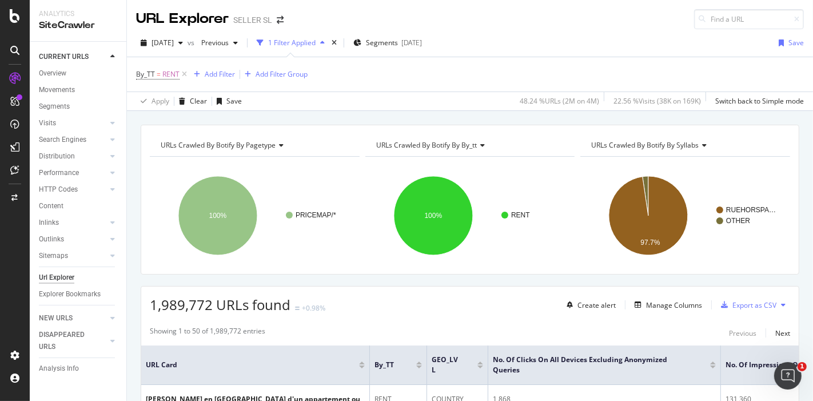
click at [657, 149] on div "URLs Crawled By Botify By syllabs" at bounding box center [684, 145] width 191 height 18
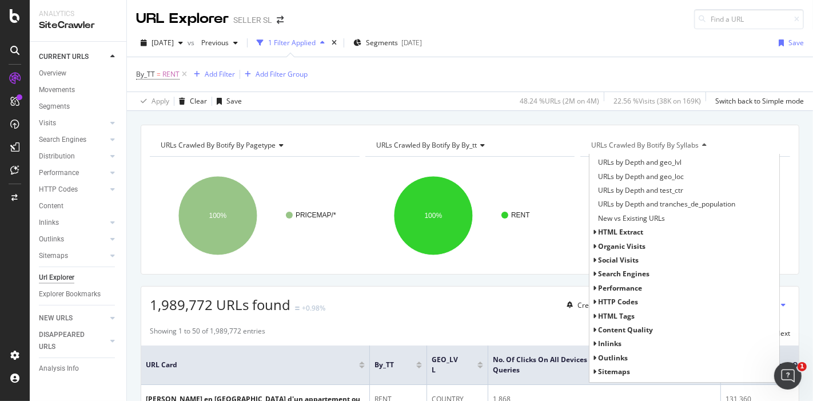
scroll to position [282, 0]
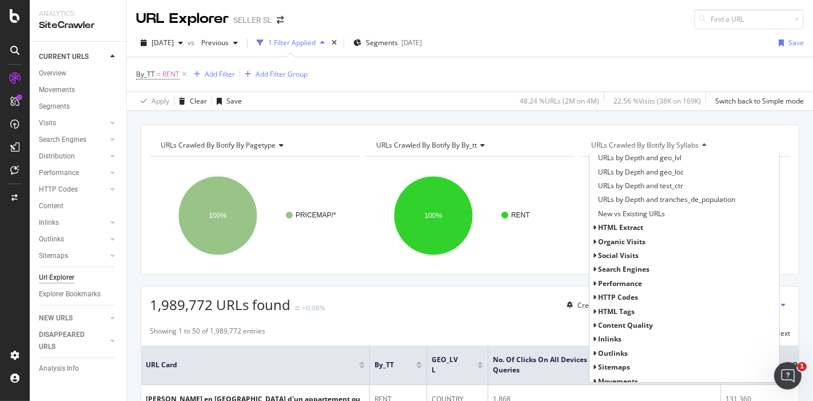
click at [620, 281] on span "Performance" at bounding box center [620, 283] width 44 height 10
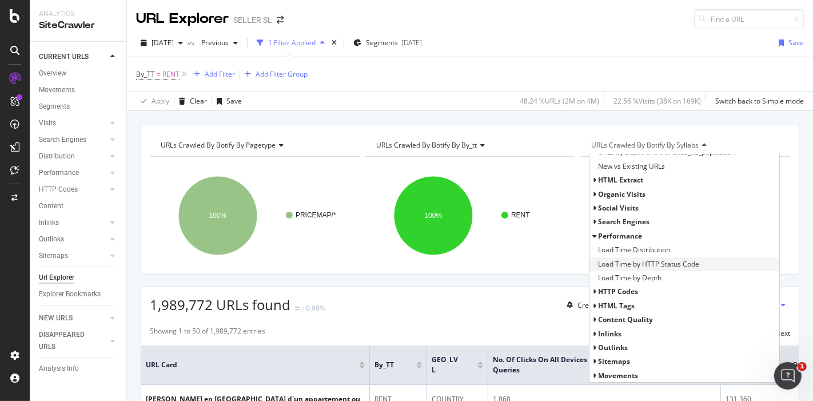
scroll to position [328, 0]
click at [622, 194] on span "organic Visits" at bounding box center [621, 195] width 47 height 10
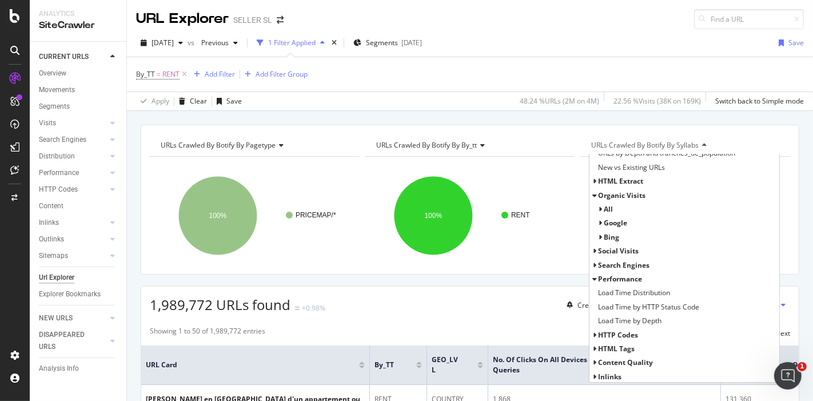
click at [603, 205] on span "all" at bounding box center [607, 209] width 9 height 10
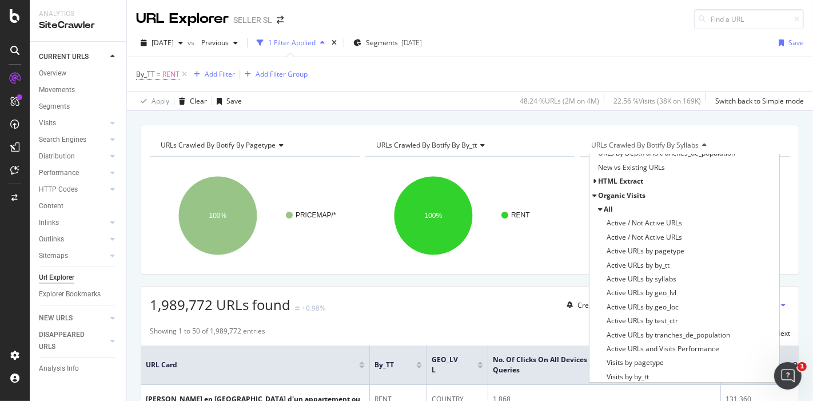
click at [664, 70] on div "By_TT = RENT Add Filter Add Filter Group" at bounding box center [469, 74] width 667 height 34
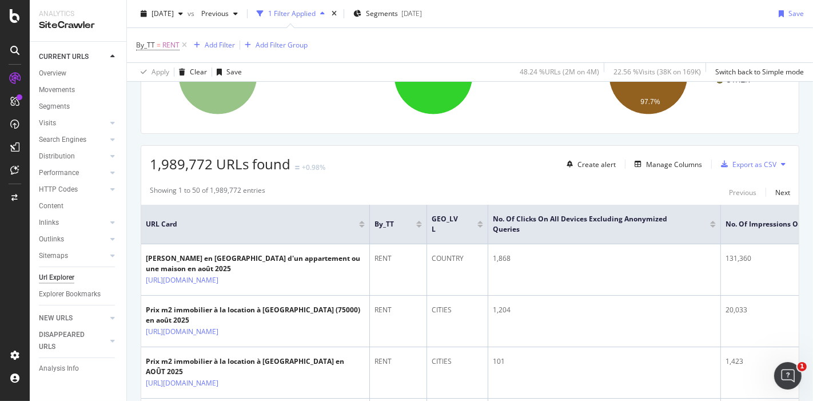
scroll to position [0, 0]
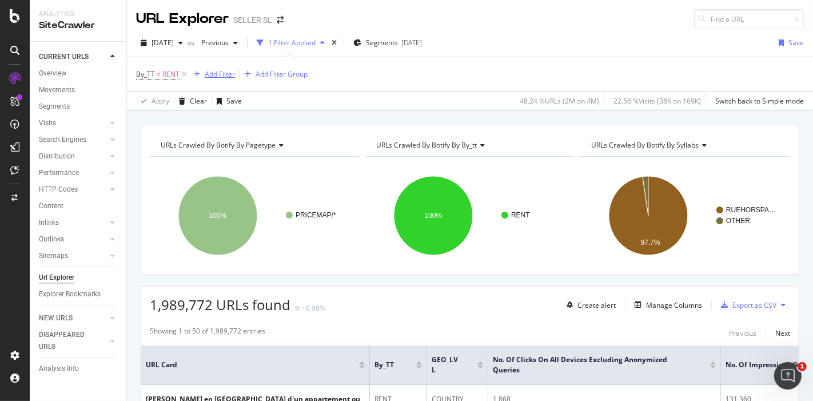
click at [232, 69] on div "Add Filter" at bounding box center [220, 74] width 30 height 10
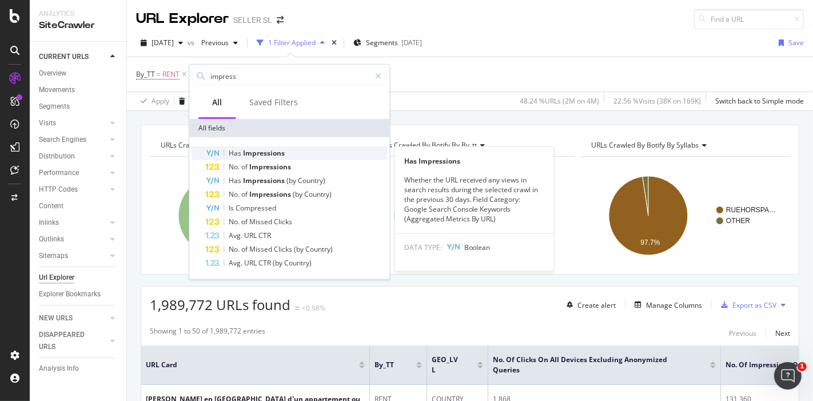
type input "impress"
click at [255, 155] on span "Impressions" at bounding box center [264, 153] width 42 height 10
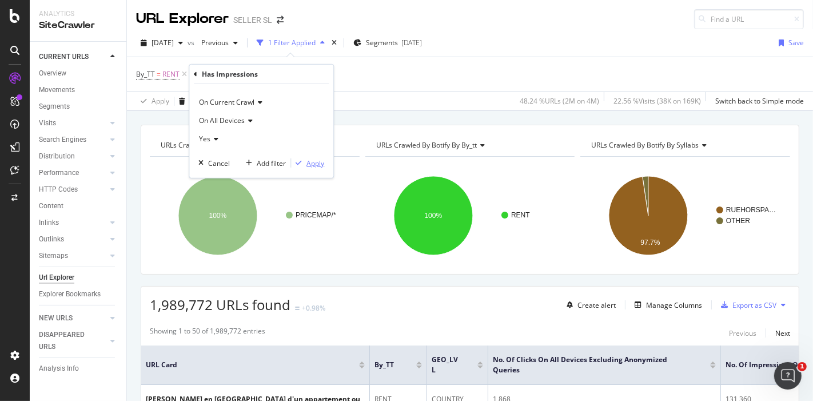
click at [311, 159] on div "Apply" at bounding box center [315, 163] width 18 height 10
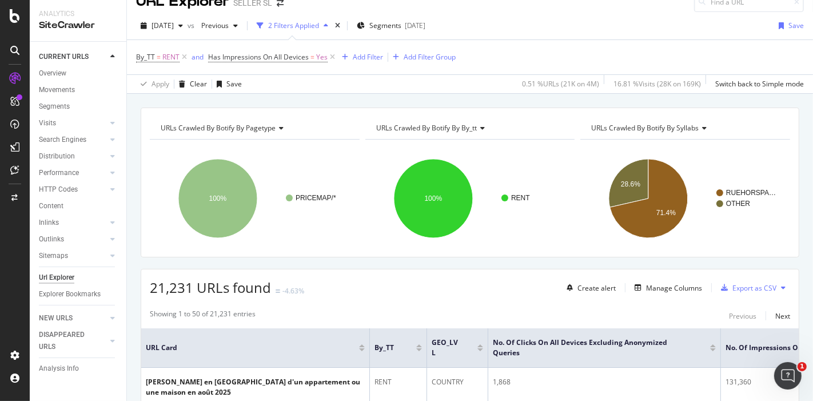
scroll to position [15, 0]
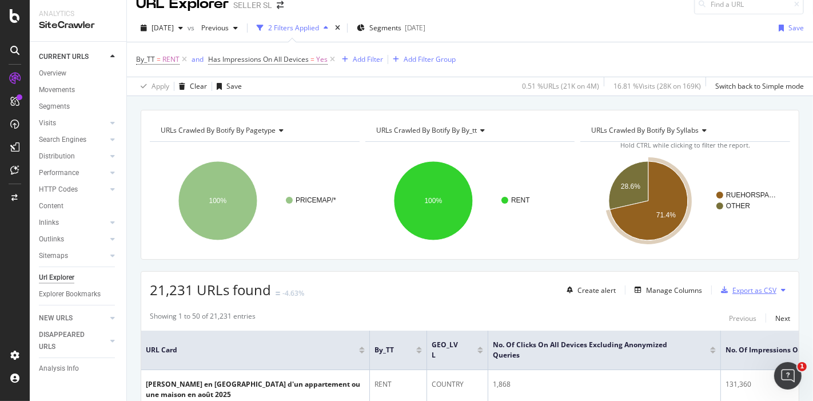
click at [734, 288] on div "Export as CSV" at bounding box center [754, 290] width 44 height 10
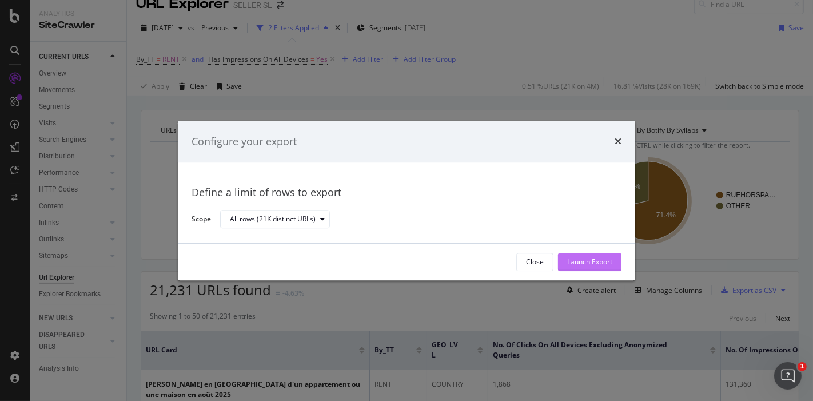
click at [577, 258] on div "Launch Export" at bounding box center [589, 262] width 45 height 10
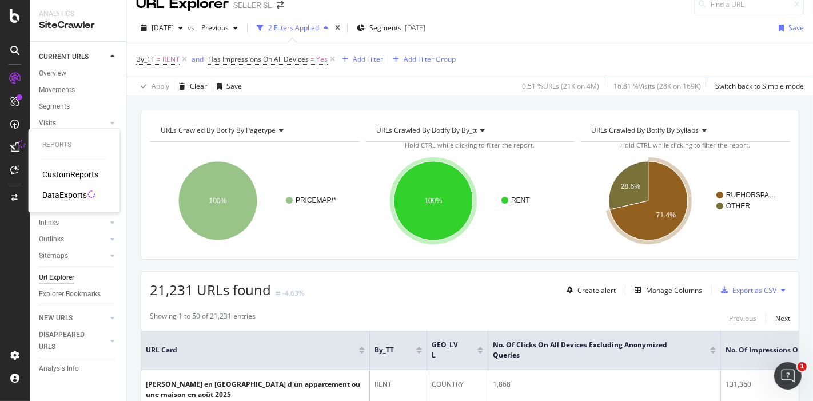
click at [70, 174] on div "CustomReports" at bounding box center [70, 174] width 56 height 11
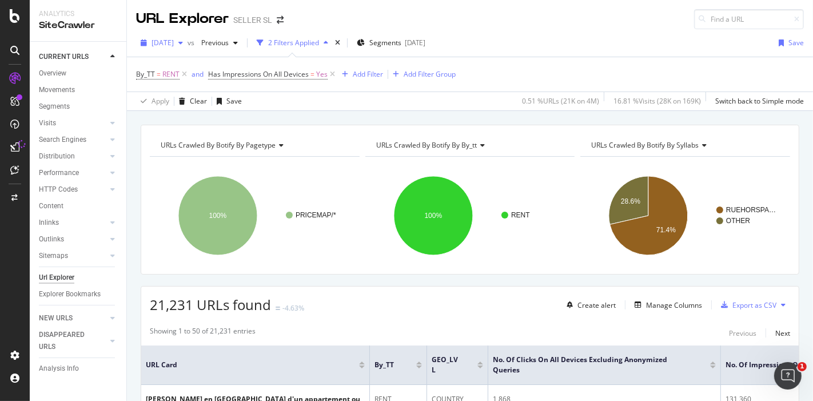
click at [174, 41] on span "[DATE]" at bounding box center [162, 43] width 22 height 10
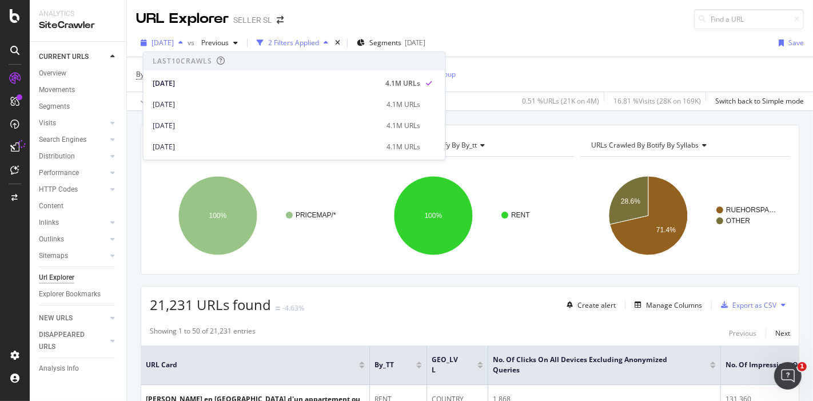
click at [174, 43] on span "[DATE]" at bounding box center [162, 43] width 22 height 10
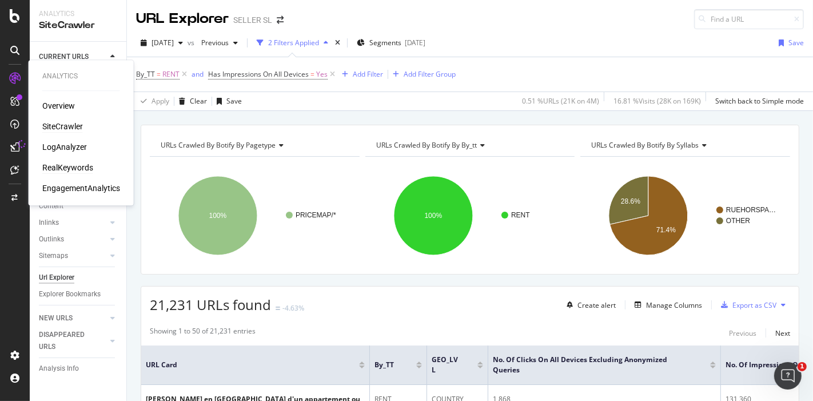
click at [67, 169] on div "RealKeywords" at bounding box center [67, 167] width 51 height 11
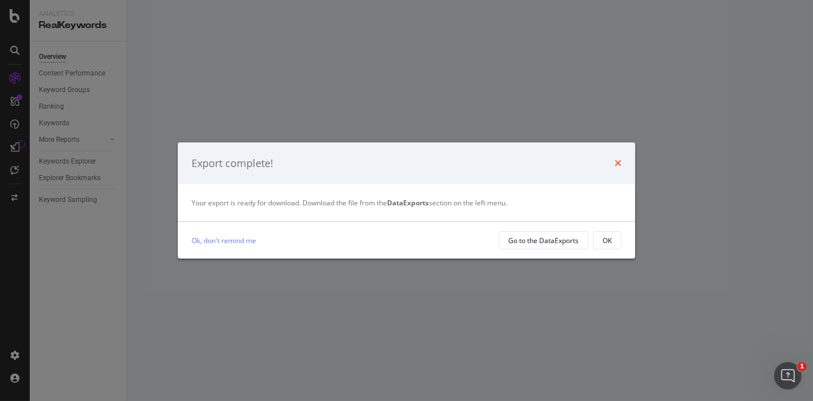
click at [617, 163] on icon "times" at bounding box center [617, 162] width 7 height 9
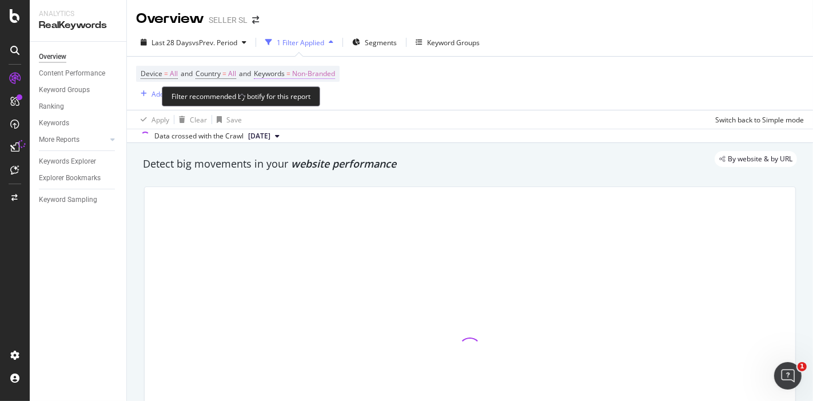
click at [321, 73] on span "Non-Branded" at bounding box center [313, 74] width 43 height 16
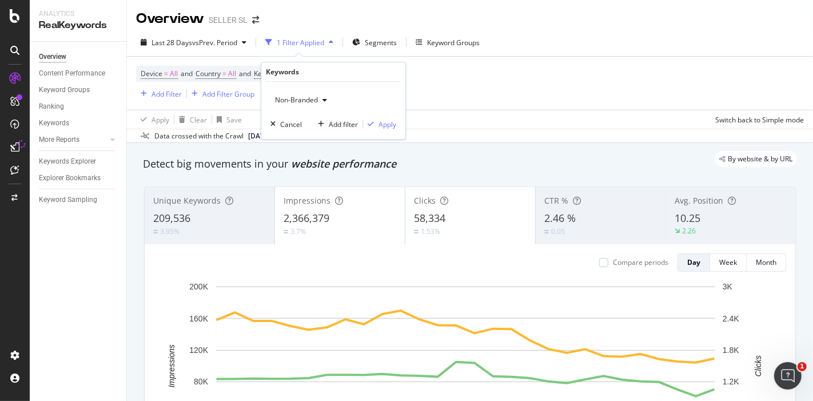
click at [306, 99] on span "Non-Branded" at bounding box center [293, 100] width 47 height 10
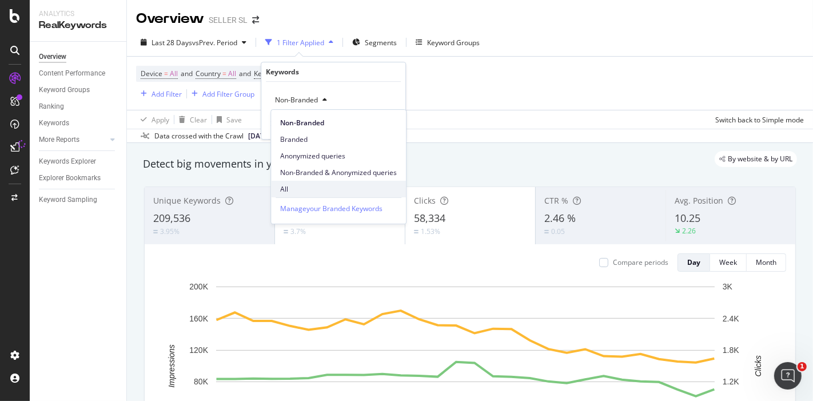
click at [295, 188] on span "All" at bounding box center [338, 189] width 117 height 10
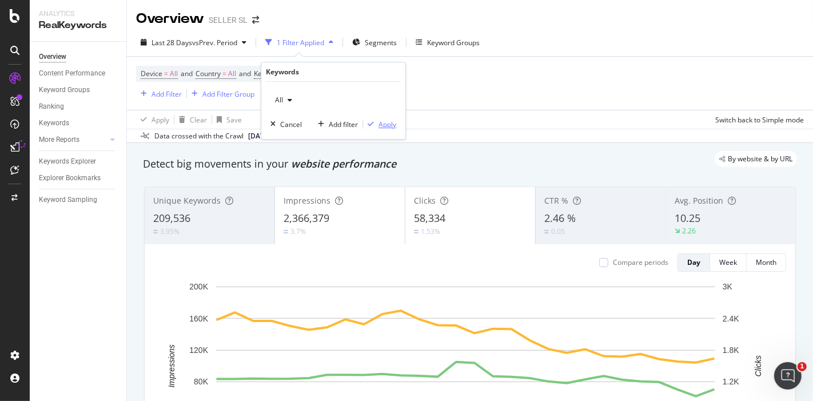
click at [379, 125] on div "Apply" at bounding box center [387, 124] width 18 height 10
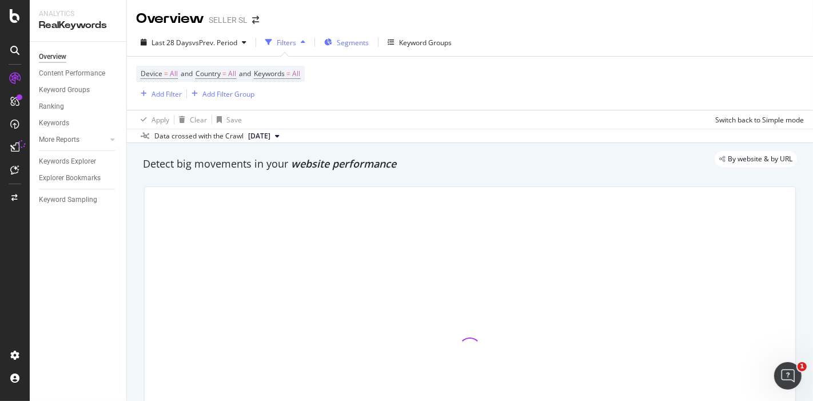
click at [354, 43] on body "Analytics RealKeywords Overview Content Performance Keyword Groups Ranking Keyw…" at bounding box center [406, 200] width 813 height 401
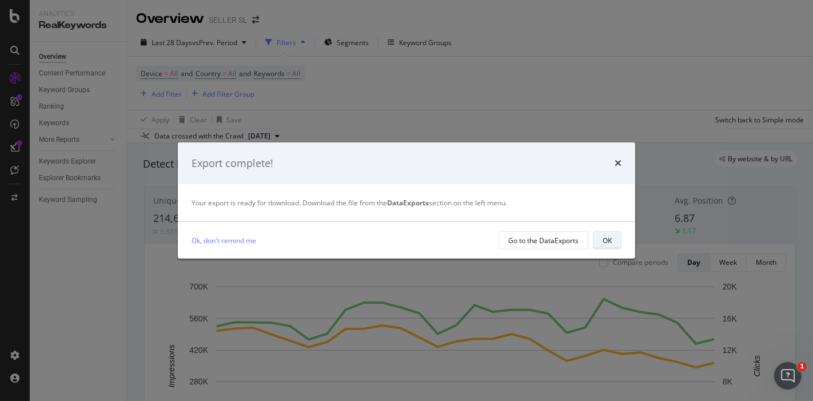
click at [603, 233] on div "OK" at bounding box center [606, 240] width 9 height 16
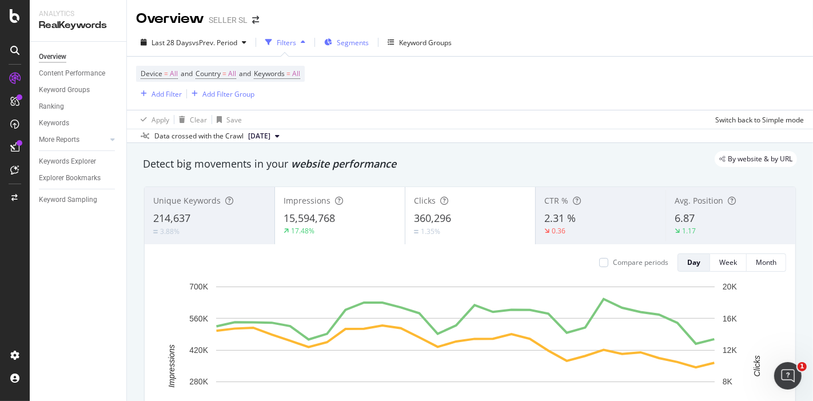
click at [357, 43] on span "Segments" at bounding box center [353, 43] width 32 height 10
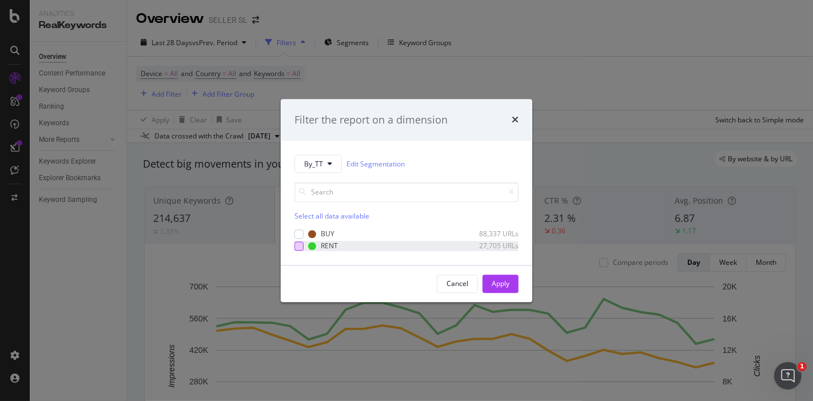
click at [298, 249] on div "modal" at bounding box center [298, 245] width 9 height 9
click at [498, 281] on div "Apply" at bounding box center [500, 283] width 18 height 10
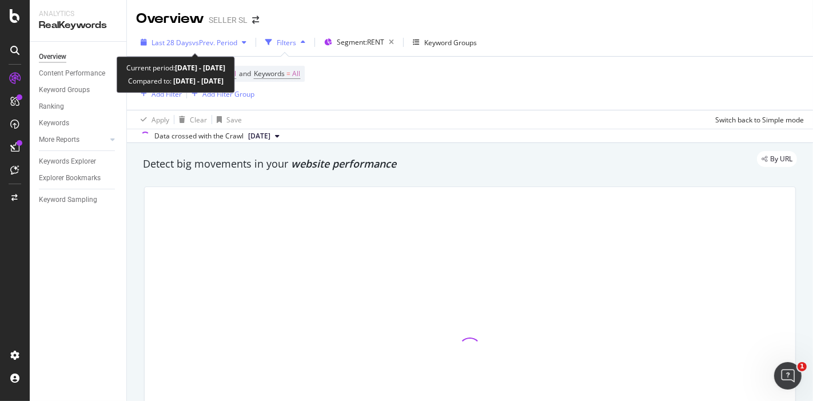
click at [173, 45] on span "Last 28 Days" at bounding box center [171, 43] width 41 height 10
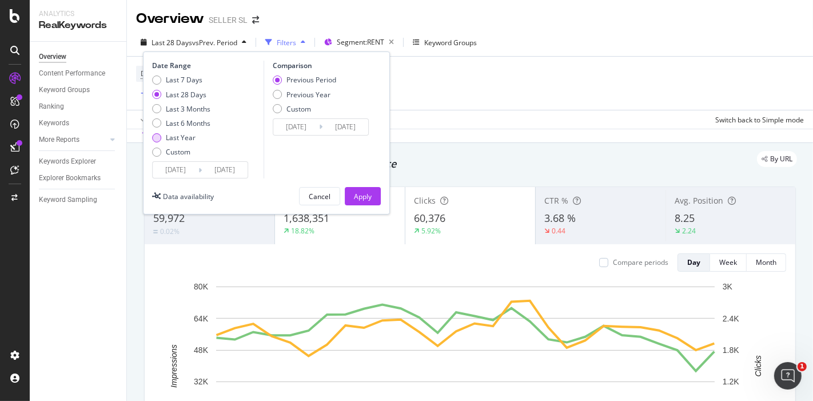
click at [157, 139] on div "Last Year" at bounding box center [156, 137] width 9 height 9
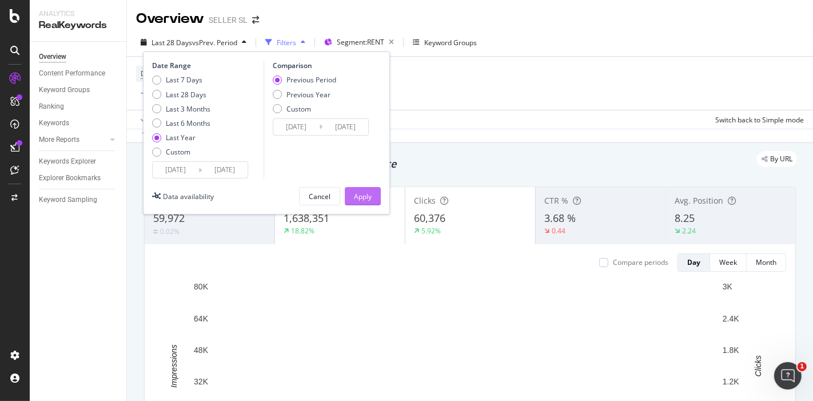
type input "2024/09/15"
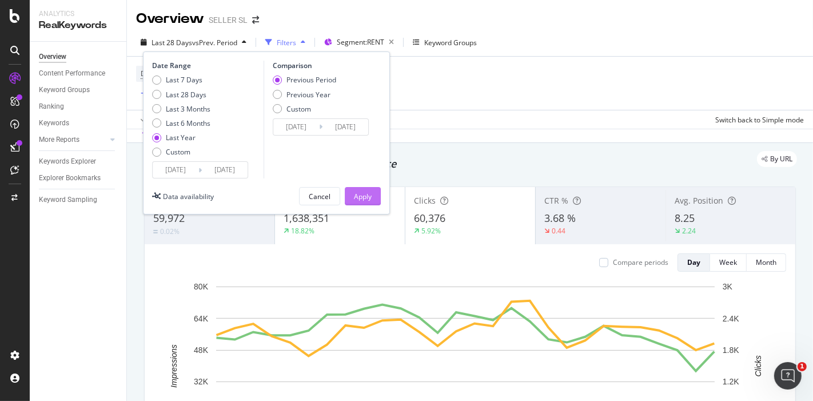
type input "2023/09/16"
type input "2024/09/14"
click at [362, 194] on div "Apply" at bounding box center [363, 196] width 18 height 10
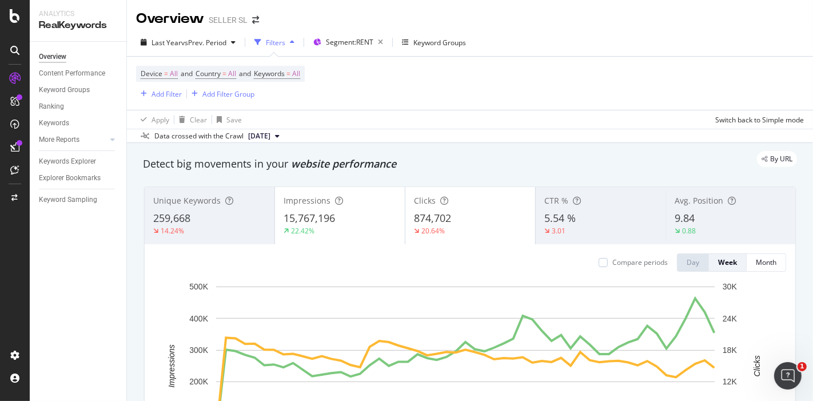
click at [426, 215] on span "874,702" at bounding box center [432, 218] width 37 height 14
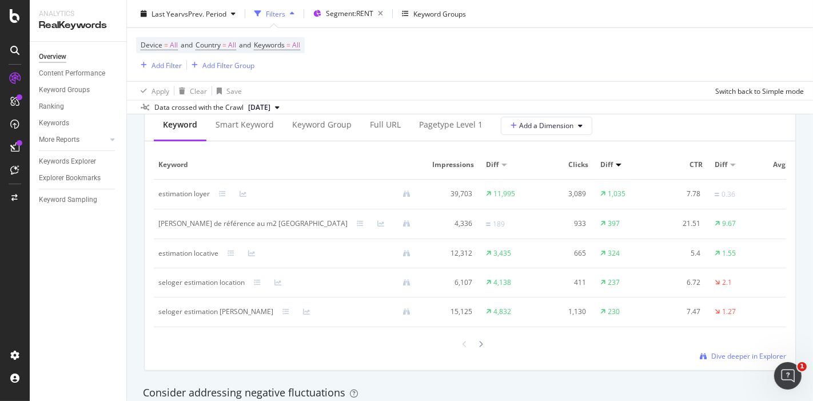
scroll to position [1061, 0]
click at [720, 361] on span "Dive deeper in Explorer" at bounding box center [748, 356] width 75 height 10
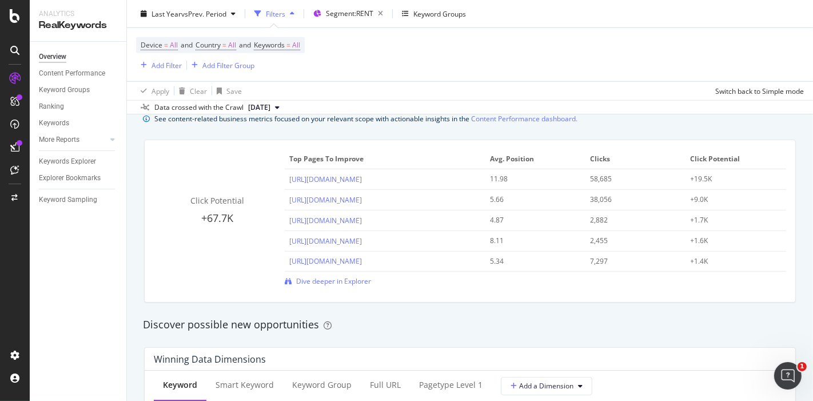
scroll to position [798, 0]
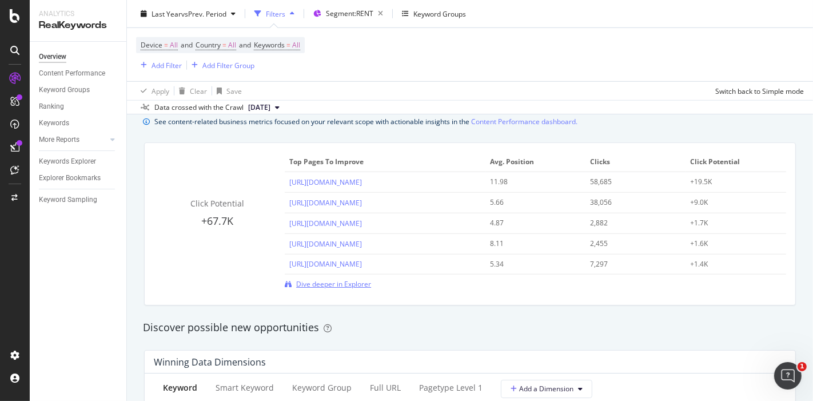
click at [343, 279] on span "Dive deeper in Explorer" at bounding box center [333, 284] width 75 height 10
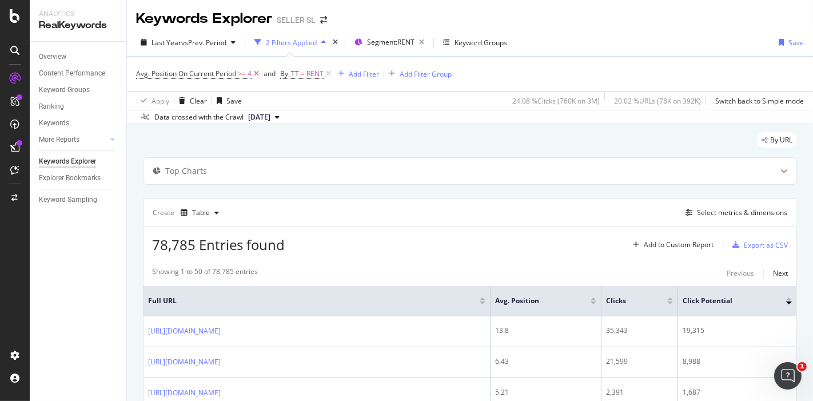
click at [255, 73] on icon at bounding box center [256, 73] width 10 height 11
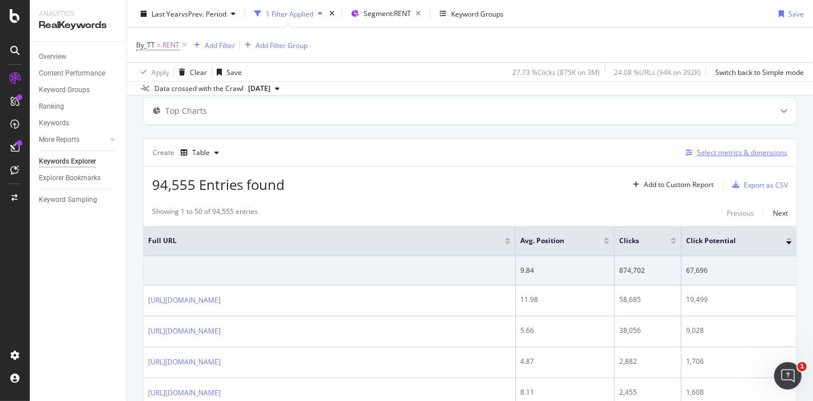
scroll to position [47, 0]
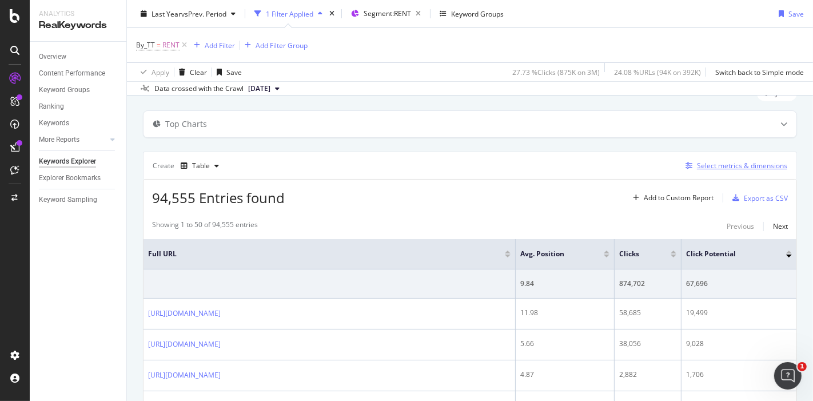
click at [701, 162] on div "Select metrics & dimensions" at bounding box center [742, 166] width 90 height 10
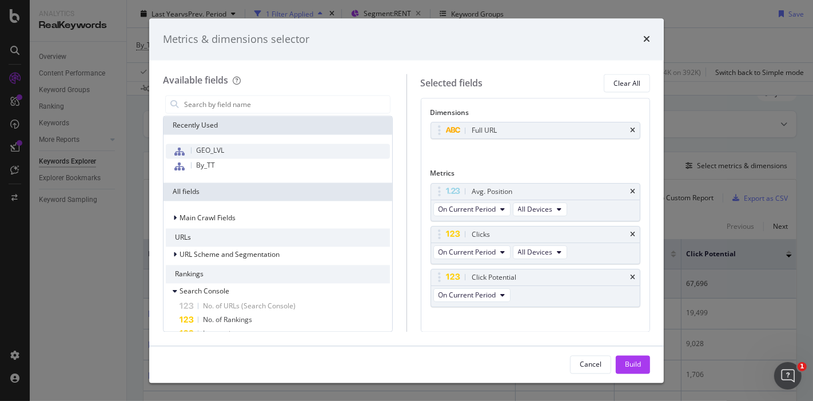
click at [295, 150] on div "GEO_LVL" at bounding box center [278, 151] width 224 height 15
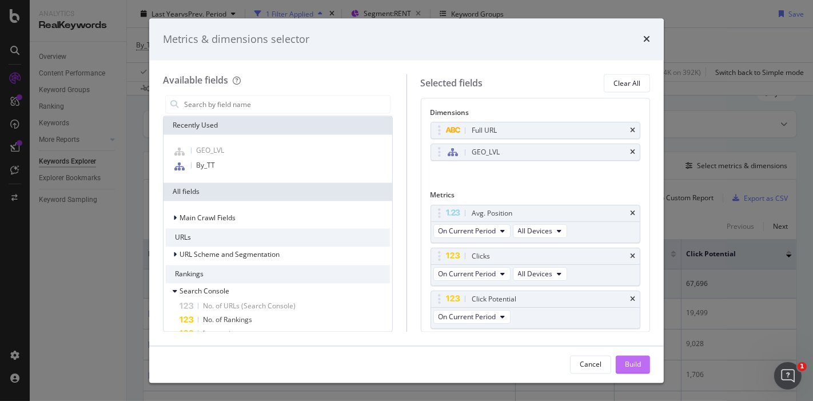
click at [637, 362] on div "Build" at bounding box center [633, 364] width 16 height 10
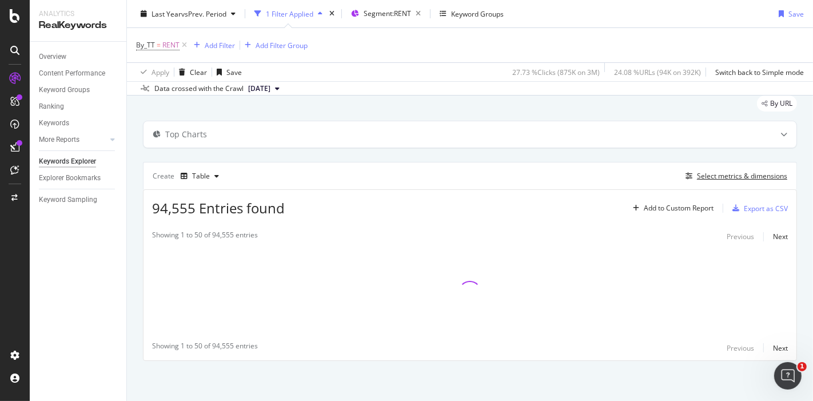
scroll to position [35, 0]
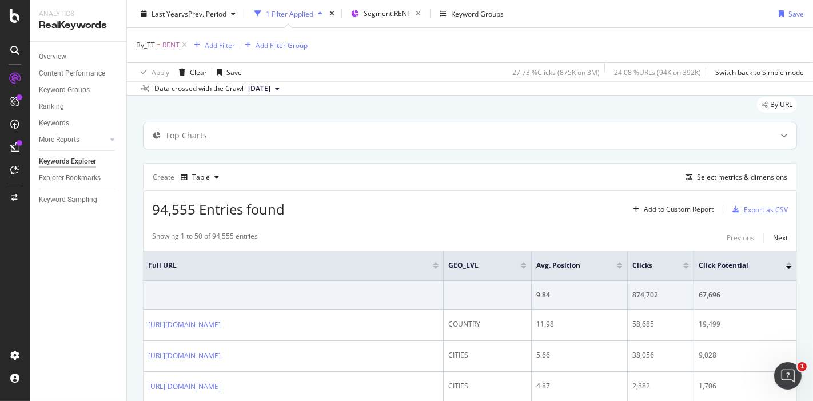
click at [774, 139] on div at bounding box center [783, 135] width 25 height 26
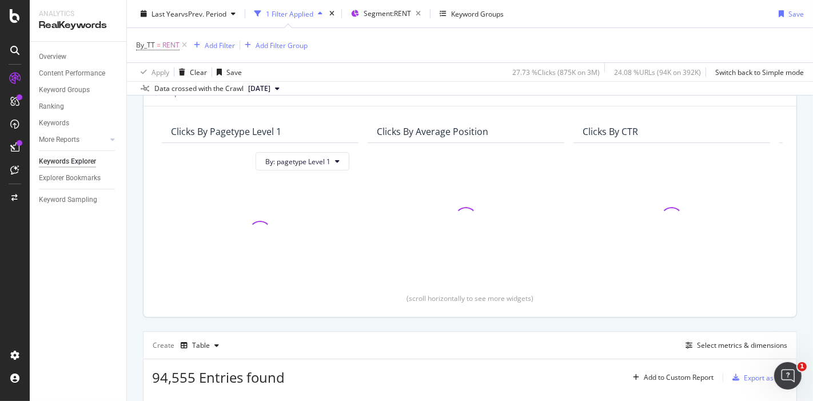
scroll to position [89, 0]
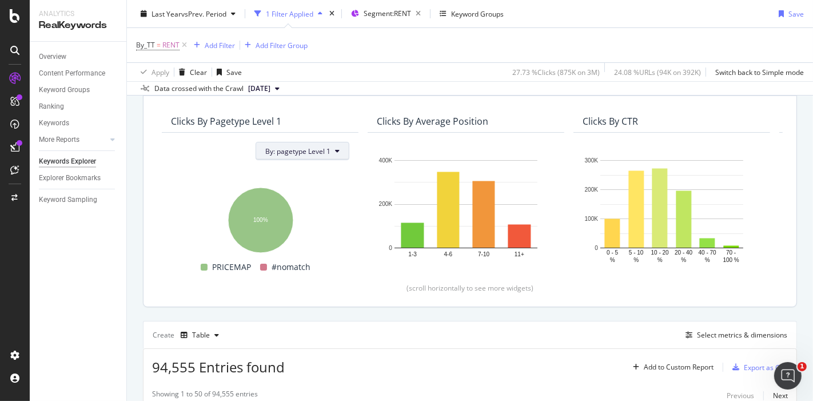
click at [336, 147] on icon at bounding box center [337, 150] width 5 height 7
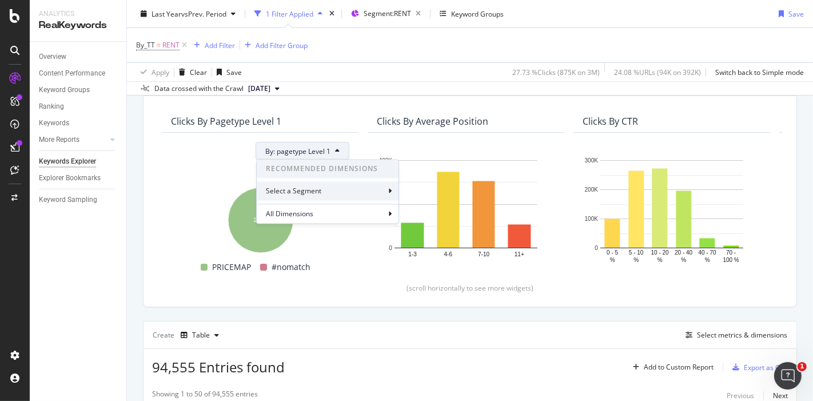
click at [322, 193] on div "Select a Segment" at bounding box center [295, 191] width 58 height 10
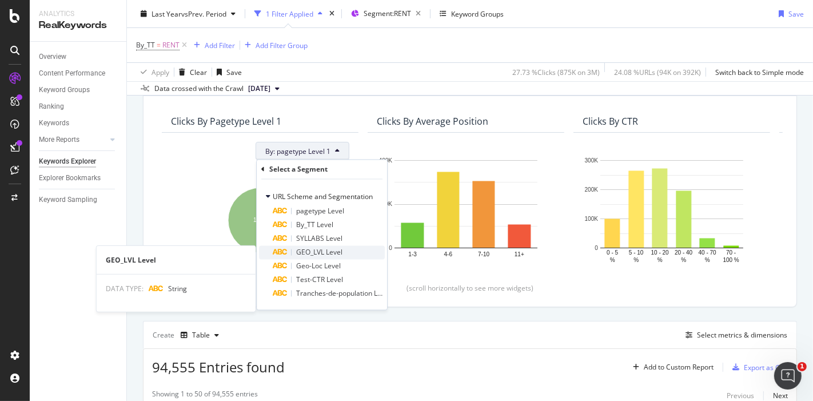
click at [330, 248] on span "GEO_LVL Level" at bounding box center [319, 252] width 46 height 10
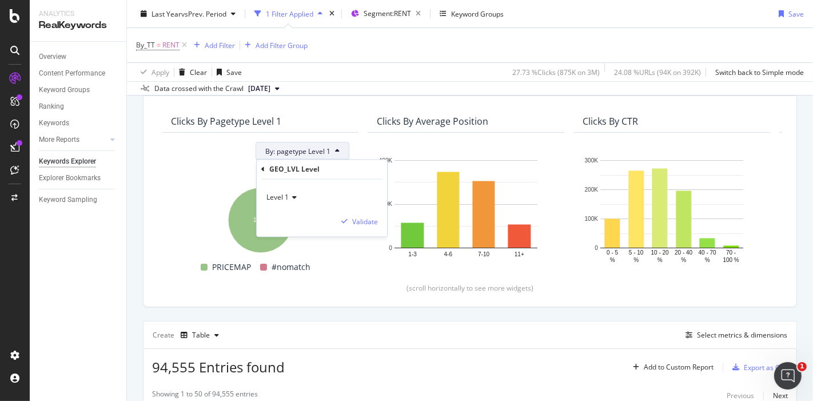
click at [266, 173] on div "GEO_LVL Level" at bounding box center [321, 169] width 121 height 19
click at [264, 173] on div "GEO_LVL Level" at bounding box center [321, 169] width 121 height 19
click at [263, 164] on div "GEO_LVL Level" at bounding box center [321, 169] width 121 height 19
click at [261, 168] on icon at bounding box center [262, 169] width 3 height 7
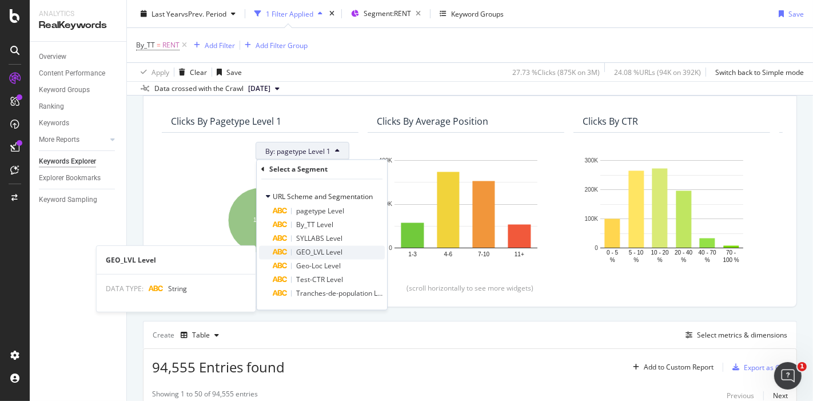
click at [344, 253] on div "GEO_LVL Level" at bounding box center [329, 253] width 112 height 14
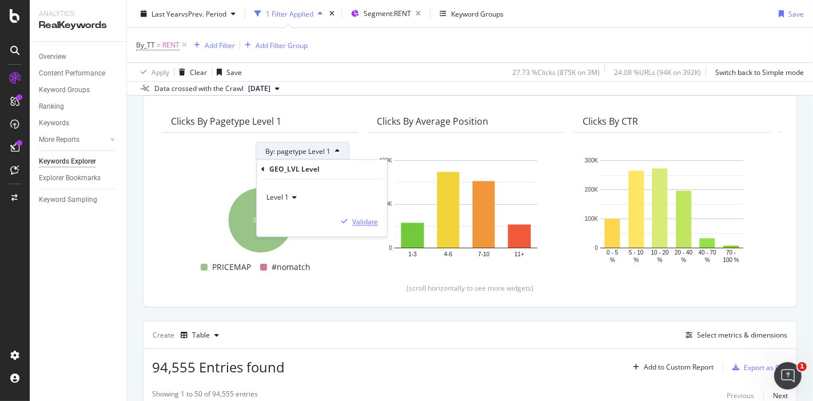
click at [363, 219] on div "Validate" at bounding box center [365, 222] width 26 height 10
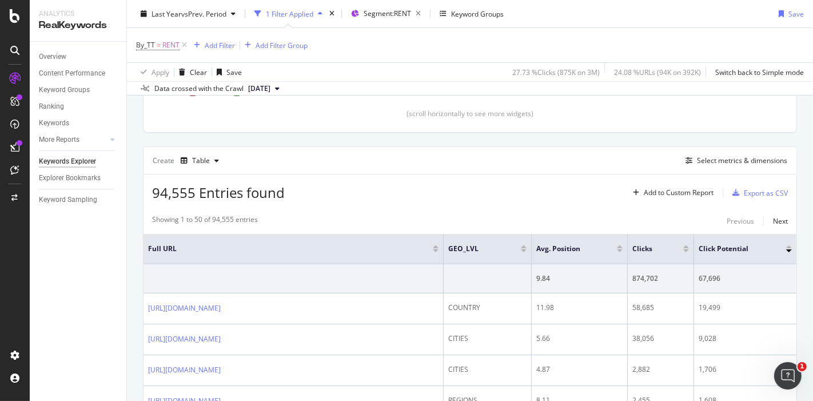
scroll to position [262, 0]
click at [757, 193] on div "Export as CSV" at bounding box center [765, 194] width 44 height 10
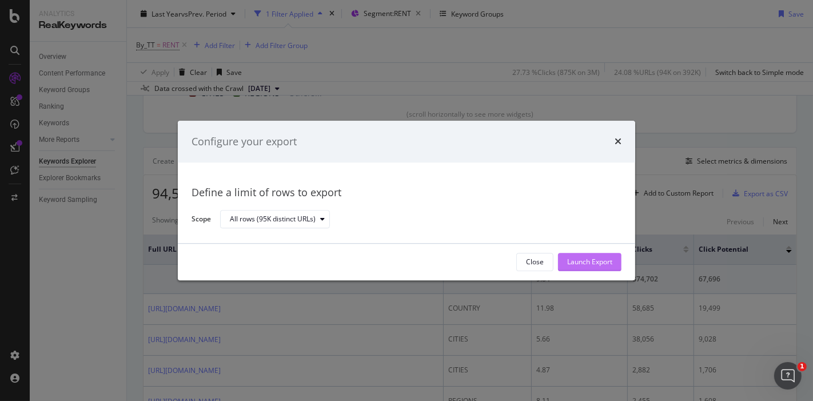
click at [571, 265] on div "Launch Export" at bounding box center [589, 262] width 45 height 10
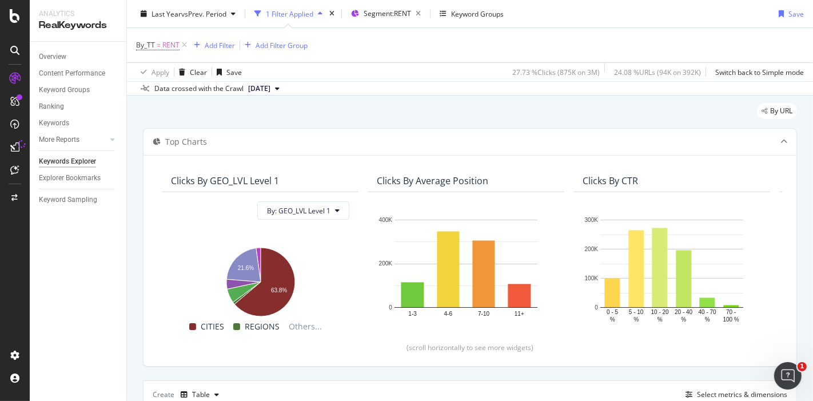
scroll to position [29, 0]
click at [524, 179] on div "Clicks By Average Position" at bounding box center [463, 180] width 173 height 11
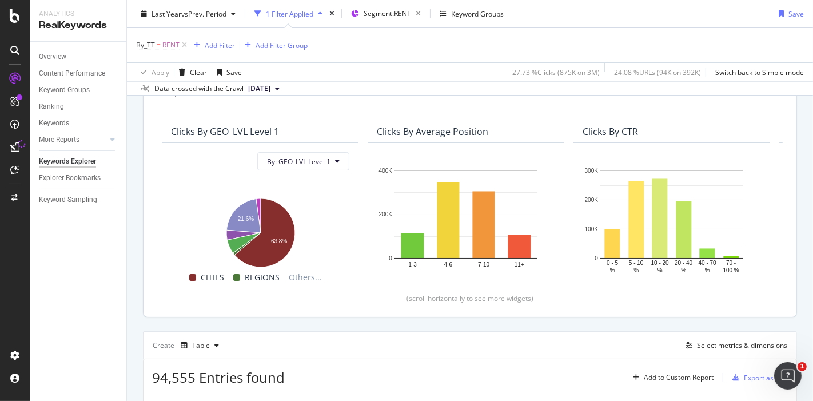
scroll to position [77, 0]
